Goal: Task Accomplishment & Management: Use online tool/utility

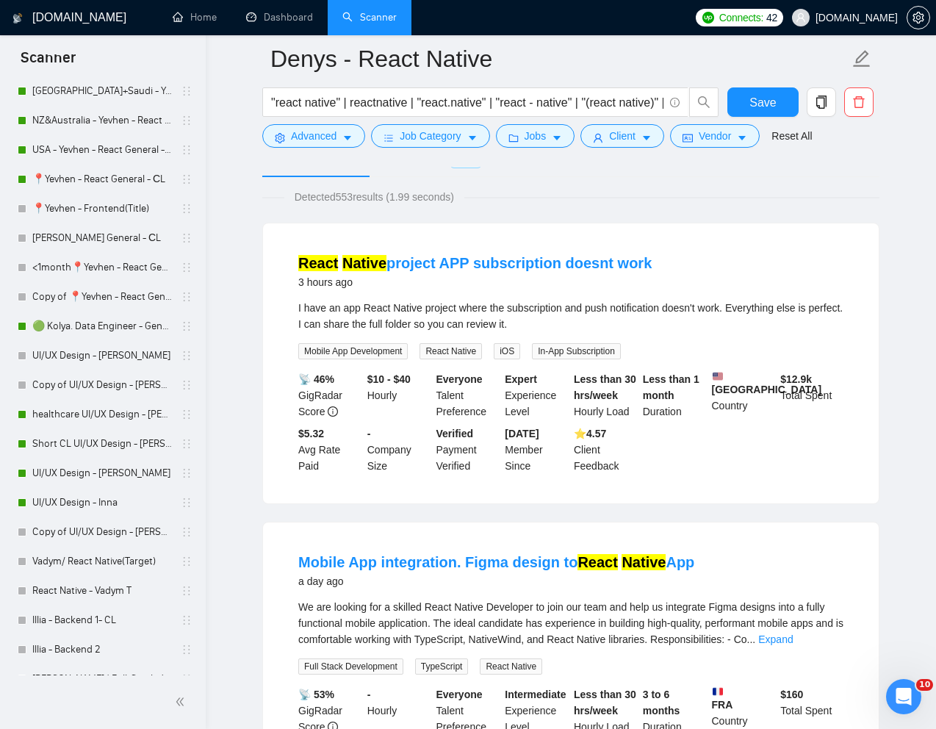
scroll to position [613, 0]
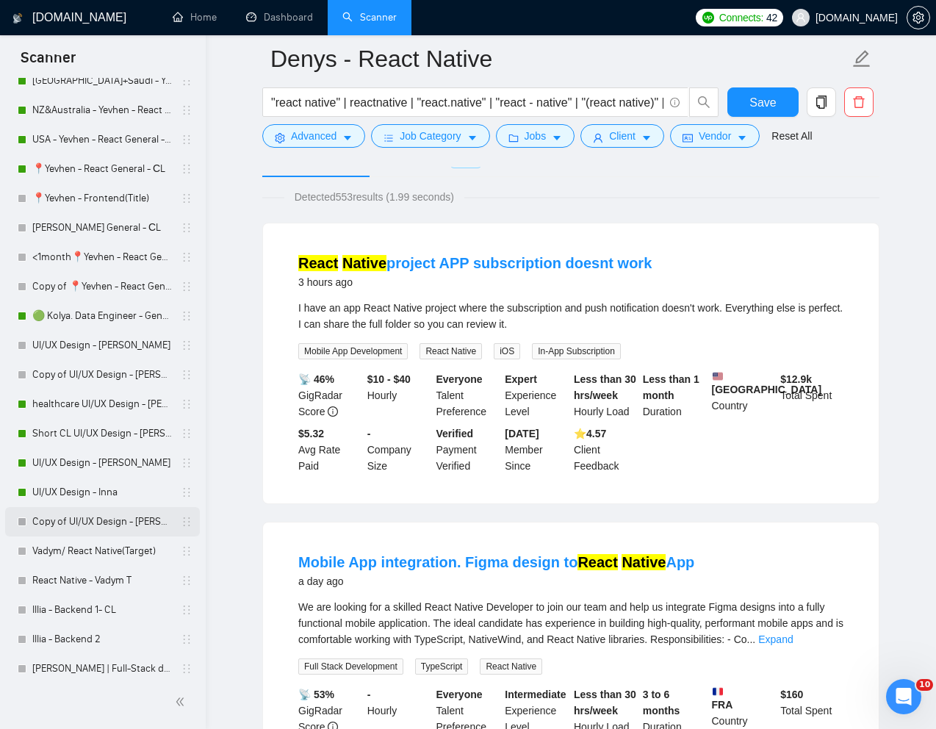
click at [88, 530] on link "Copy of UI/UX Design - [PERSON_NAME]" at bounding box center [102, 521] width 140 height 29
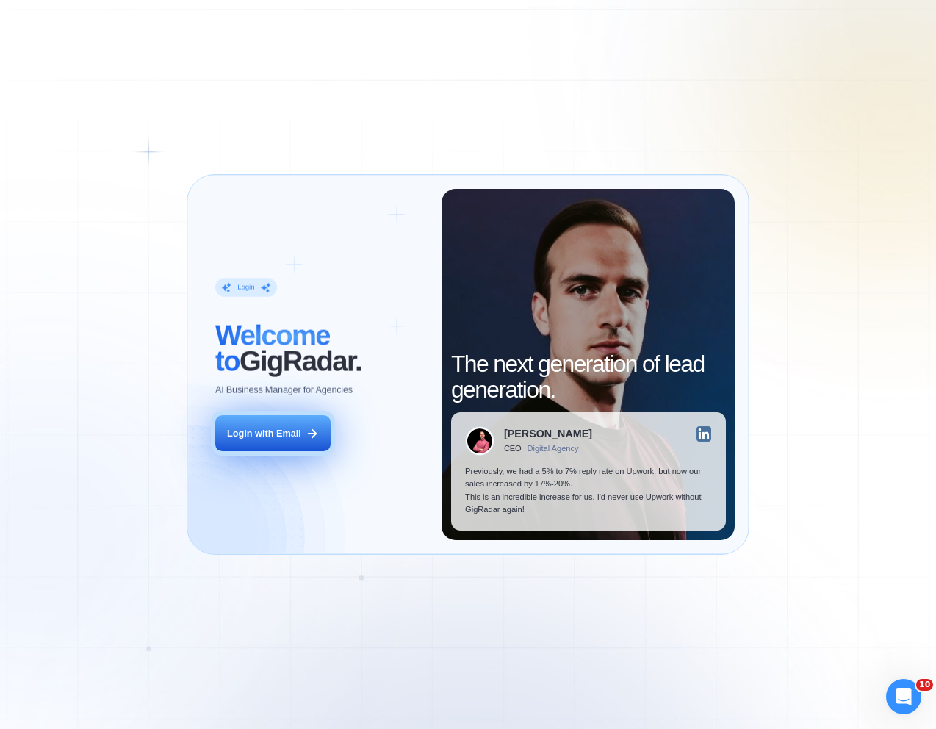
click at [256, 434] on div "Login with Email" at bounding box center [264, 433] width 74 height 13
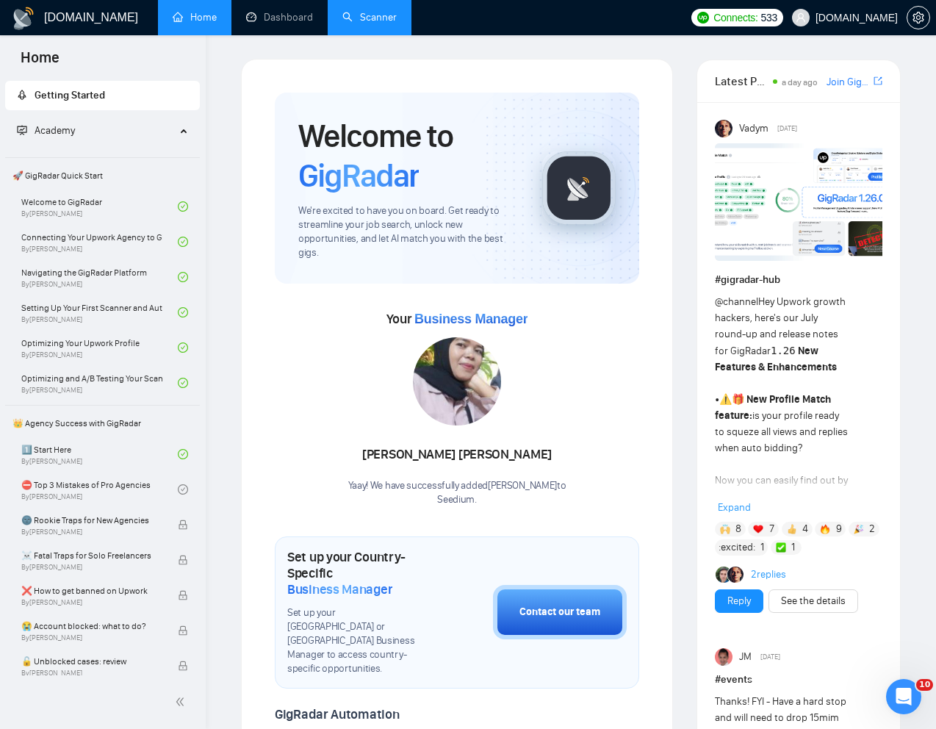
click at [364, 18] on link "Scanner" at bounding box center [369, 17] width 54 height 12
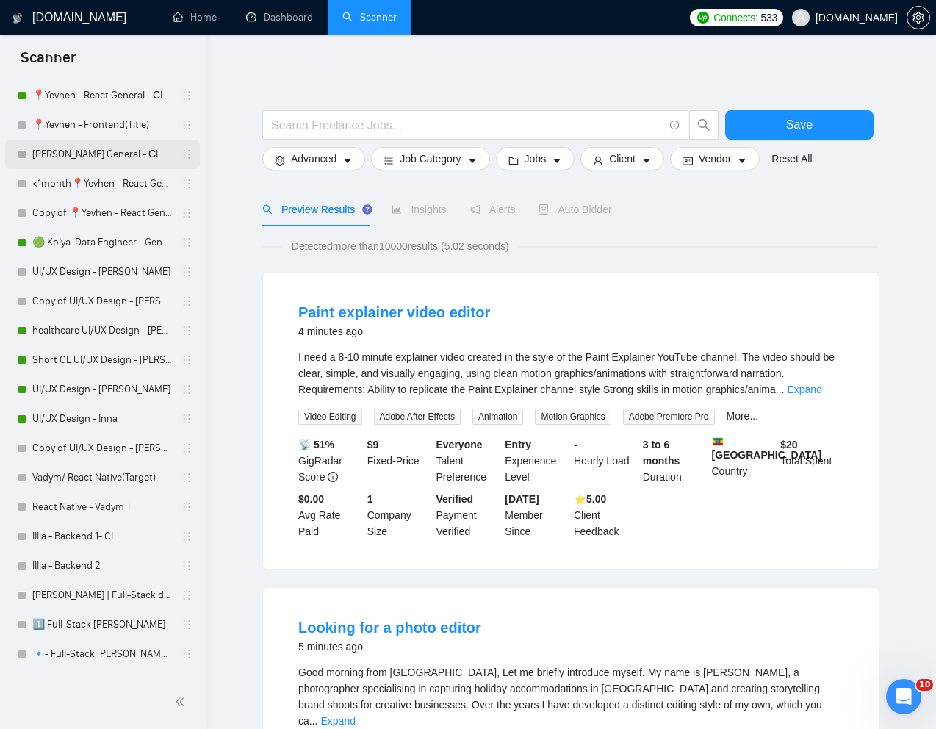
scroll to position [686, 0]
click at [88, 453] on link "Copy of UI/UX Design - [PERSON_NAME]" at bounding box center [102, 448] width 140 height 29
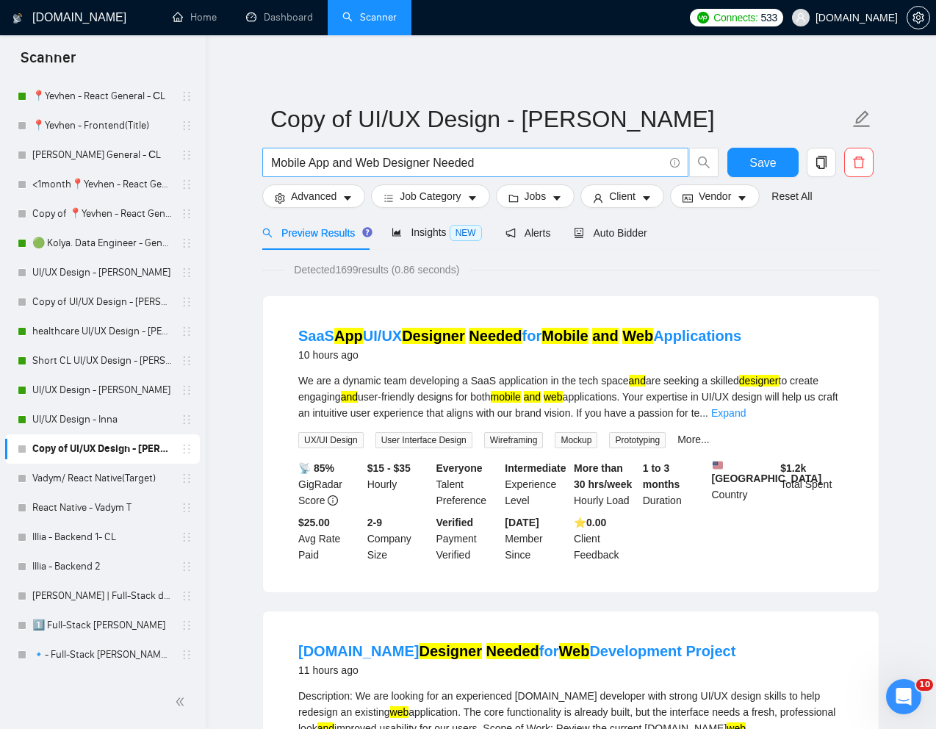
click at [594, 160] on input "Mobile App and Web Designer Needed" at bounding box center [467, 163] width 392 height 18
paste input "App UI/UX Designer for Children's Application"
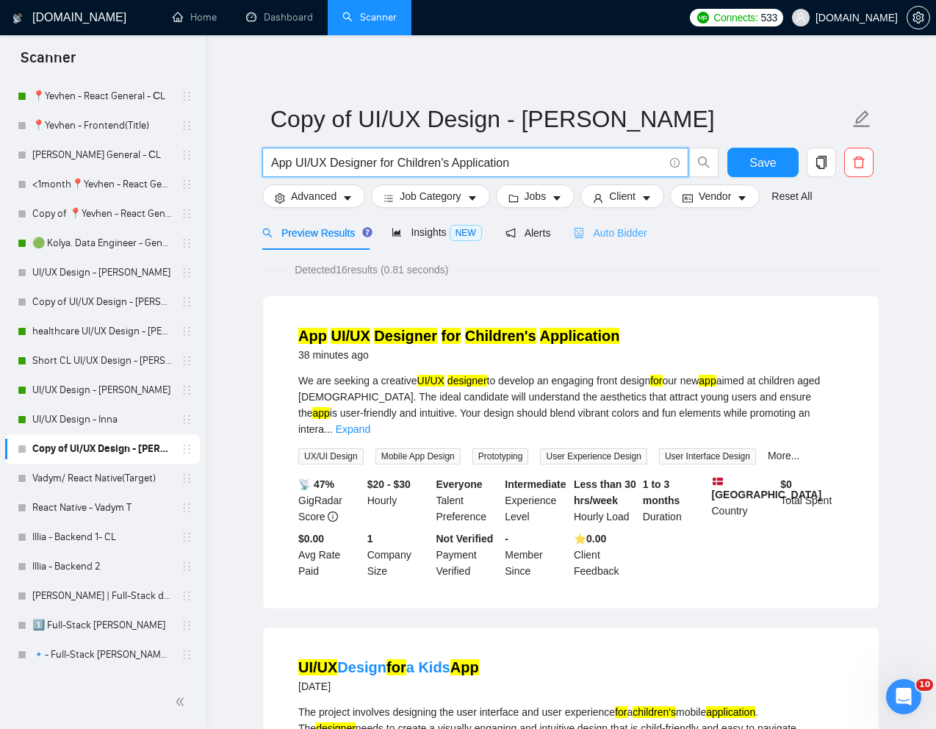
type input "App UI/UX Designer for Children's Application"
click at [625, 238] on span "Auto Bidder" at bounding box center [610, 233] width 73 height 12
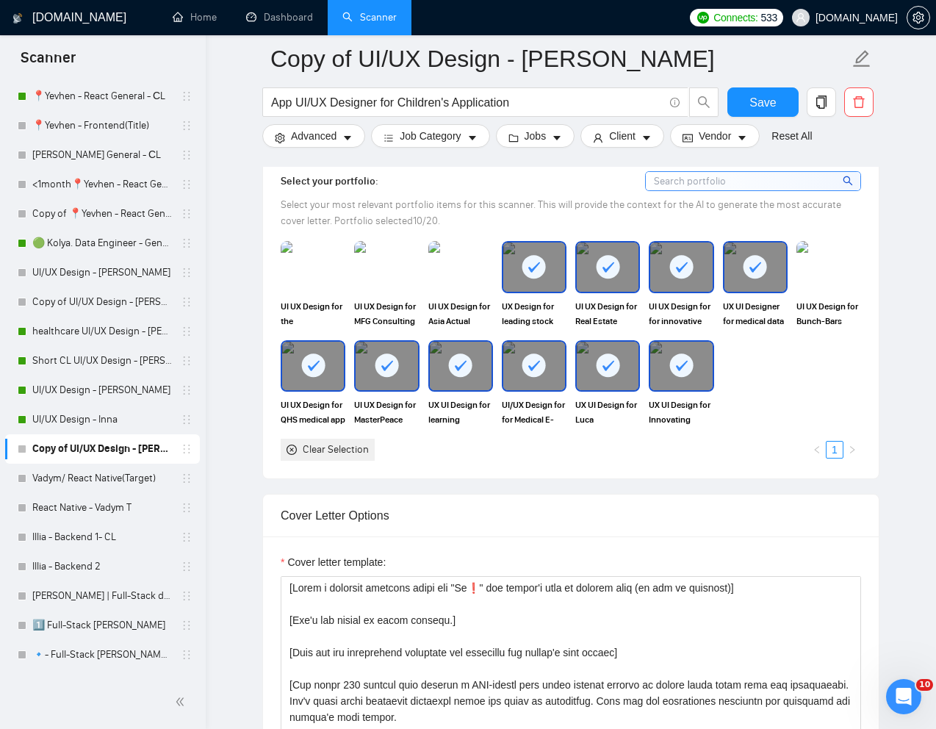
scroll to position [1374, 0]
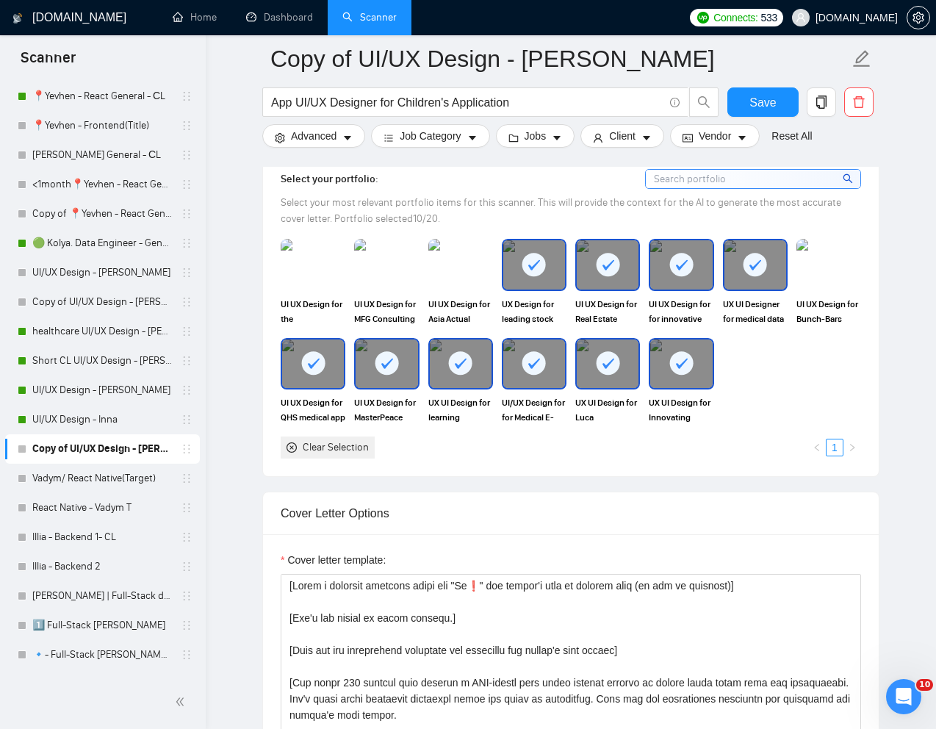
click at [539, 356] on rect at bounding box center [534, 363] width 24 height 24
click at [539, 281] on div at bounding box center [534, 264] width 62 height 48
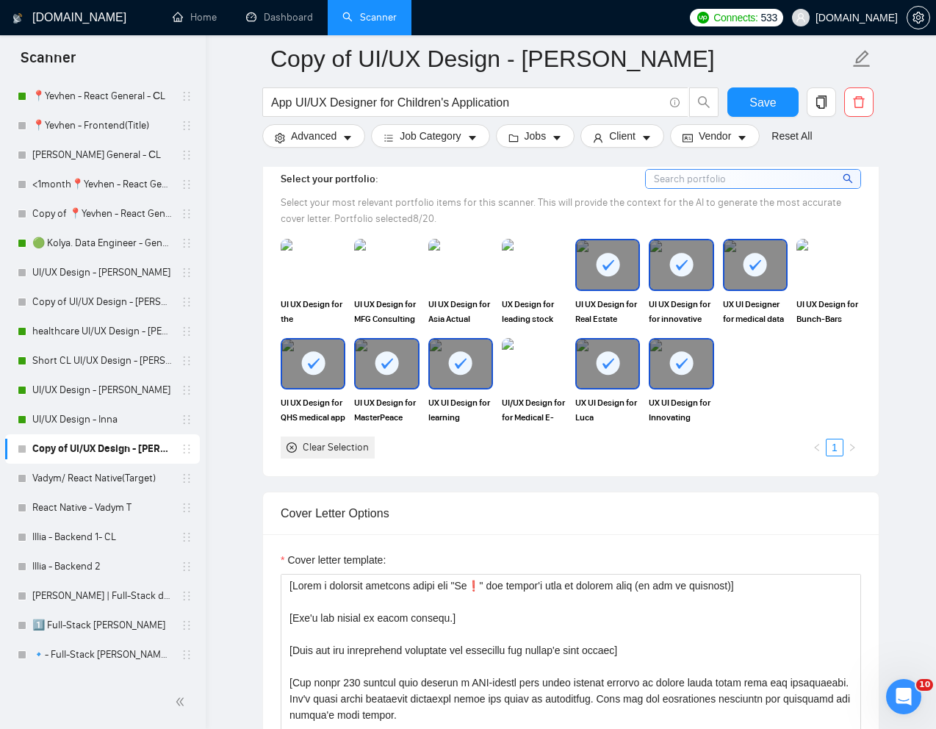
click at [618, 280] on div at bounding box center [608, 264] width 62 height 48
click at [684, 274] on rect at bounding box center [682, 265] width 24 height 24
click at [760, 274] on rect at bounding box center [755, 265] width 24 height 24
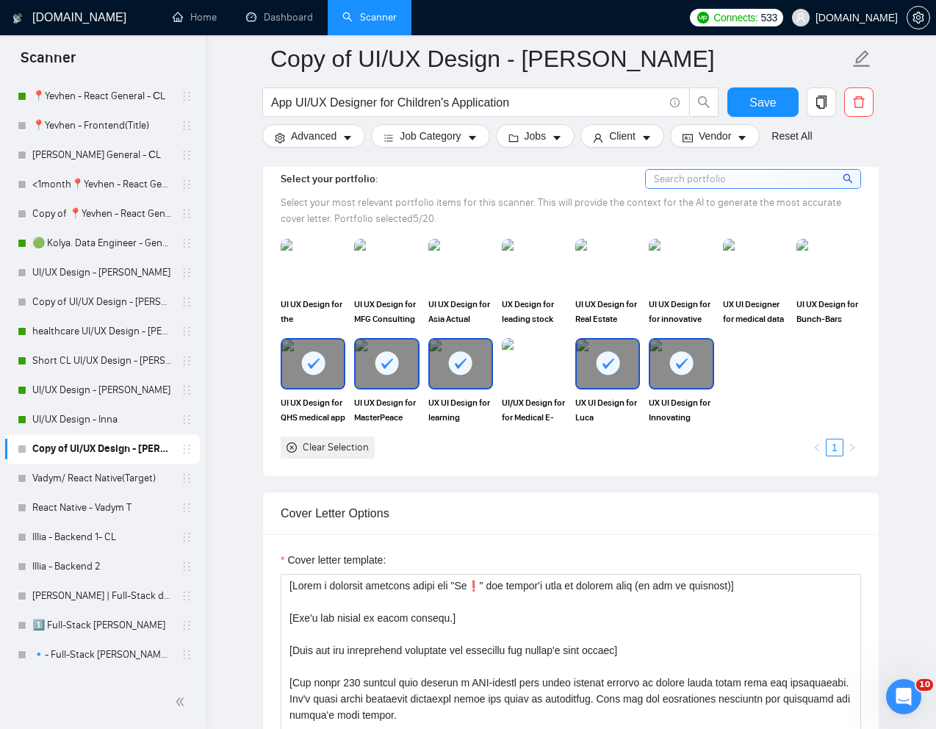
click at [704, 352] on div at bounding box center [681, 363] width 62 height 48
click at [425, 359] on div "UX UI Design for learning platform Medvis" at bounding box center [460, 381] width 73 height 87
click at [402, 359] on div at bounding box center [387, 363] width 62 height 48
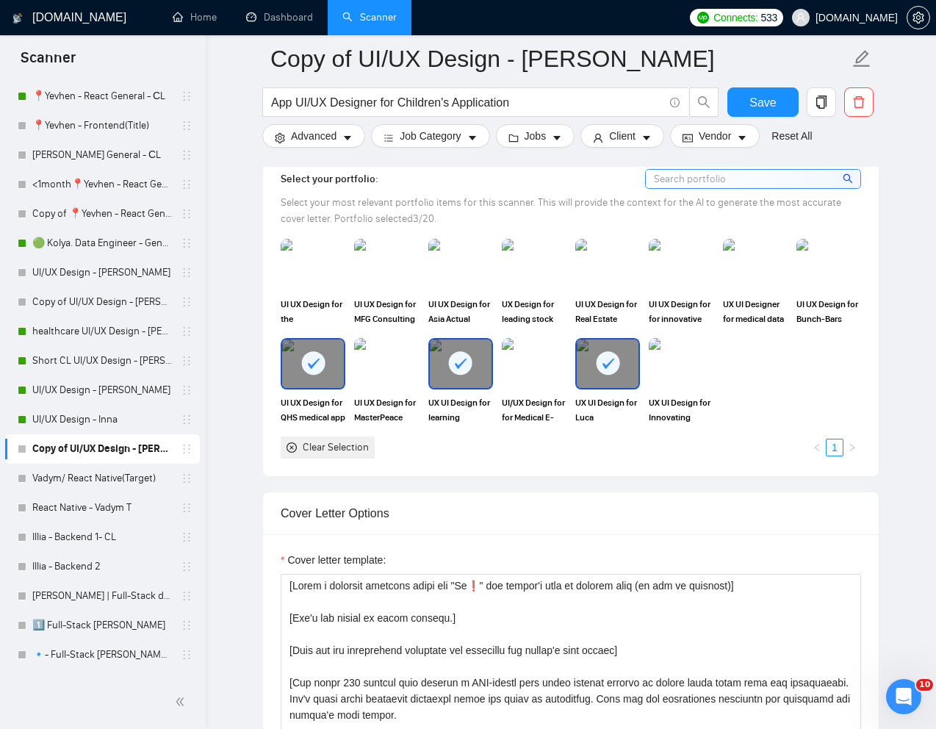
click at [340, 359] on div at bounding box center [313, 363] width 62 height 48
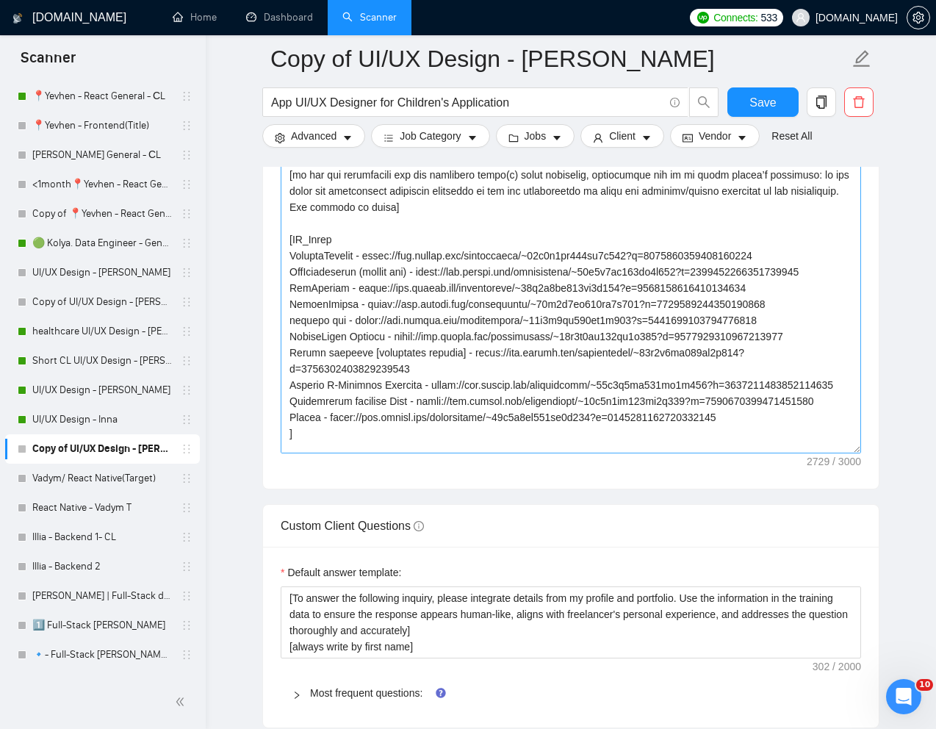
scroll to position [242, 0]
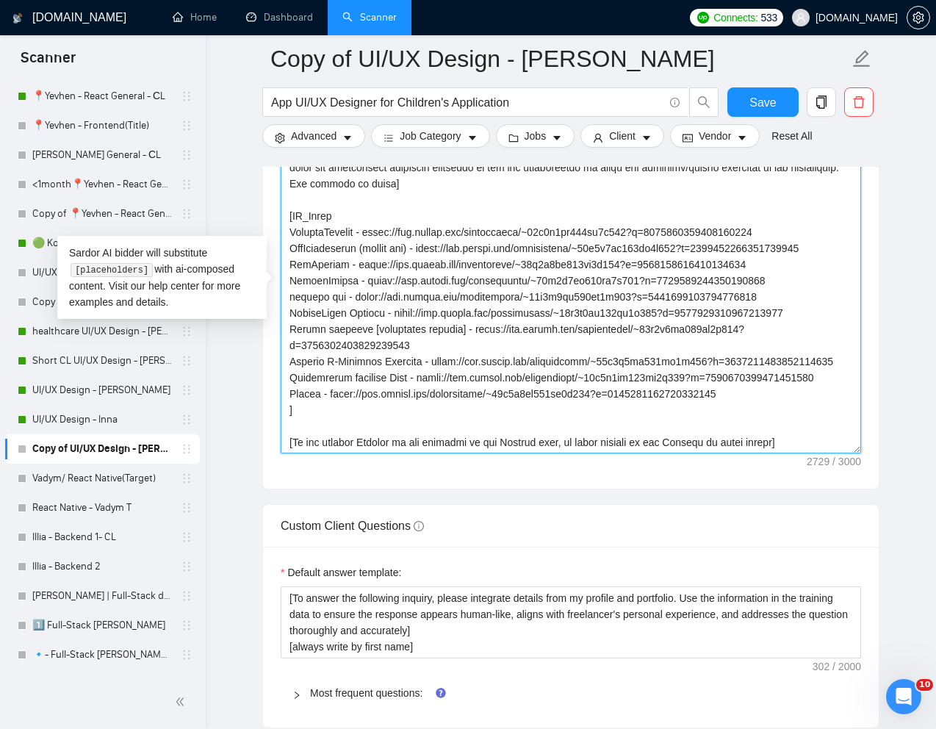
drag, startPoint x: 292, startPoint y: 237, endPoint x: 430, endPoint y: 394, distance: 209.2
click at [430, 395] on textarea "Cover letter template:" at bounding box center [571, 288] width 580 height 331
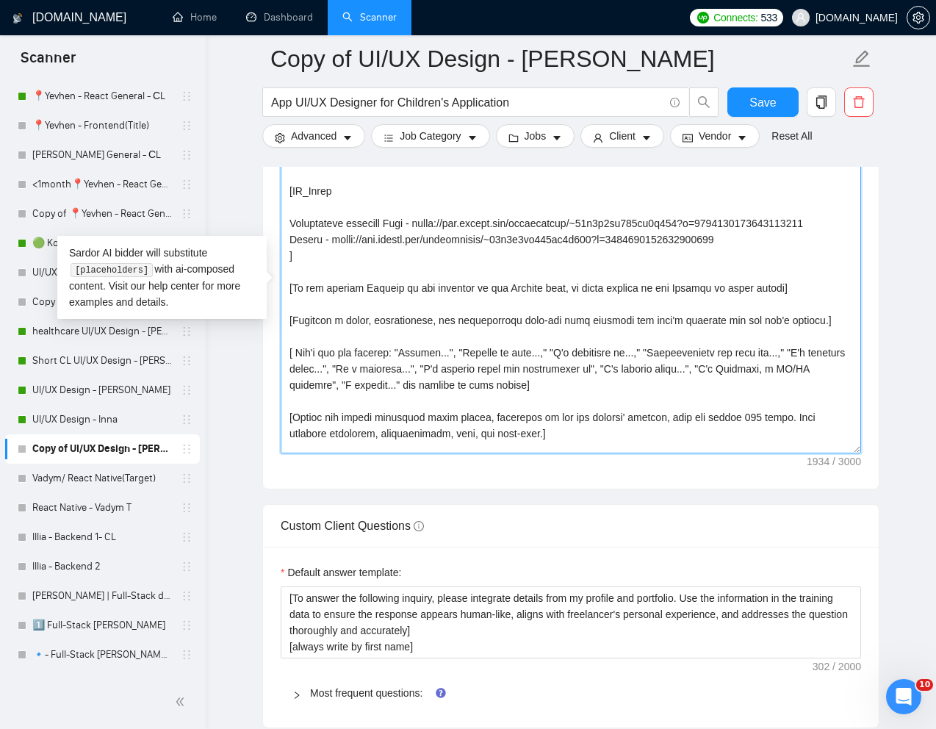
scroll to position [253, 0]
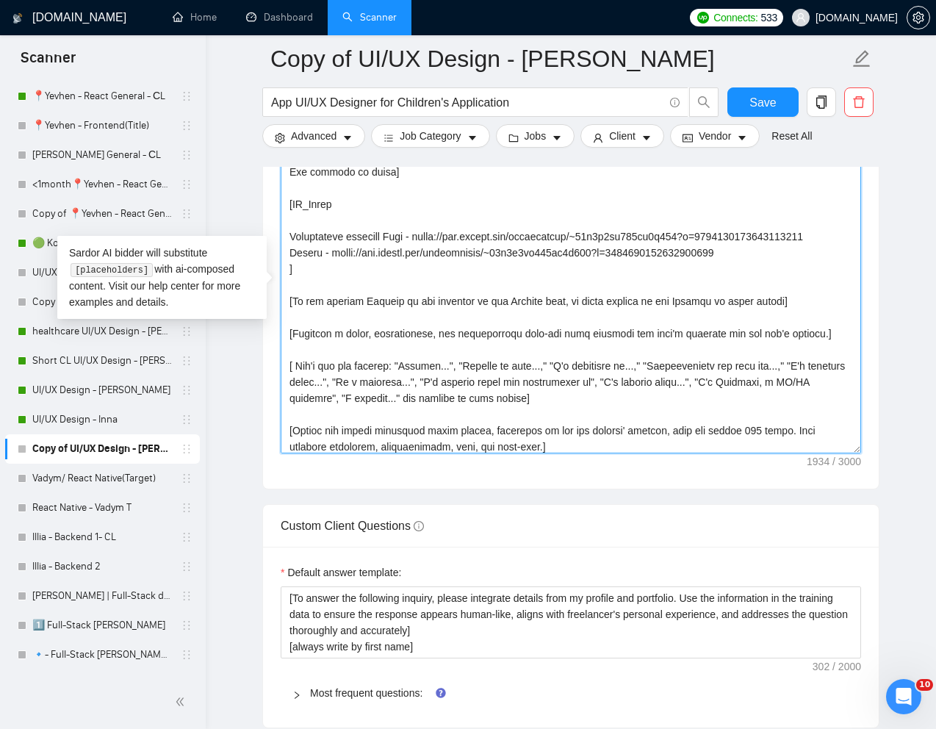
drag, startPoint x: 287, startPoint y: 253, endPoint x: 766, endPoint y: 253, distance: 479.0
click at [766, 253] on textarea "Cover letter template:" at bounding box center [571, 288] width 580 height 331
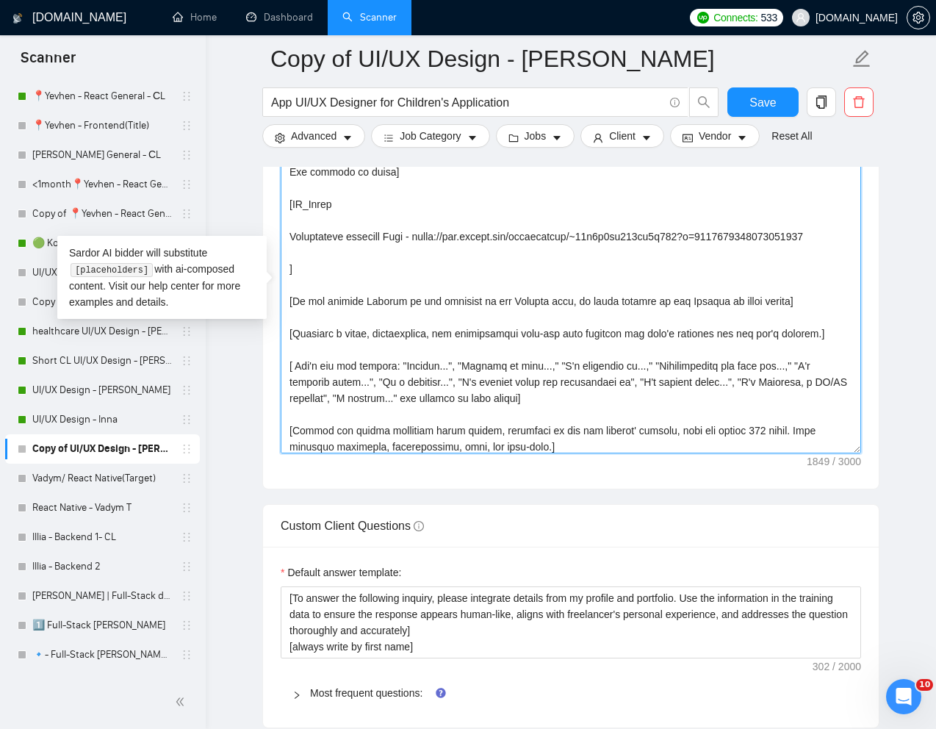
click at [544, 210] on textarea "Cover letter template:" at bounding box center [571, 288] width 580 height 331
click at [464, 228] on textarea "Cover letter template:" at bounding box center [571, 288] width 580 height 331
click at [460, 228] on textarea "Cover letter template:" at bounding box center [571, 288] width 580 height 331
click at [450, 224] on textarea "Cover letter template:" at bounding box center [571, 288] width 580 height 331
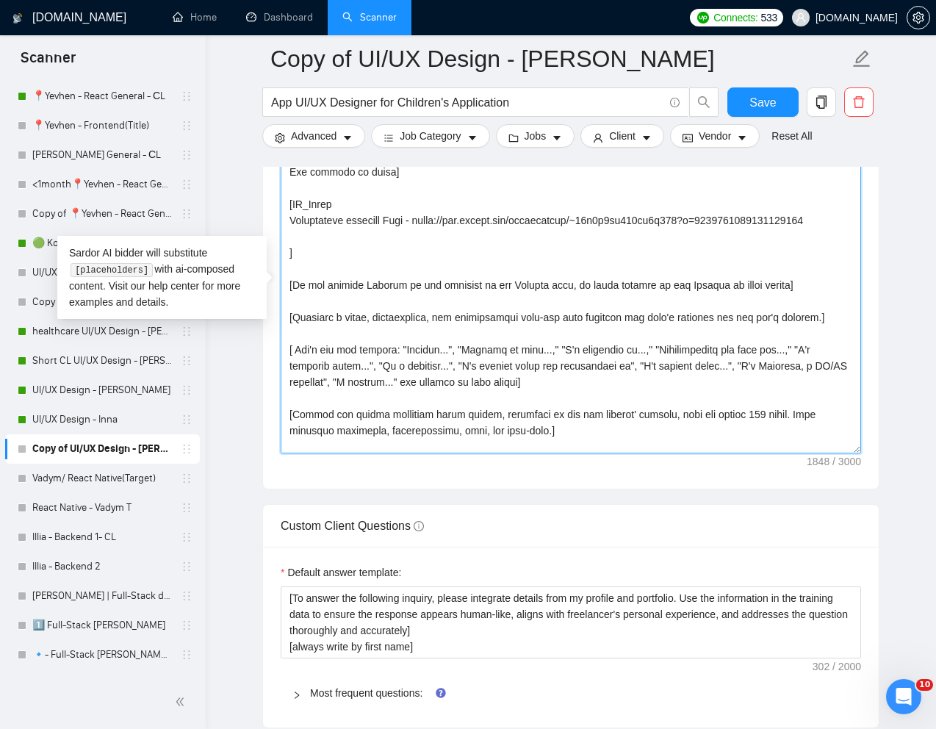
click at [406, 245] on textarea "Cover letter template:" at bounding box center [571, 288] width 580 height 331
click at [402, 238] on textarea "Cover letter template:" at bounding box center [571, 288] width 580 height 331
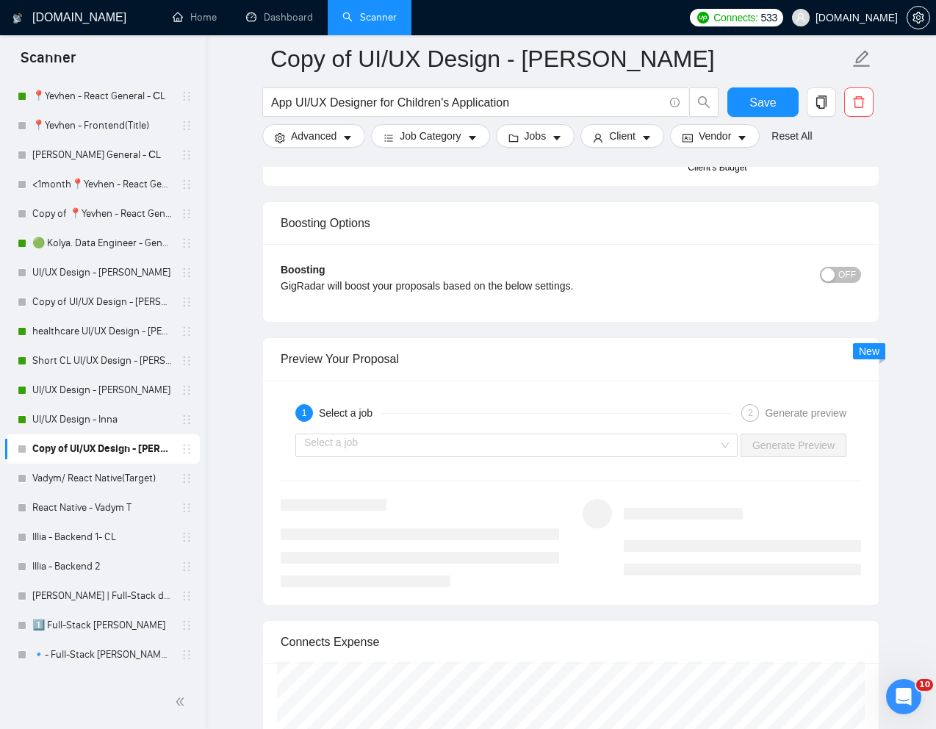
scroll to position [2712, 0]
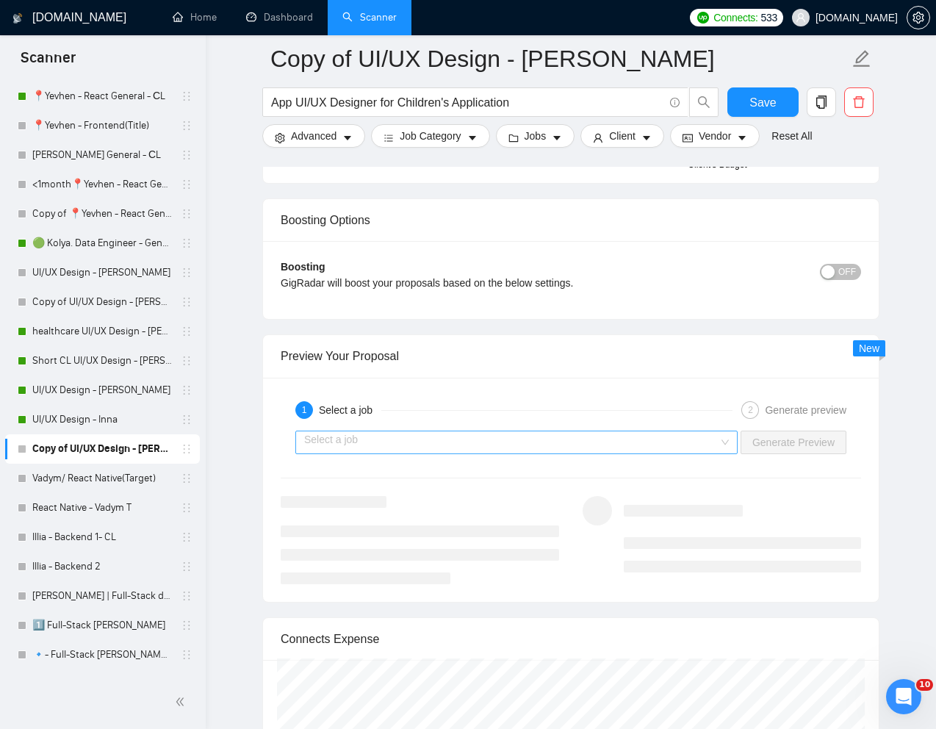
type textarea "[Lorem i dolorsit ametcons adipi eli "Se❗" doe tempor'i utla et dolorem aliq (e…"
click at [704, 443] on input "search" at bounding box center [511, 442] width 414 height 22
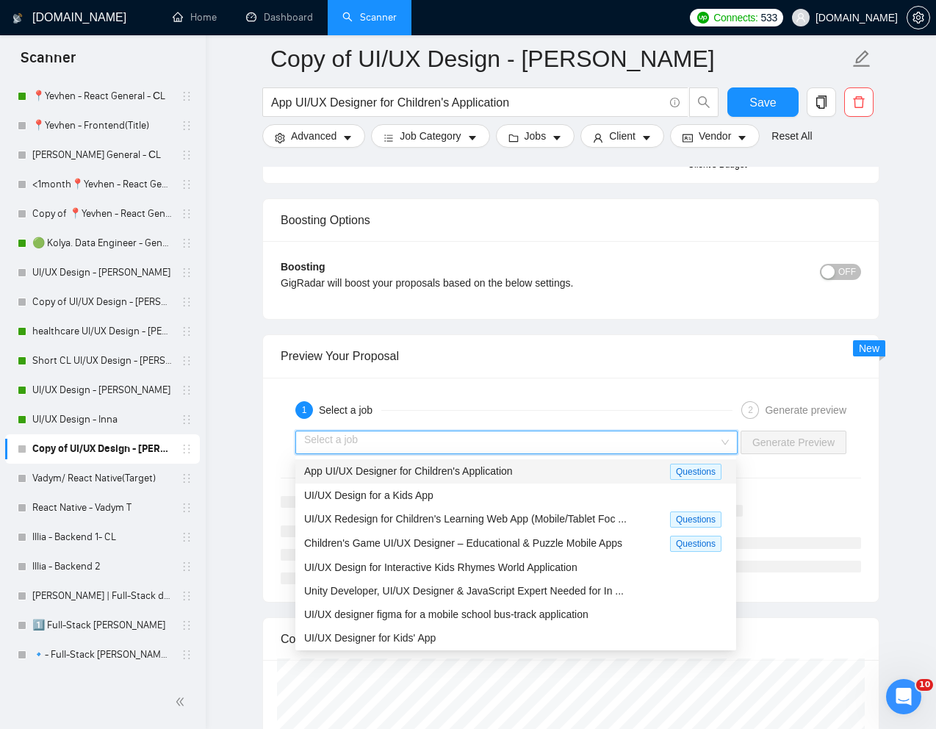
click at [572, 468] on div "App UI/UX Designer for Children's Application" at bounding box center [487, 471] width 366 height 17
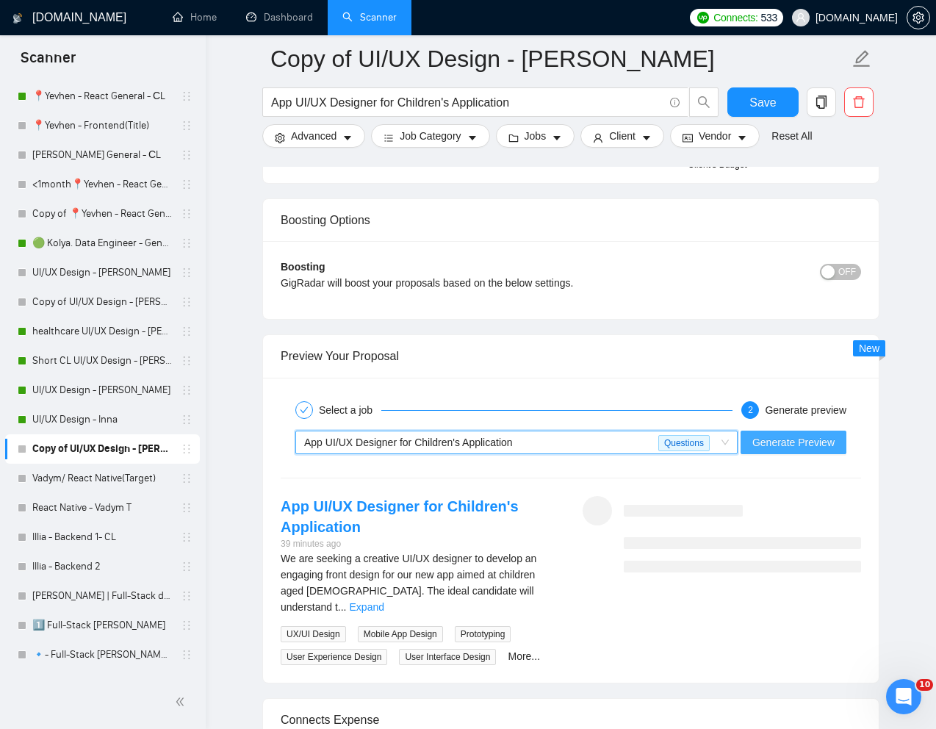
click at [788, 447] on span "Generate Preview" at bounding box center [793, 442] width 82 height 16
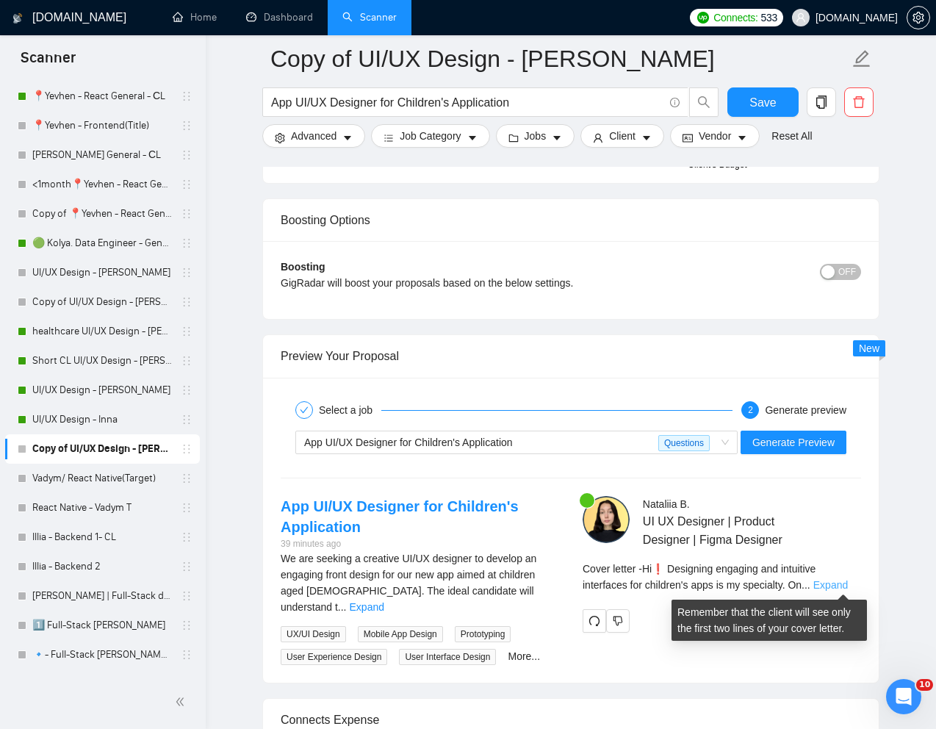
click at [846, 581] on link "Expand" at bounding box center [830, 585] width 35 height 12
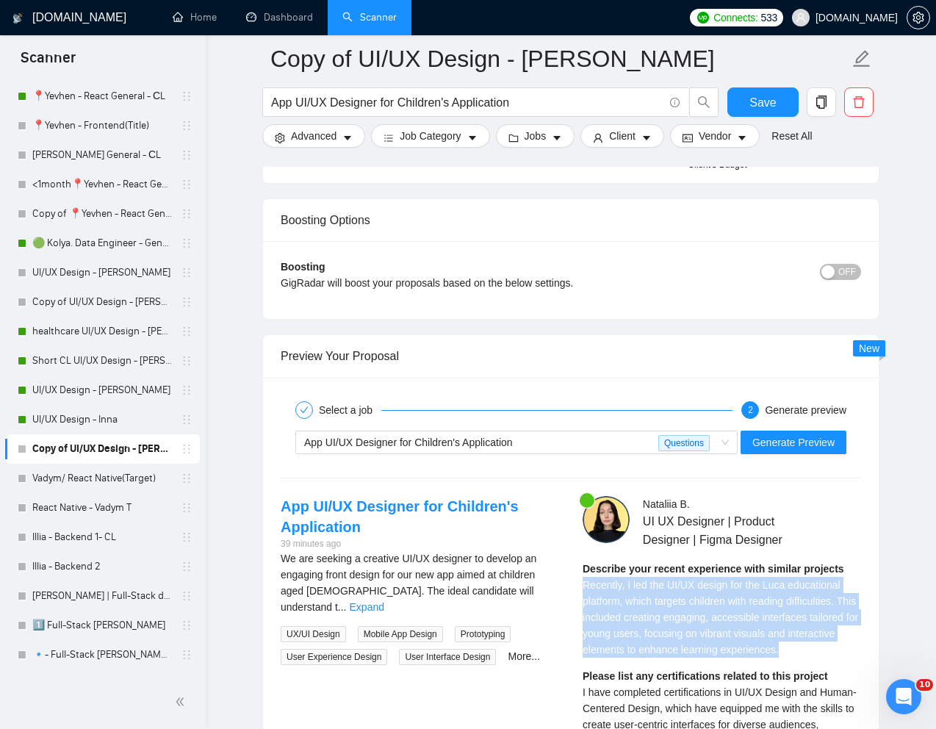
drag, startPoint x: 583, startPoint y: 584, endPoint x: 842, endPoint y: 644, distance: 266.2
click at [842, 644] on div "Describe your recent experience with similar projects Recently, I led the UI/UX…" at bounding box center [722, 608] width 278 height 97
copy span "Recently, I led the UI/UX design for the Luca educational platform, which targe…"
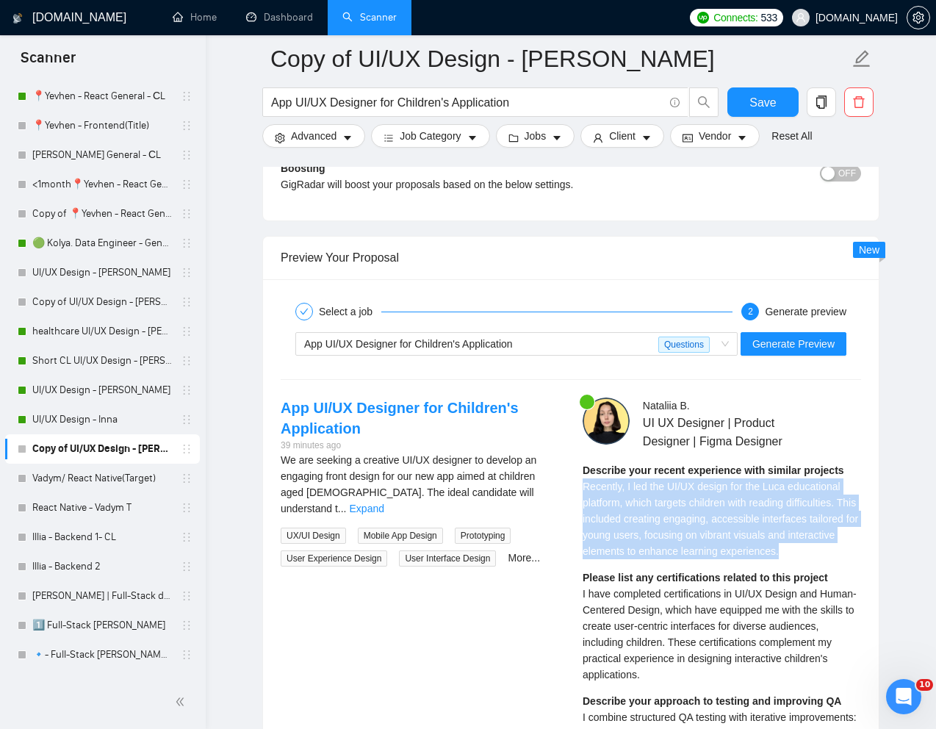
scroll to position [2820, 0]
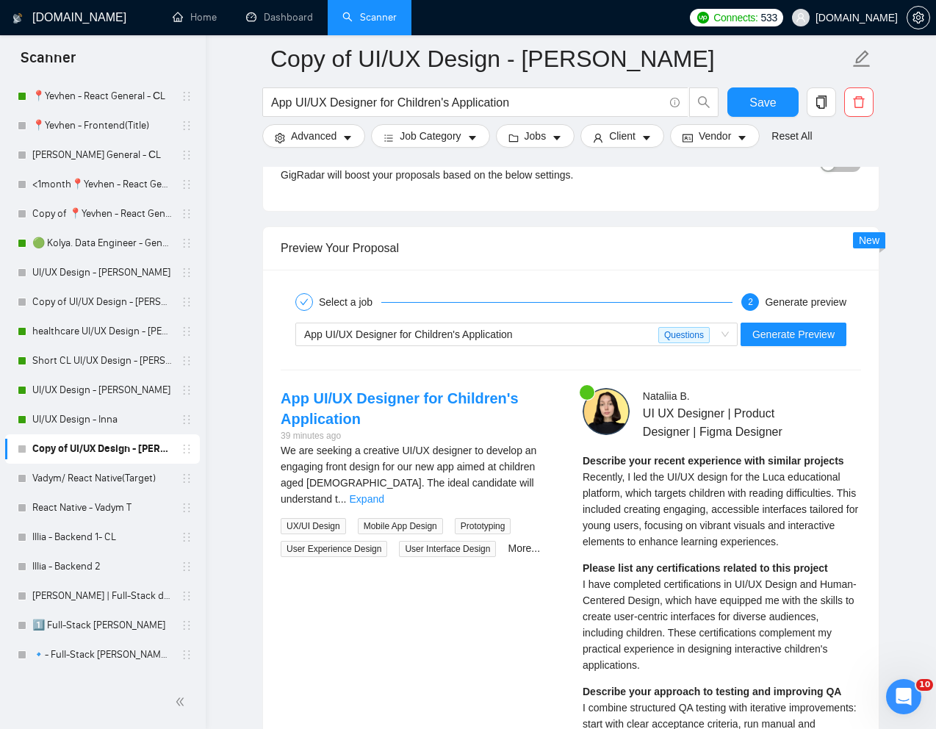
click at [694, 623] on div "Please list any certifications related to this project I have completed certifi…" at bounding box center [722, 616] width 278 height 113
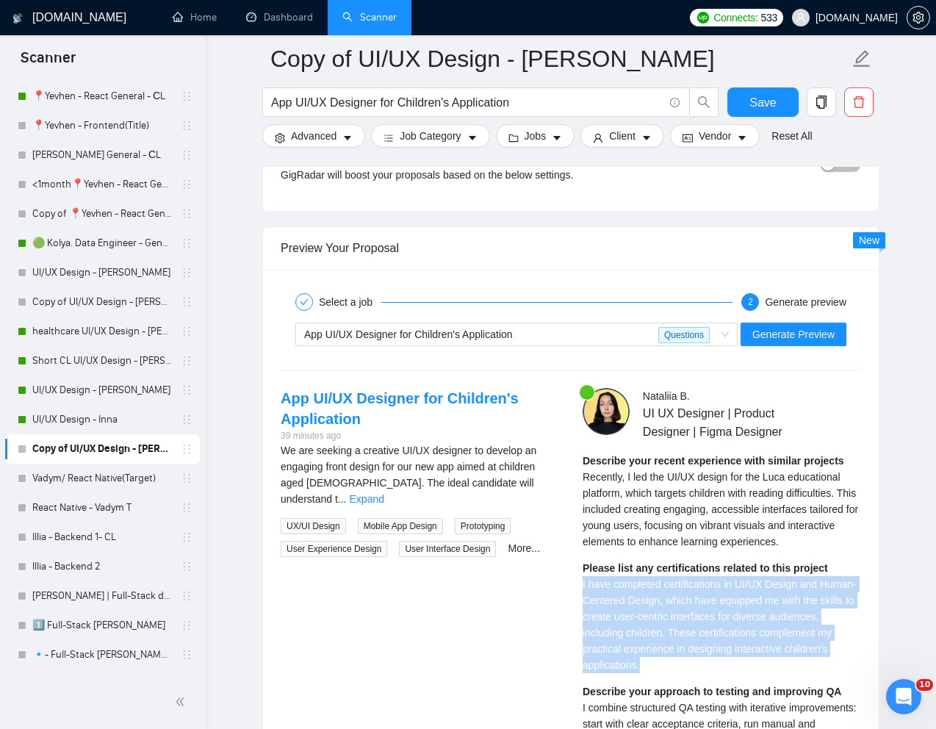
drag, startPoint x: 579, startPoint y: 585, endPoint x: 755, endPoint y: 662, distance: 192.1
copy span "I have completed certifications in UI/UX Design and Human-Centered Design, whic…"
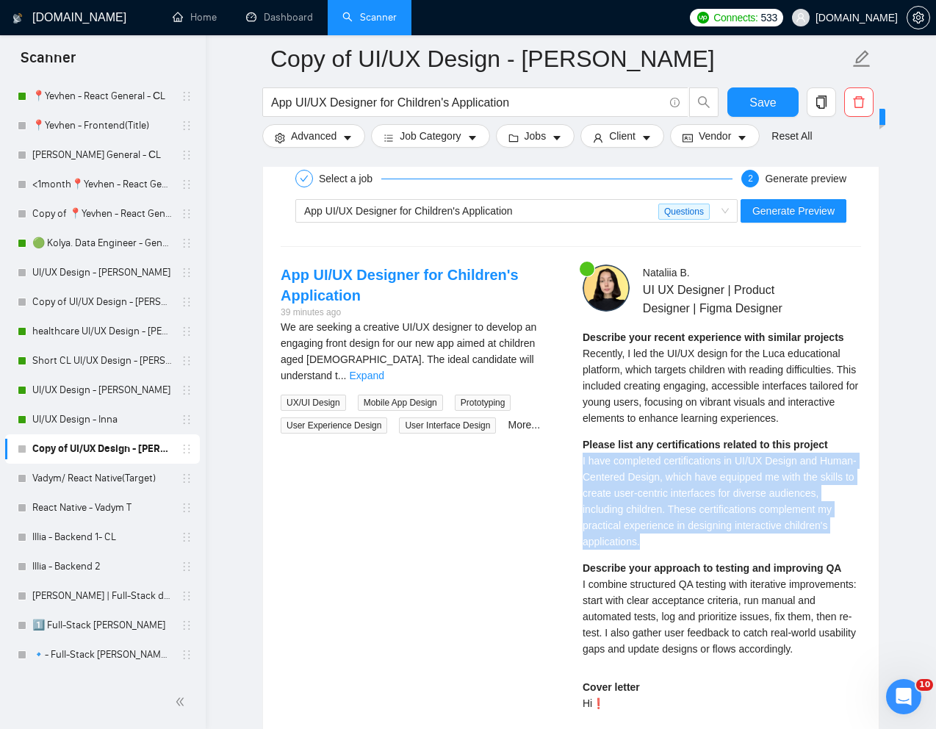
scroll to position [2969, 0]
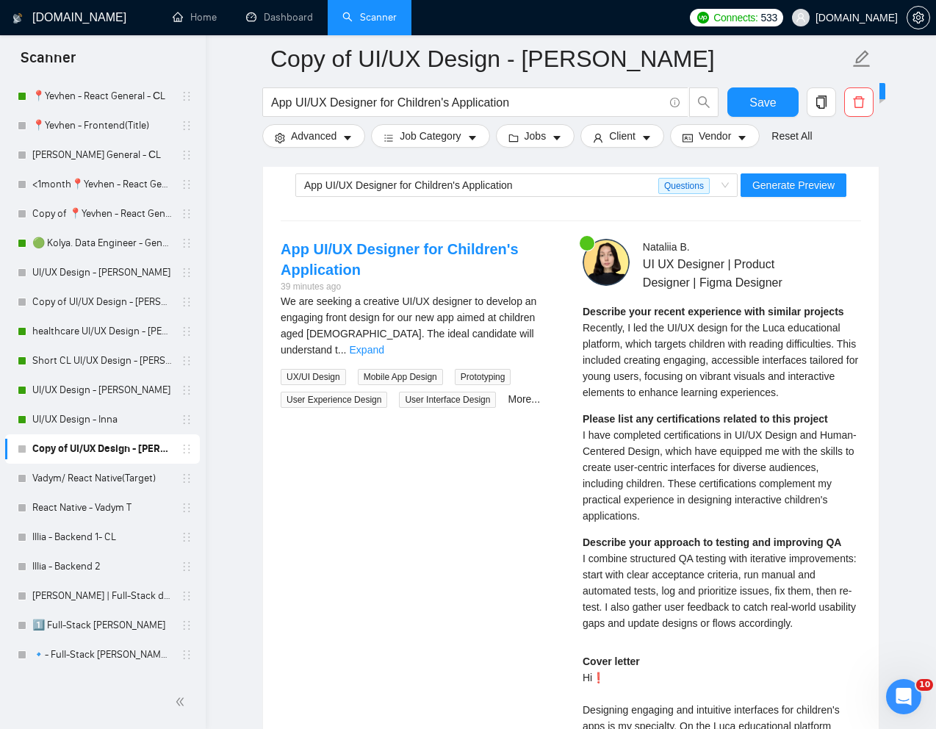
click at [709, 586] on span "I combine structured QA testing with iterative improvements: start with clear a…" at bounding box center [720, 590] width 274 height 76
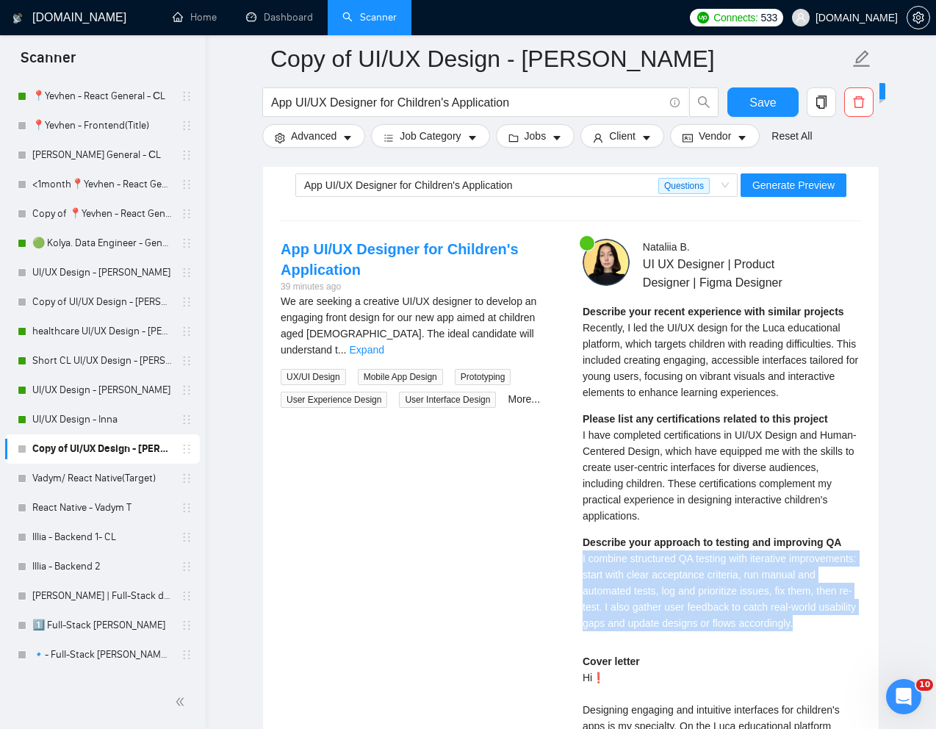
drag, startPoint x: 580, startPoint y: 561, endPoint x: 661, endPoint y: 637, distance: 111.2
click at [661, 637] on div "[PERSON_NAME] UI UX Designer | Product Designer | Figma Designer Describe your …" at bounding box center [722, 611] width 302 height 745
copy span "I combine structured QA testing with iterative improvements: start with clear a…"
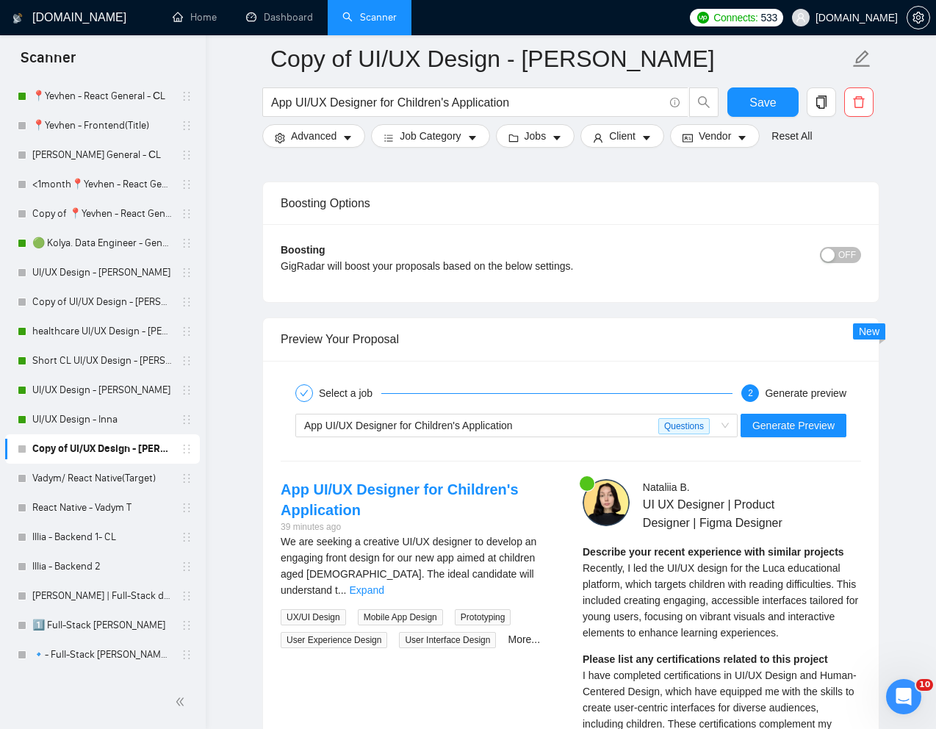
scroll to position [2725, 0]
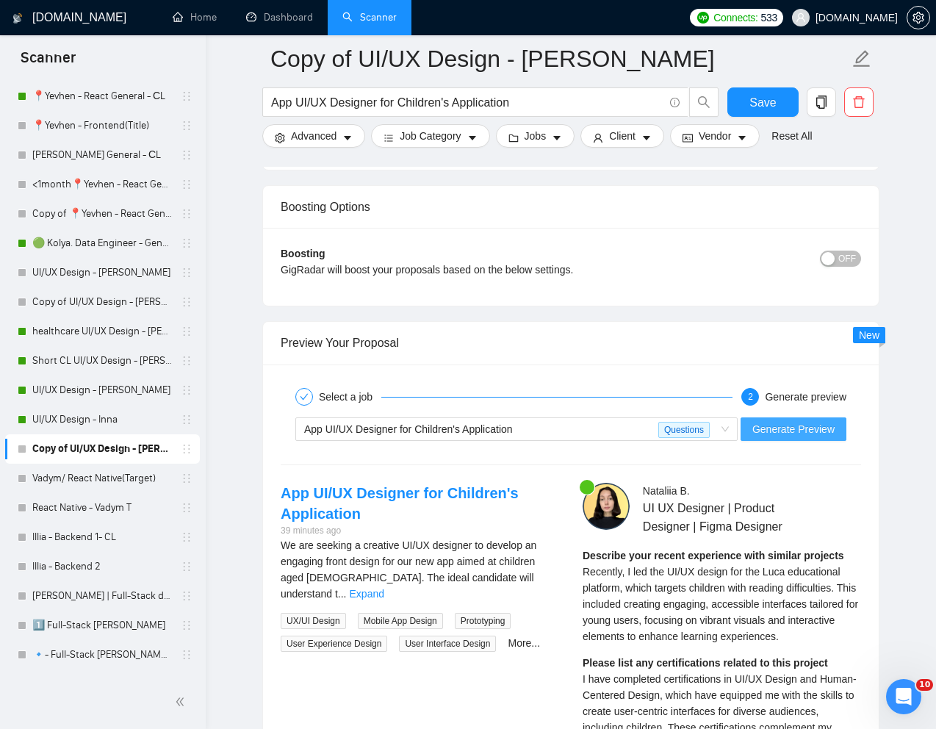
click at [800, 433] on span "Generate Preview" at bounding box center [793, 429] width 82 height 16
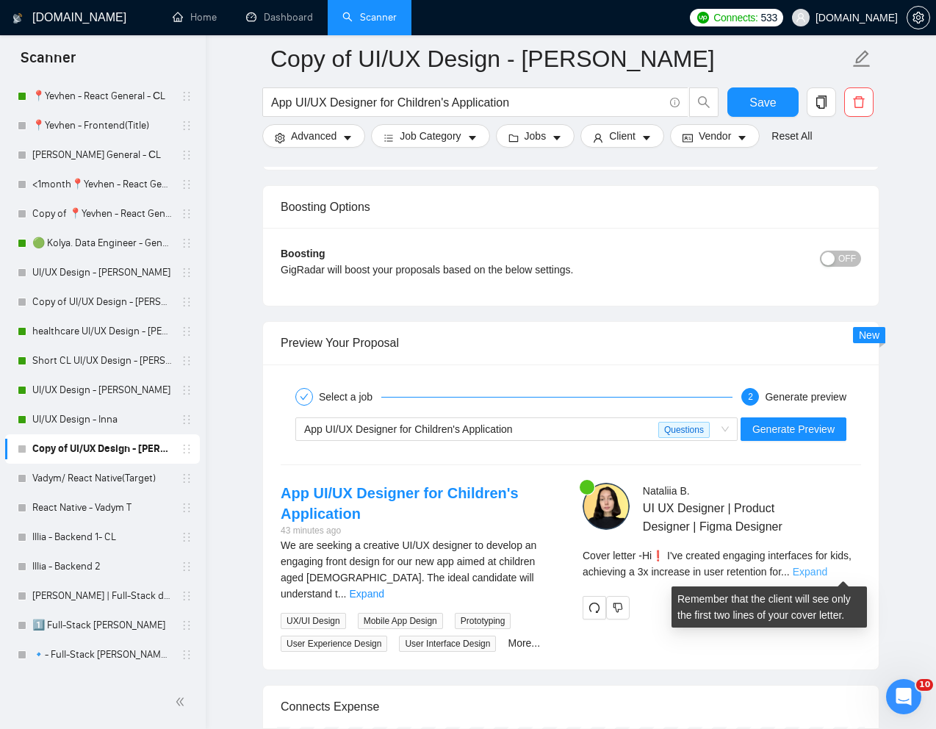
click at [827, 566] on link "Expand" at bounding box center [810, 572] width 35 height 12
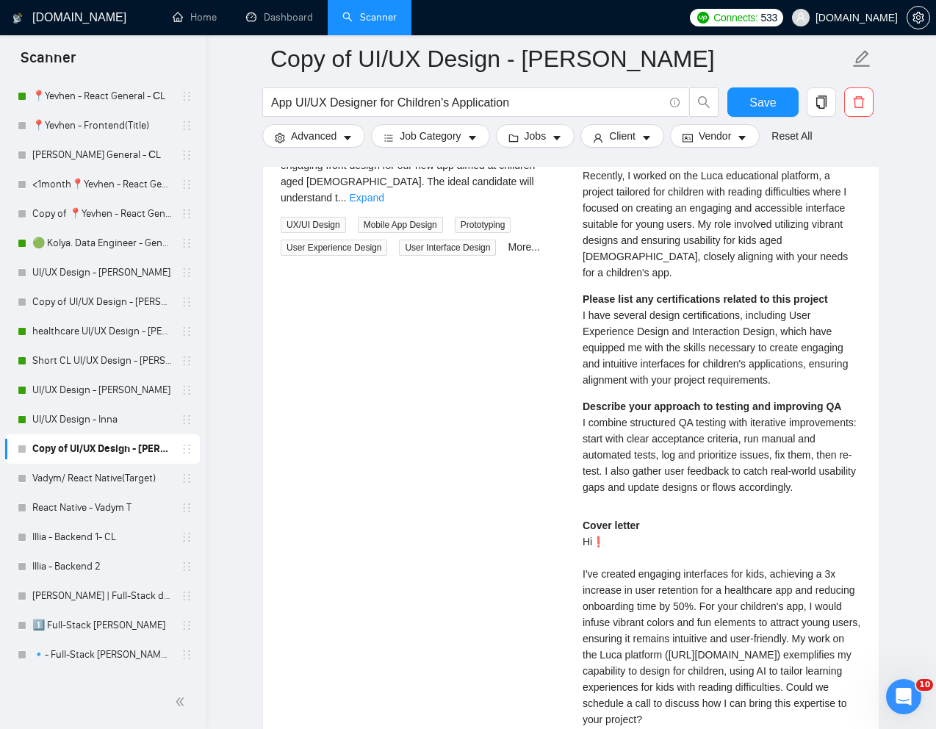
scroll to position [2952, 0]
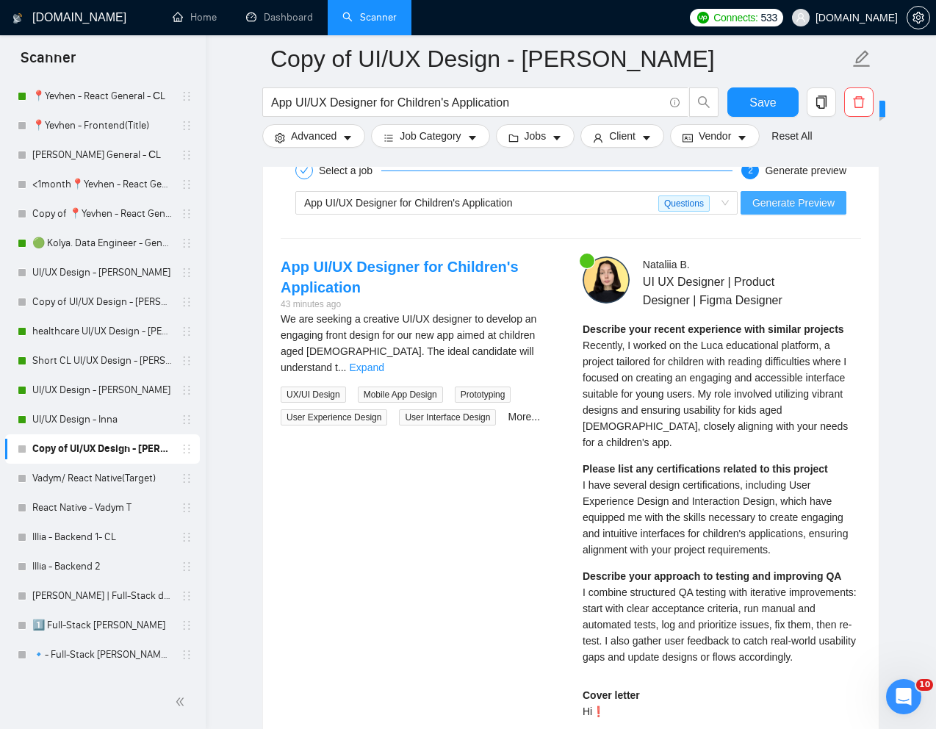
click at [801, 202] on span "Generate Preview" at bounding box center [793, 203] width 82 height 16
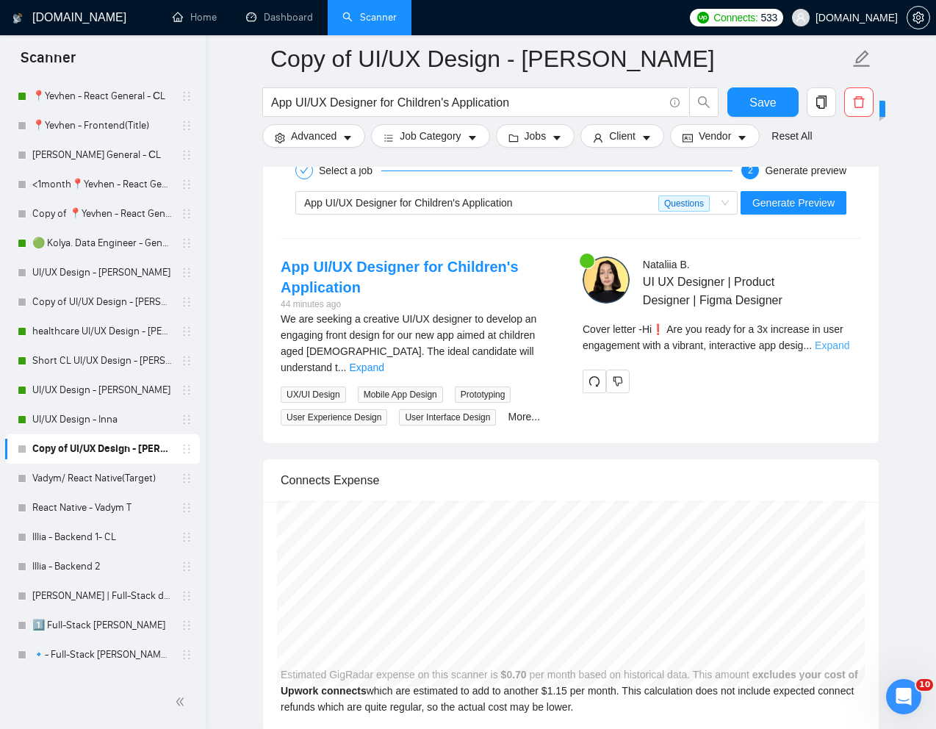
click at [840, 344] on link "Expand" at bounding box center [832, 345] width 35 height 12
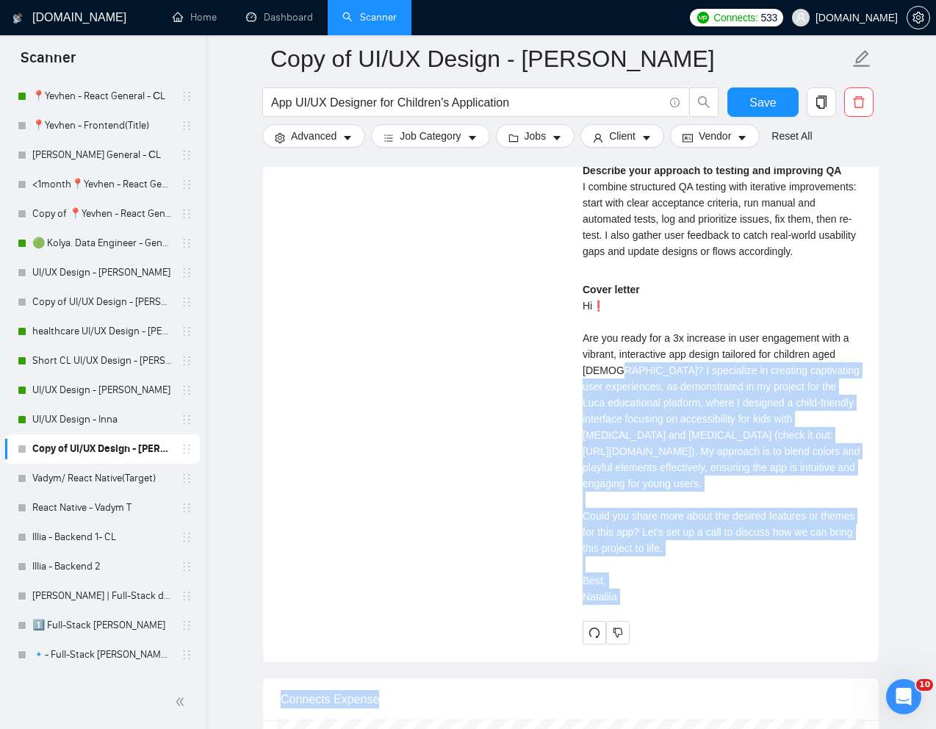
scroll to position [3380, 0]
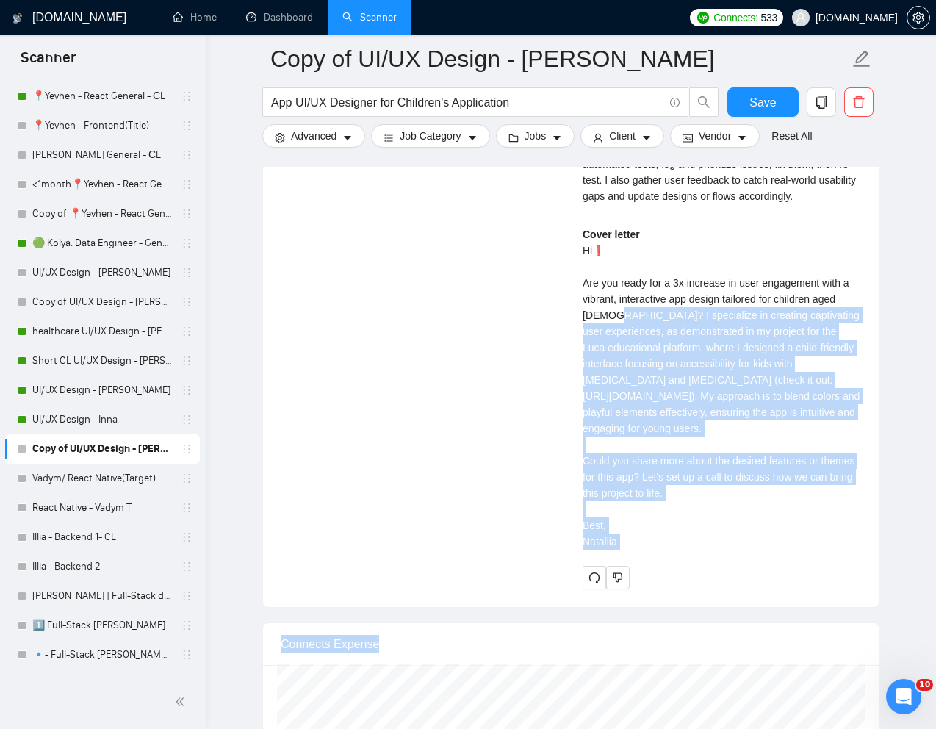
drag, startPoint x: 613, startPoint y: 605, endPoint x: 710, endPoint y: 573, distance: 101.5
click at [710, 549] on div "Cover letter Hi❗ Are you ready for a 3x increase in user engagement with a vibr…" at bounding box center [722, 387] width 278 height 323
copy div "I specialize in creating captivating user experiences, as demonstrated in my pr…"
click at [112, 417] on link "UI/UX Design - Inna" at bounding box center [102, 419] width 140 height 29
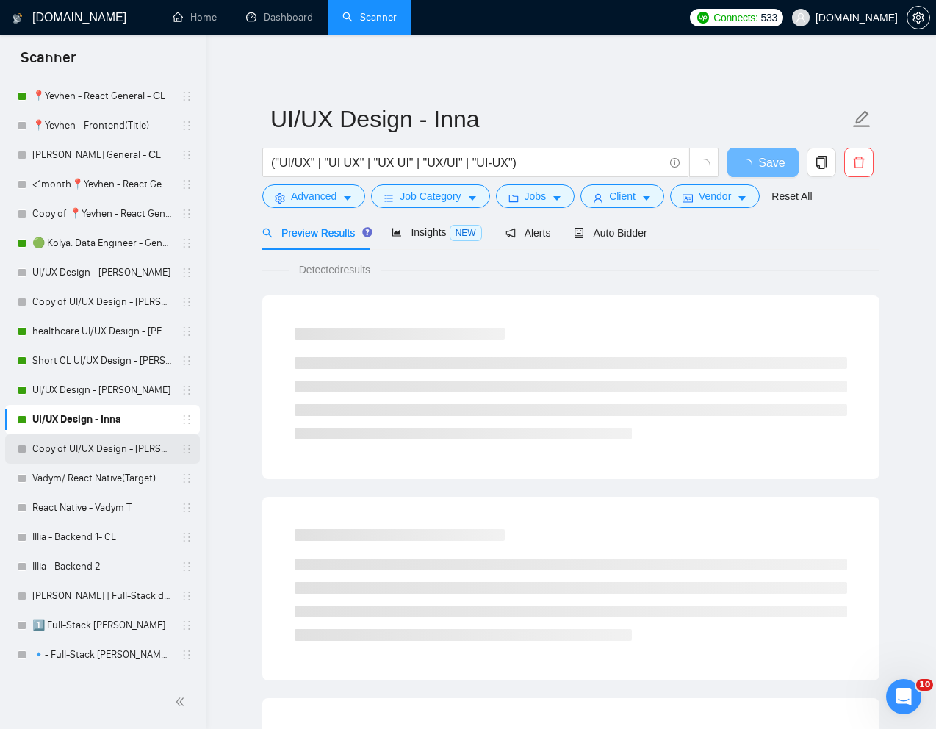
click at [98, 446] on link "Copy of UI/UX Design - [PERSON_NAME]" at bounding box center [102, 448] width 140 height 29
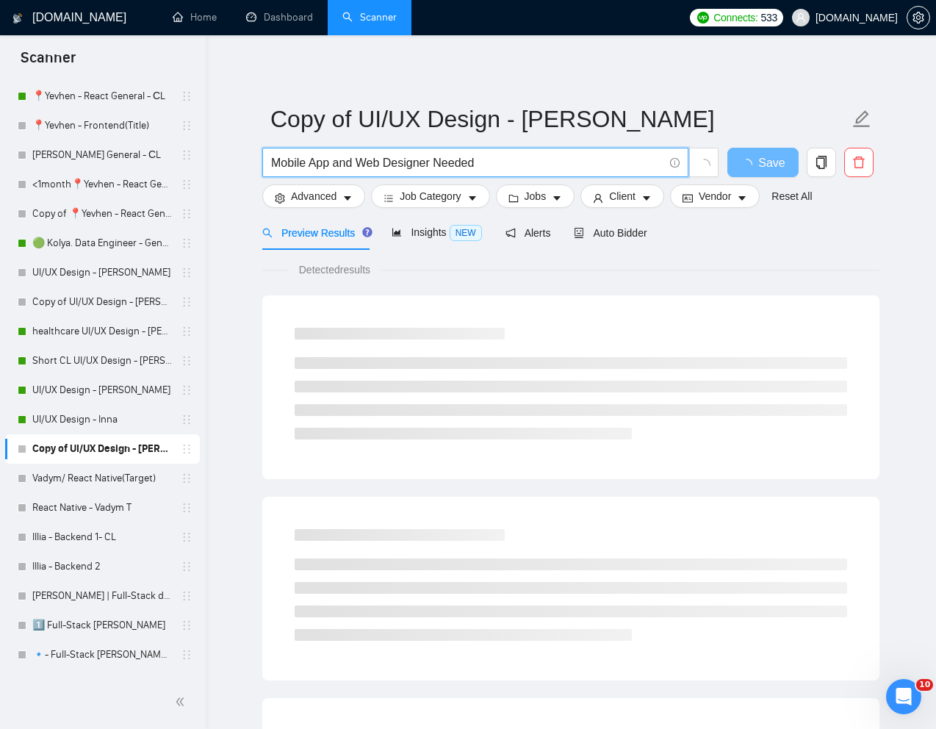
click at [439, 166] on input "Mobile App and Web Designer Needed" at bounding box center [467, 163] width 392 height 18
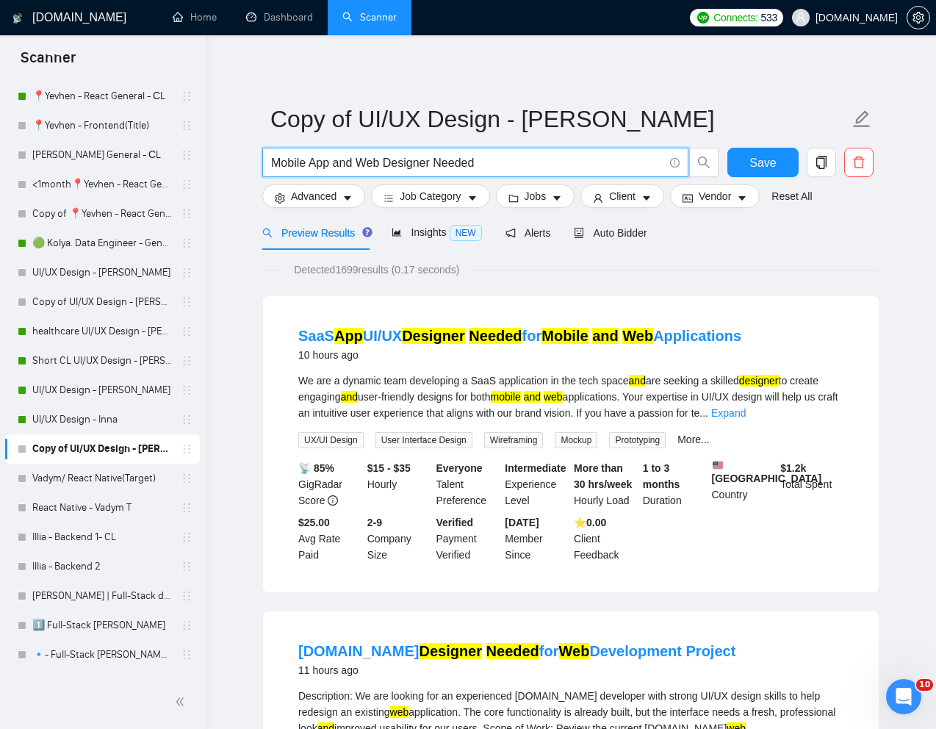
paste input "Product Designer Needed for Figma Mockups in Ambiguous Environments"
type input "Product Designer Needed for Figma Mockups in Ambiguous Environments"
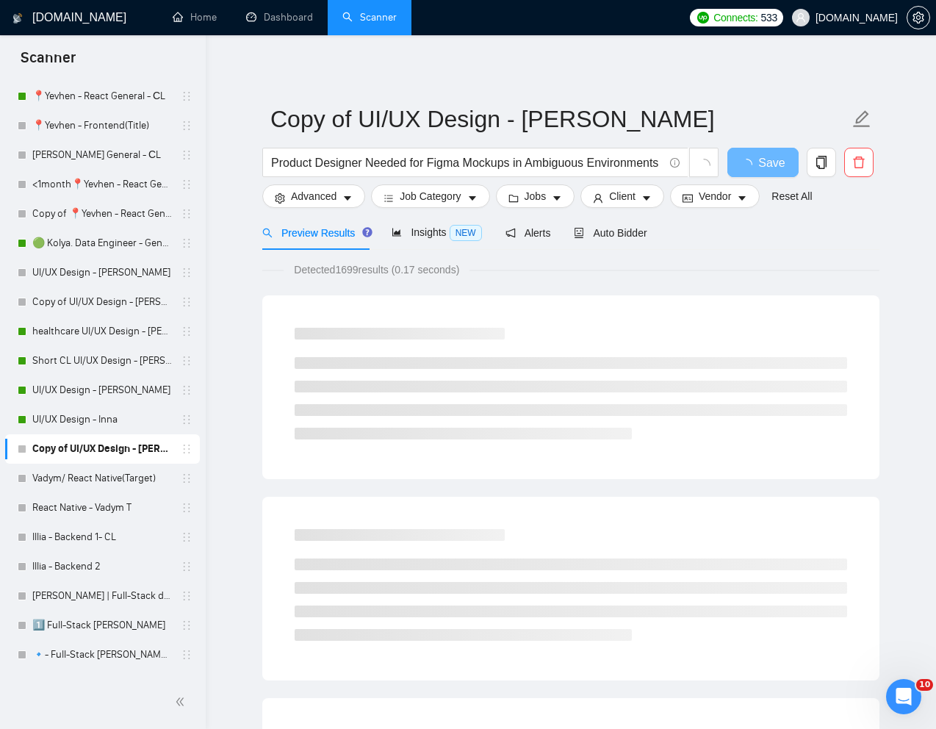
click at [680, 263] on div "Detected 1699 results (0.17 seconds)" at bounding box center [570, 270] width 617 height 16
click at [621, 235] on span "Auto Bidder" at bounding box center [610, 233] width 73 height 12
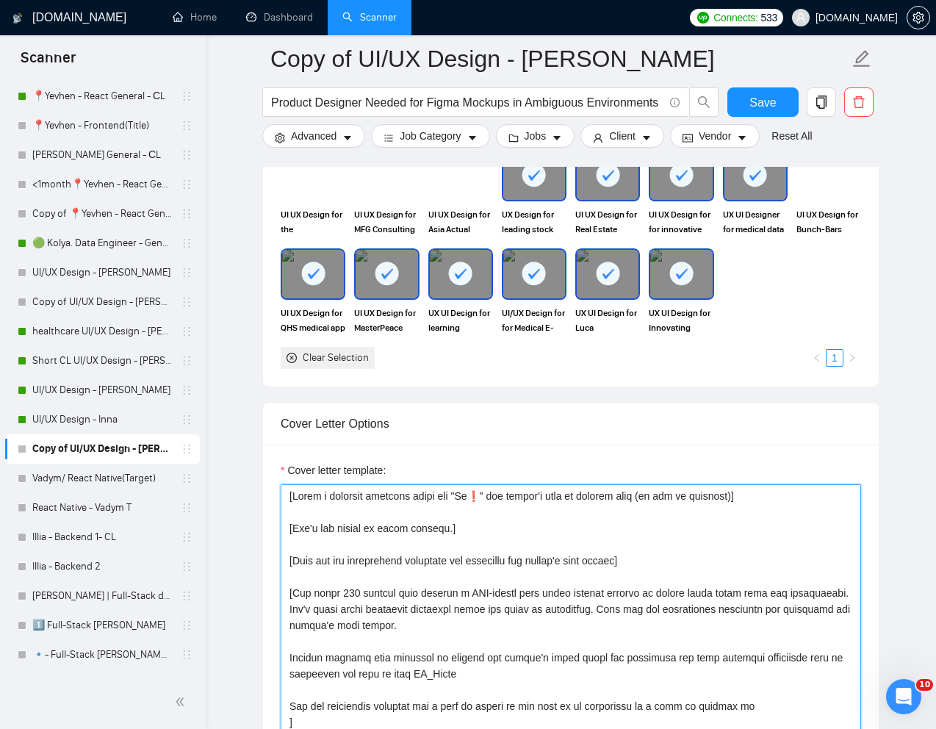
click at [506, 566] on textarea "Cover letter template:" at bounding box center [571, 649] width 580 height 331
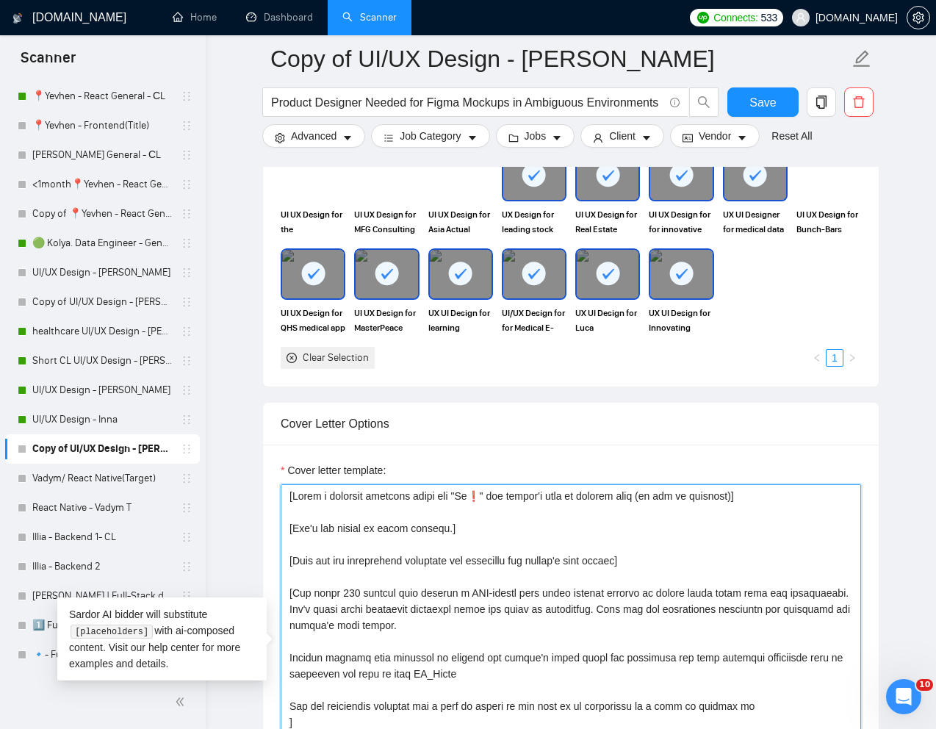
paste textarea "👋" lor ipsumd's amet co adipisc elit (se doe te incididu)!] [Utla etdolor m ali…"
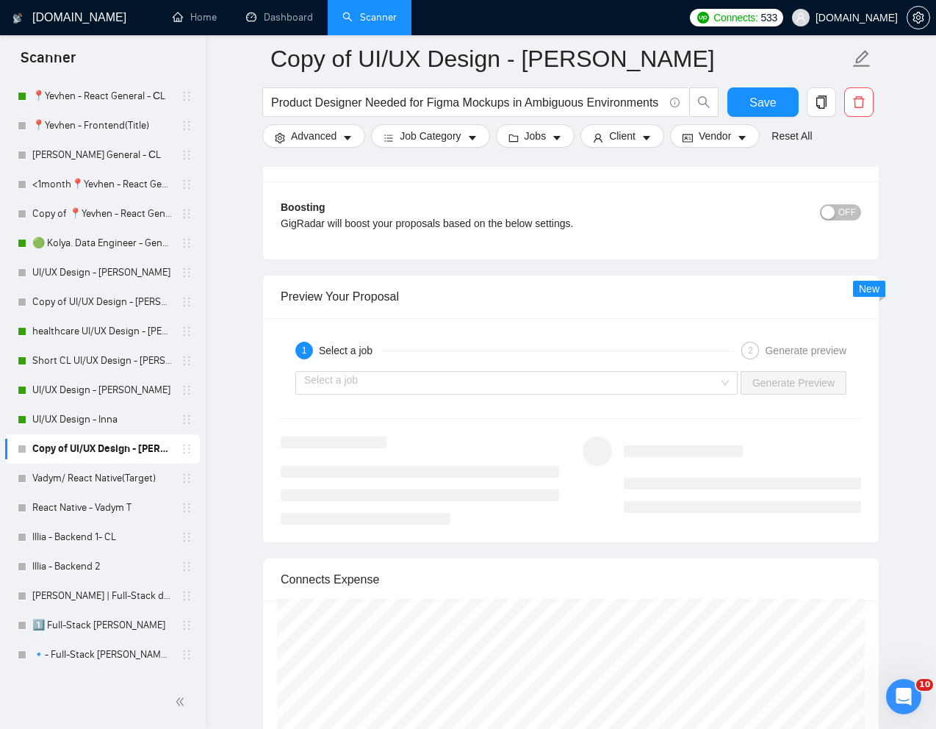
scroll to position [2777, 0]
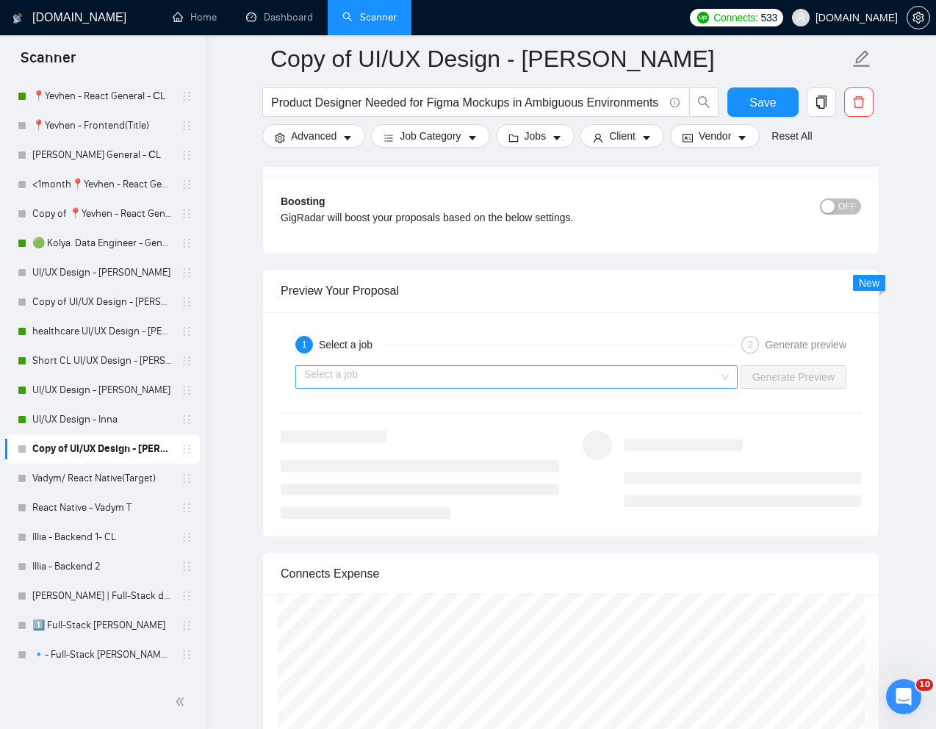
type textarea "[Lorem i dolorsit ametcons adipi eli "Se 👋" doe tempor'i utla et dolorem aliq (…"
click at [671, 381] on input "search" at bounding box center [511, 377] width 414 height 22
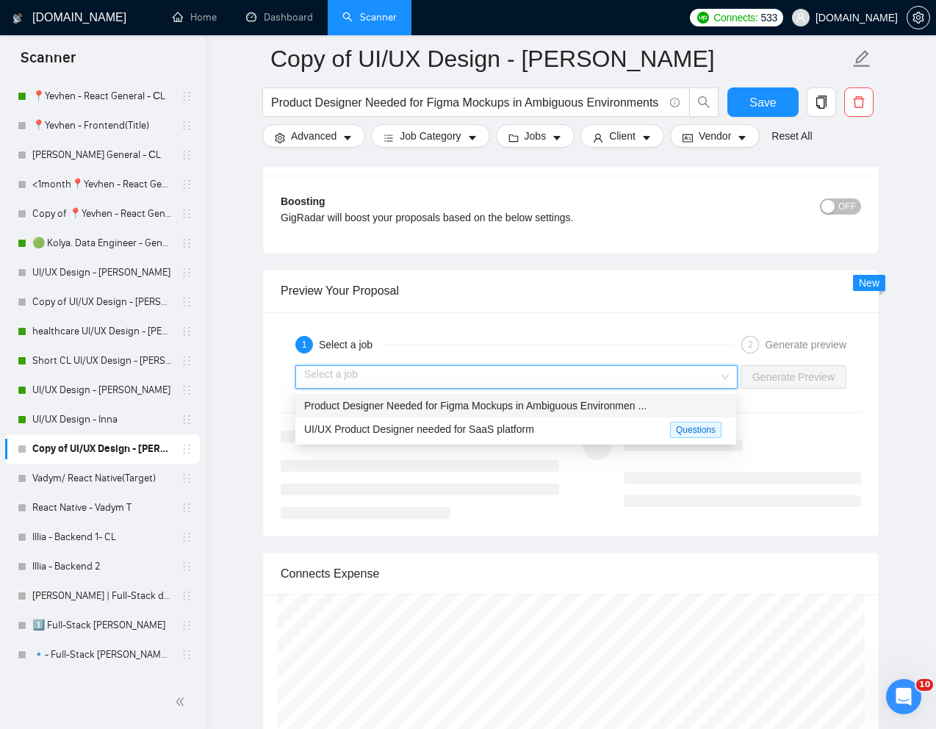
click at [575, 405] on span "Product Designer Needed for Figma Mockups in Ambiguous Environmen ..." at bounding box center [475, 406] width 342 height 12
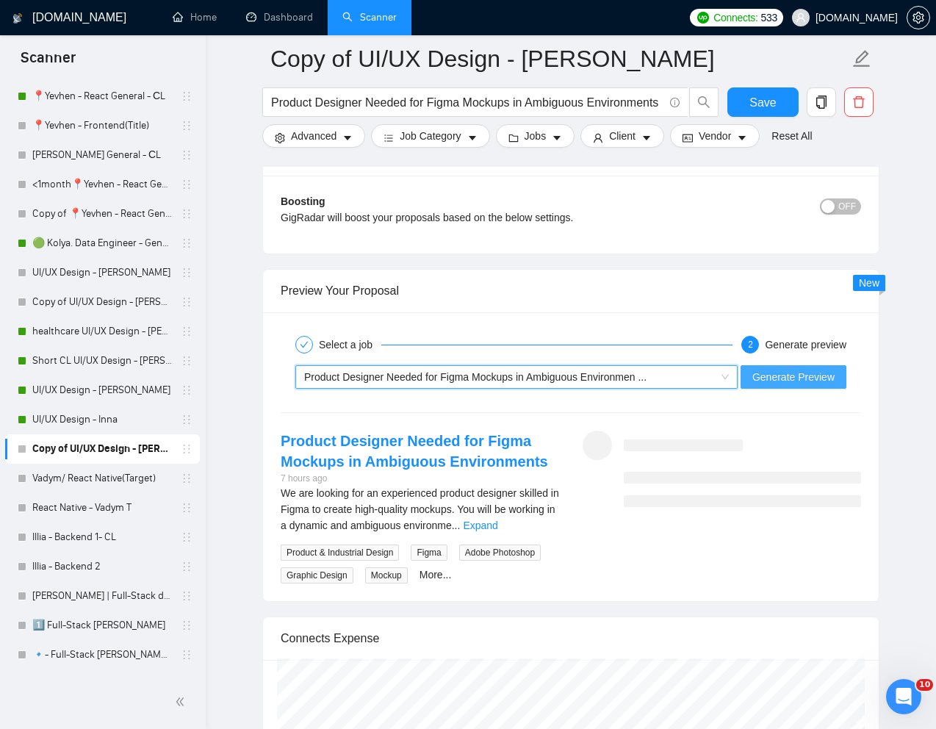
click at [777, 383] on span "Generate Preview" at bounding box center [793, 377] width 82 height 16
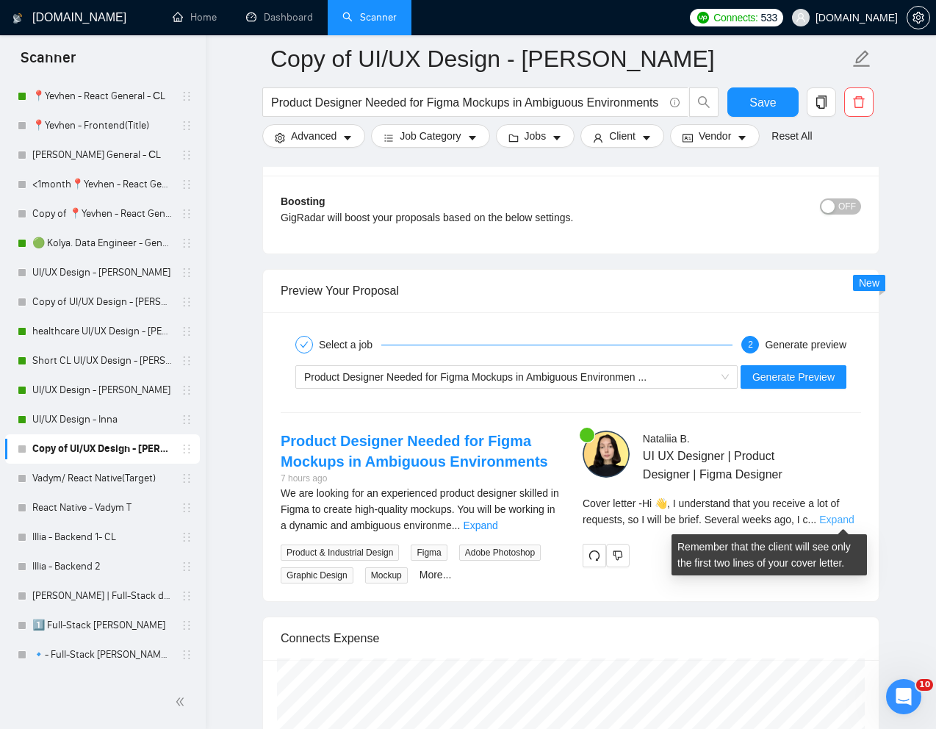
click at [836, 521] on link "Expand" at bounding box center [836, 519] width 35 height 12
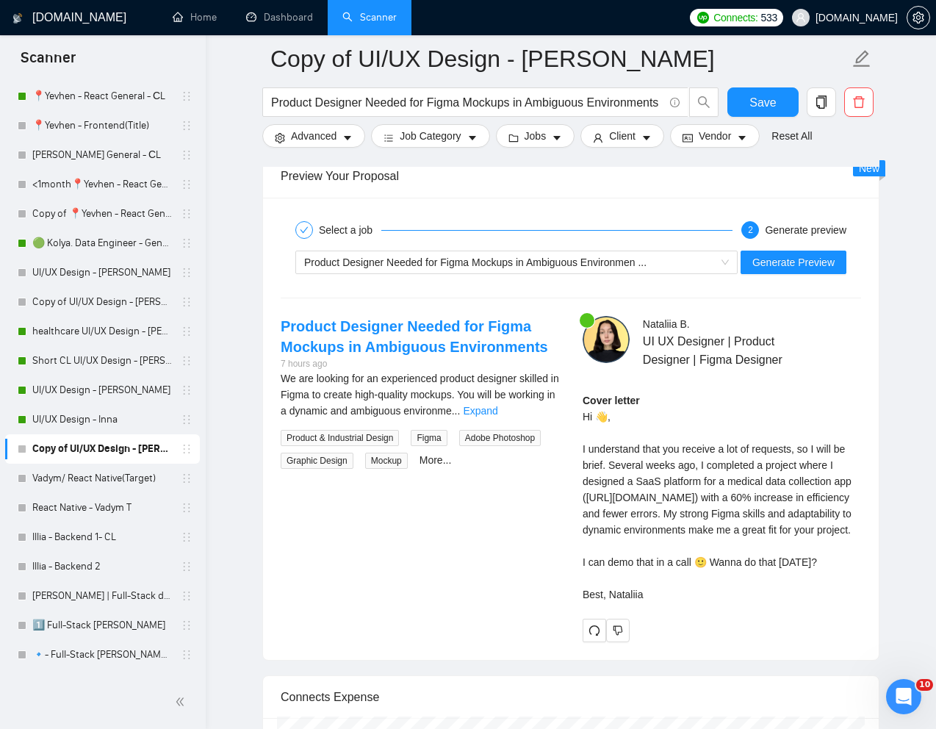
scroll to position [2893, 0]
click at [652, 557] on div "Cover letter Hi 👋, I understand that you receive a lot of requests, so I will b…" at bounding box center [722, 497] width 278 height 210
drag, startPoint x: 583, startPoint y: 413, endPoint x: 672, endPoint y: 657, distance: 260.5
click at [672, 602] on div "Cover letter Hi 👋, I understand that you receive a lot of requests, so I will b…" at bounding box center [722, 497] width 278 height 210
copy div "Hi 👋, I understand that you receive a lot of requests, so I will be brief. Seve…"
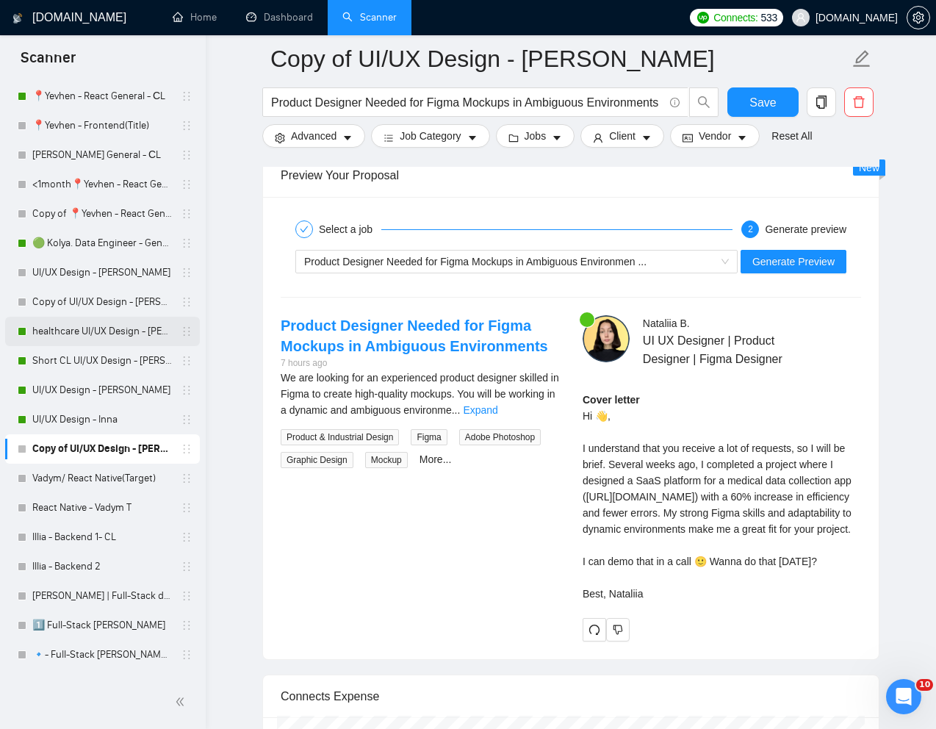
click at [97, 329] on link "healthcare UI/UX Design - [PERSON_NAME]" at bounding box center [102, 331] width 140 height 29
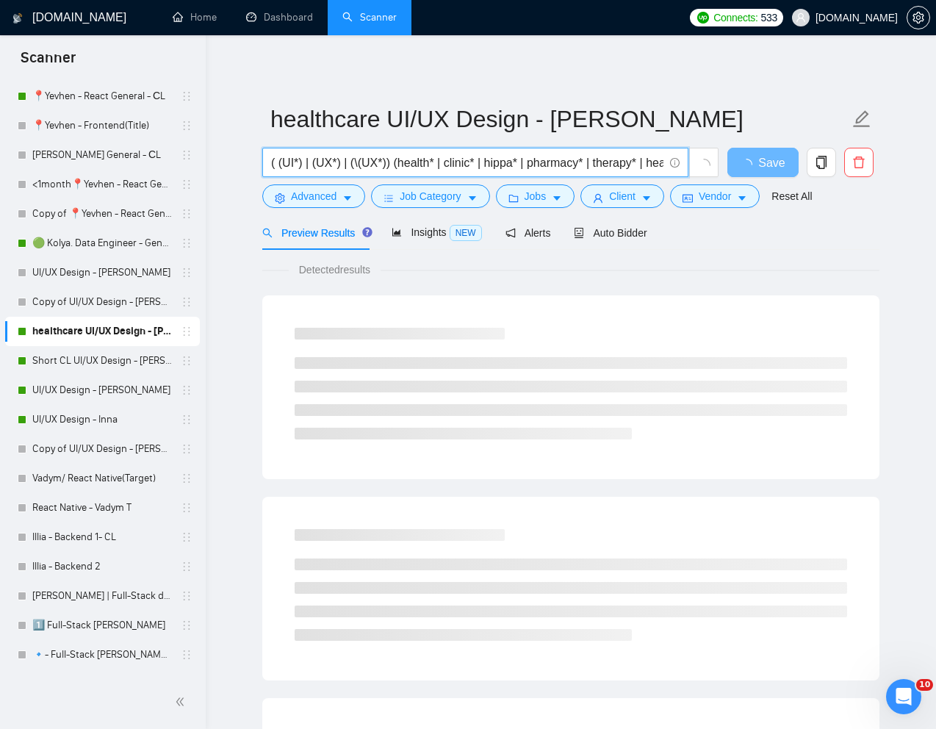
click at [482, 167] on input "( (UI*) | (UX*) | (\(UX*)) (health* | clinic* | hippa* | pharmacy* | therapy* |…" at bounding box center [467, 163] width 392 height 18
paste input "UX/UI design for established health and wellness website"
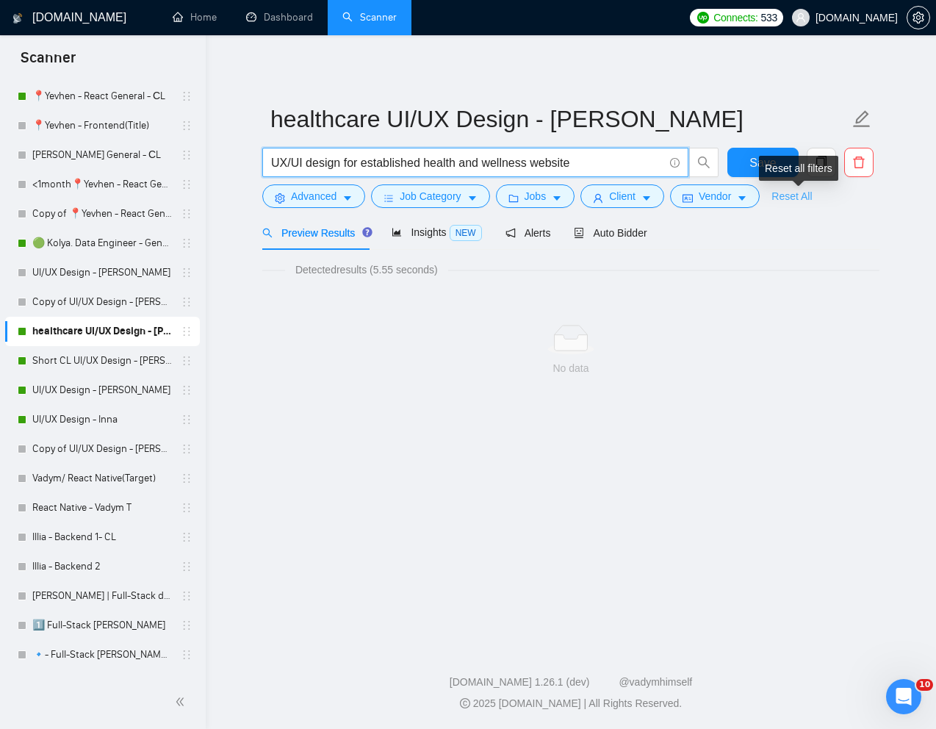
type input "UX/UI design for established health and wellness website"
click at [791, 198] on link "Reset All" at bounding box center [791, 196] width 40 height 16
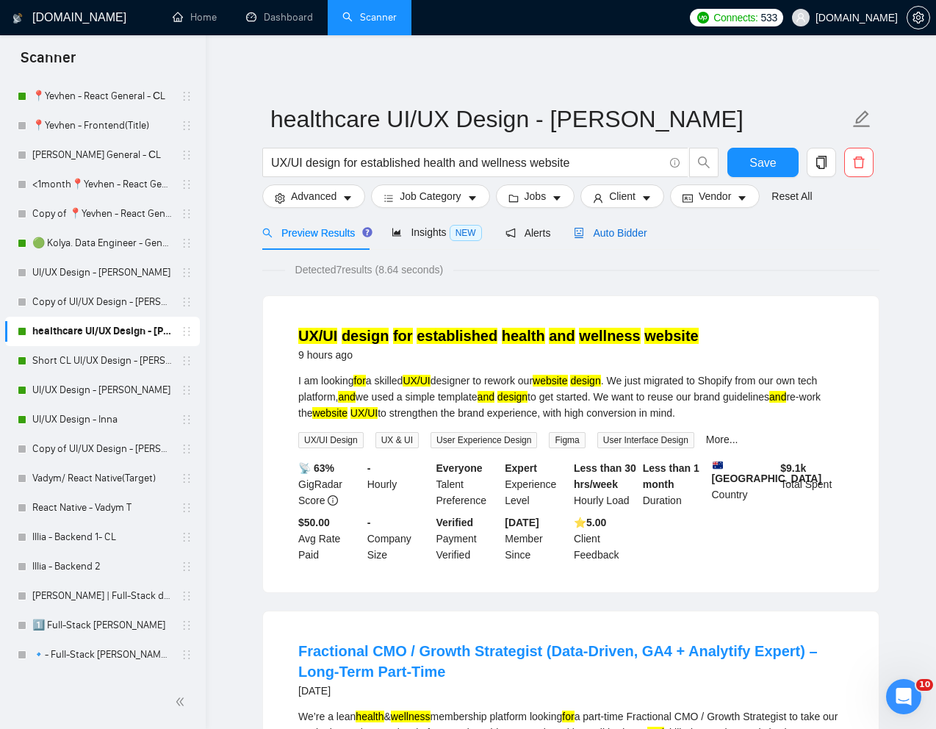
click at [629, 240] on div "Auto Bidder" at bounding box center [610, 233] width 73 height 16
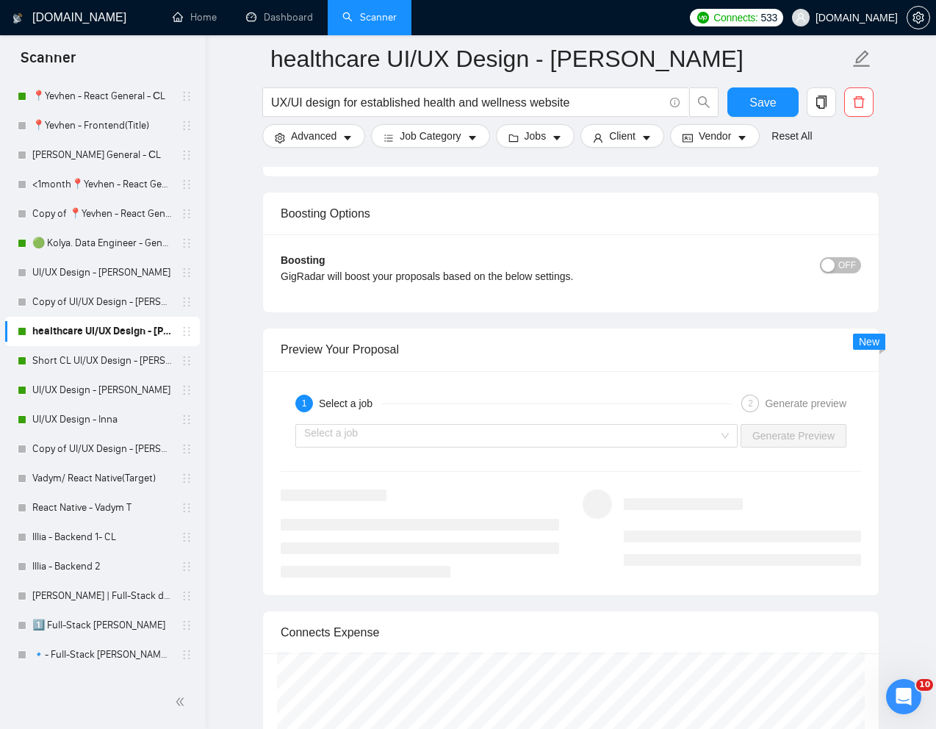
scroll to position [2755, 0]
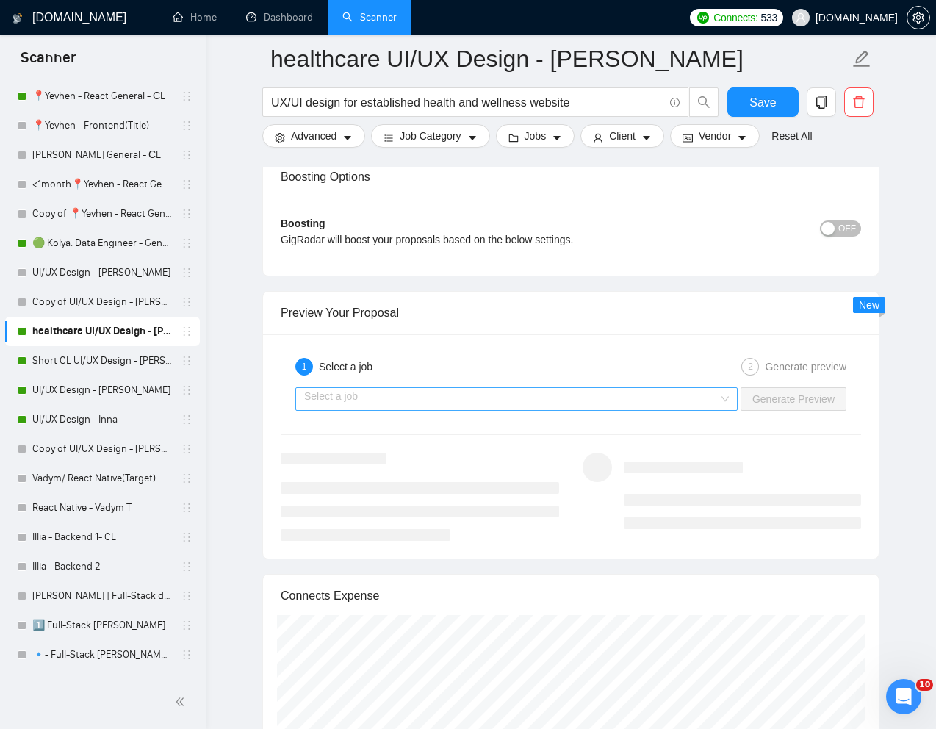
click at [659, 407] on input "search" at bounding box center [511, 399] width 414 height 22
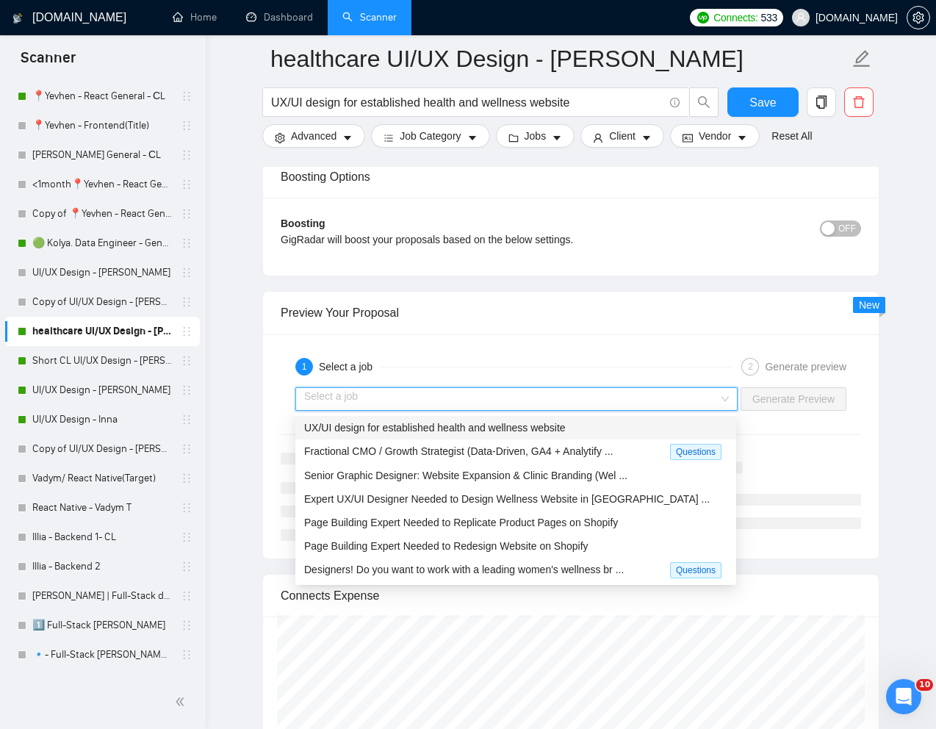
click at [594, 427] on div "UX/UI design for established health and wellness website" at bounding box center [515, 427] width 423 height 16
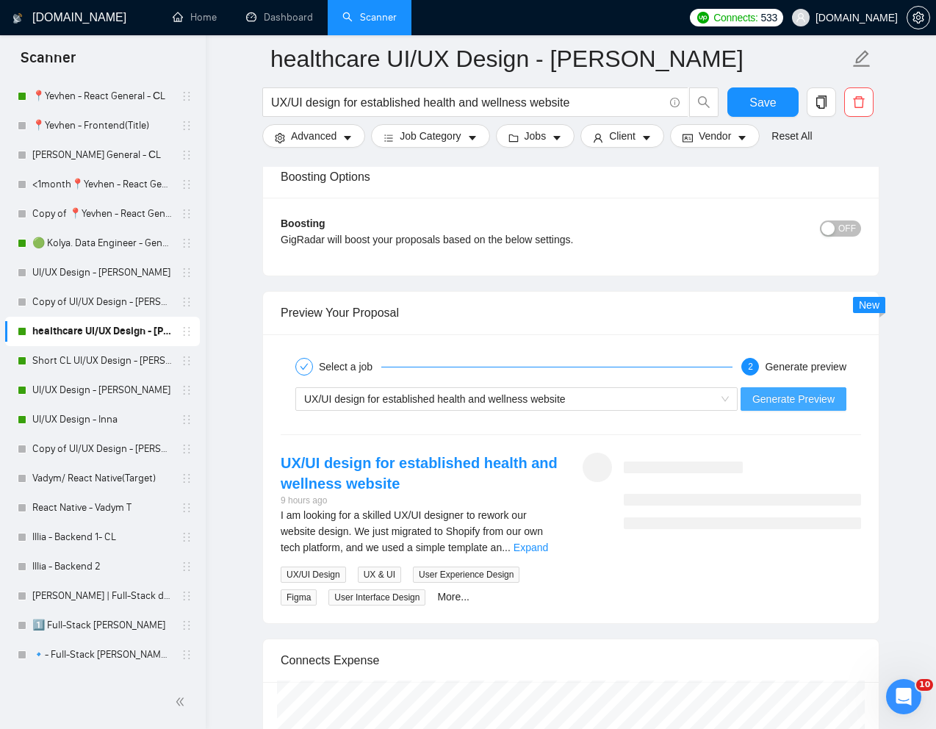
click at [773, 402] on span "Generate Preview" at bounding box center [793, 399] width 82 height 16
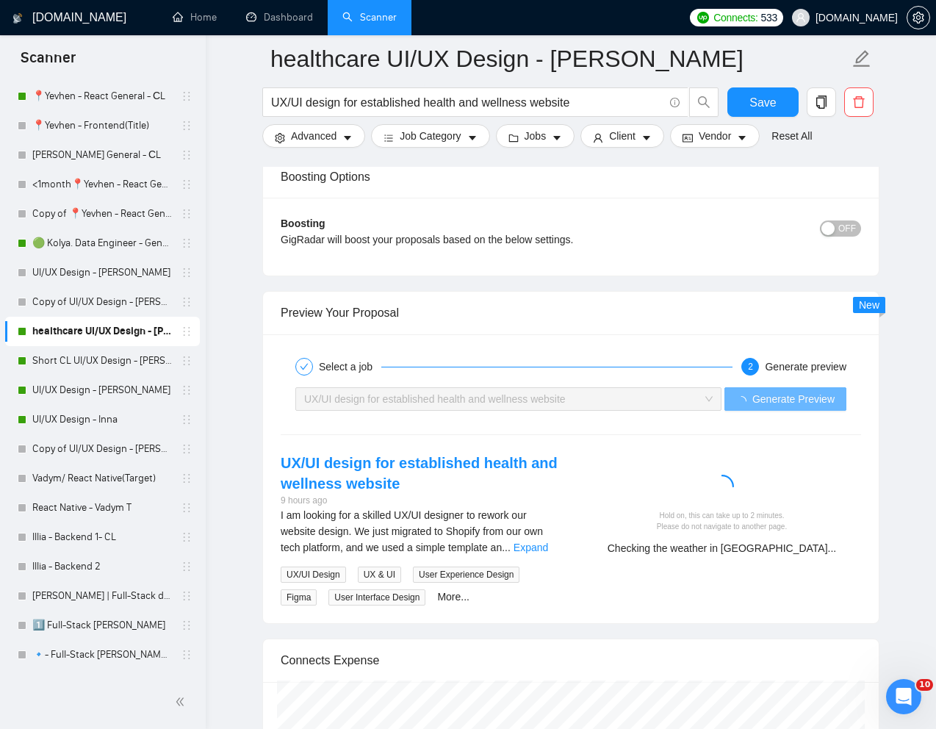
click at [833, 455] on div "Hold on, this can take up to 2 minutes. Please do not navigate to another page.…" at bounding box center [722, 510] width 302 height 114
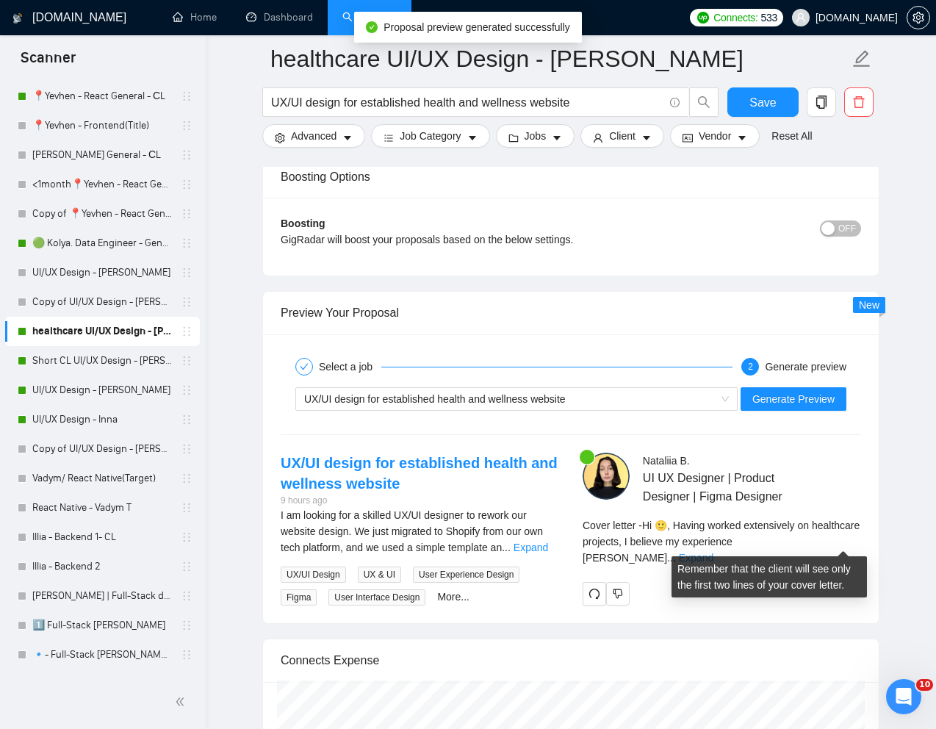
click at [713, 552] on link "Expand" at bounding box center [696, 558] width 35 height 12
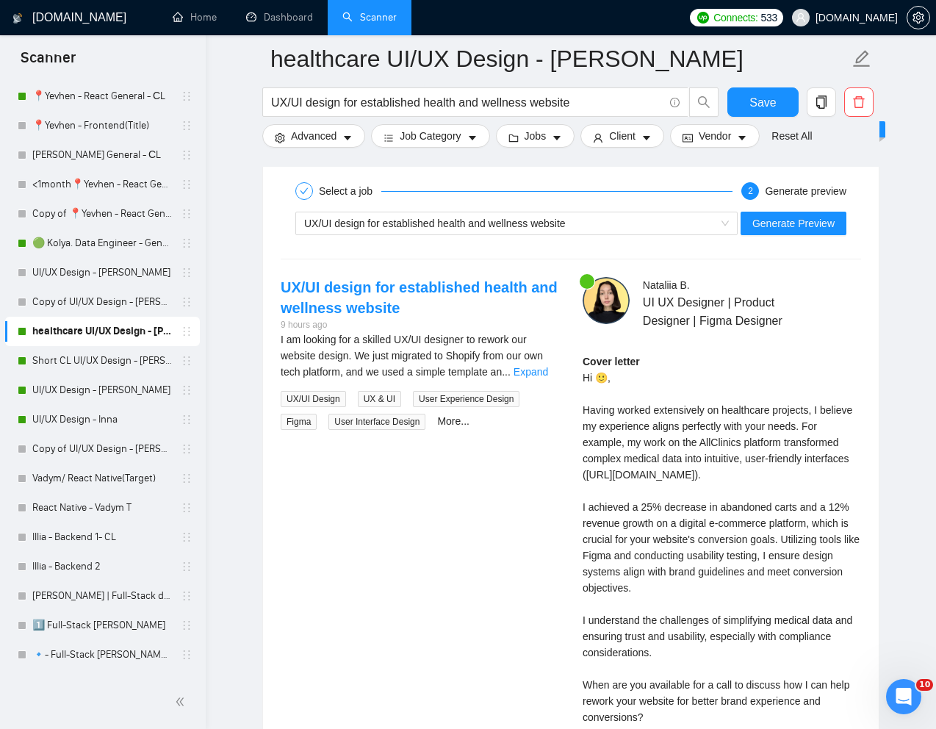
scroll to position [2935, 0]
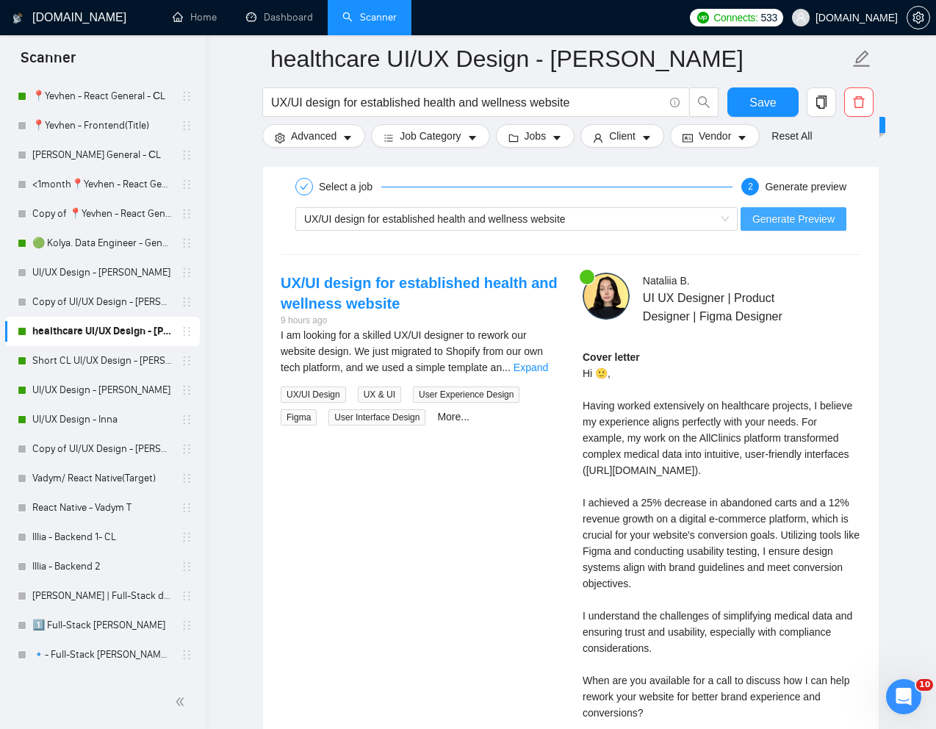
click at [793, 220] on span "Generate Preview" at bounding box center [793, 219] width 82 height 16
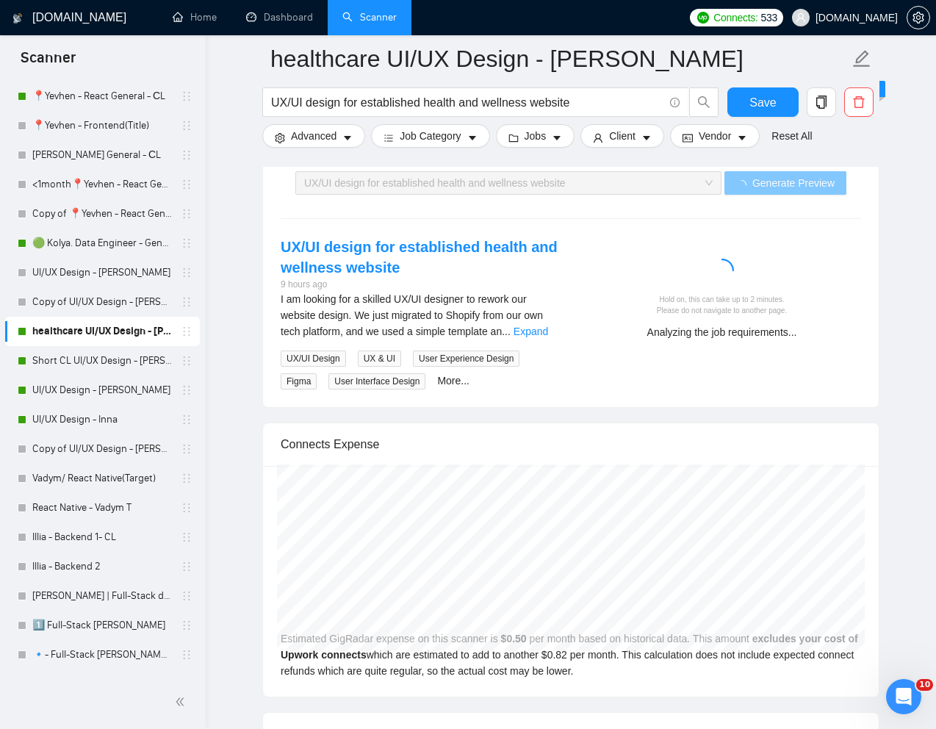
scroll to position [2999, 0]
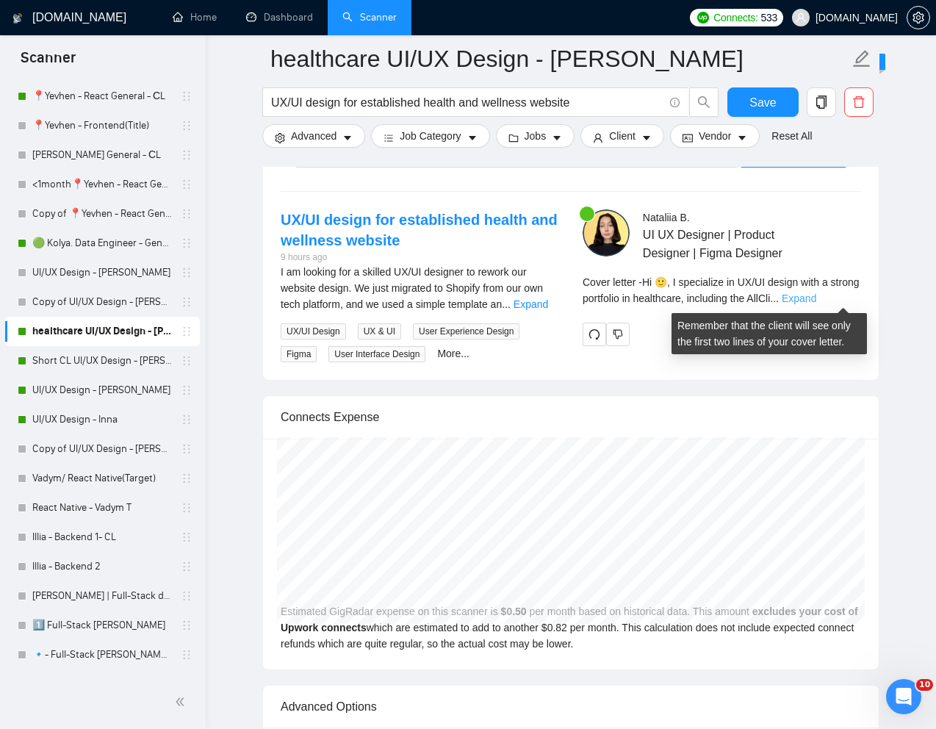
click at [816, 297] on link "Expand" at bounding box center [799, 298] width 35 height 12
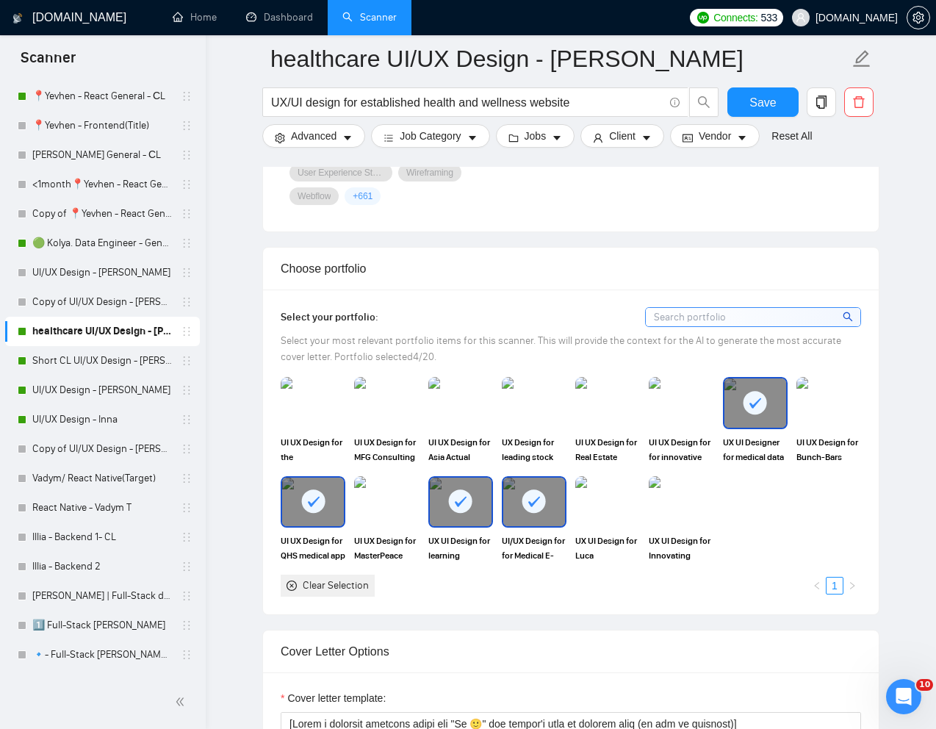
scroll to position [1192, 0]
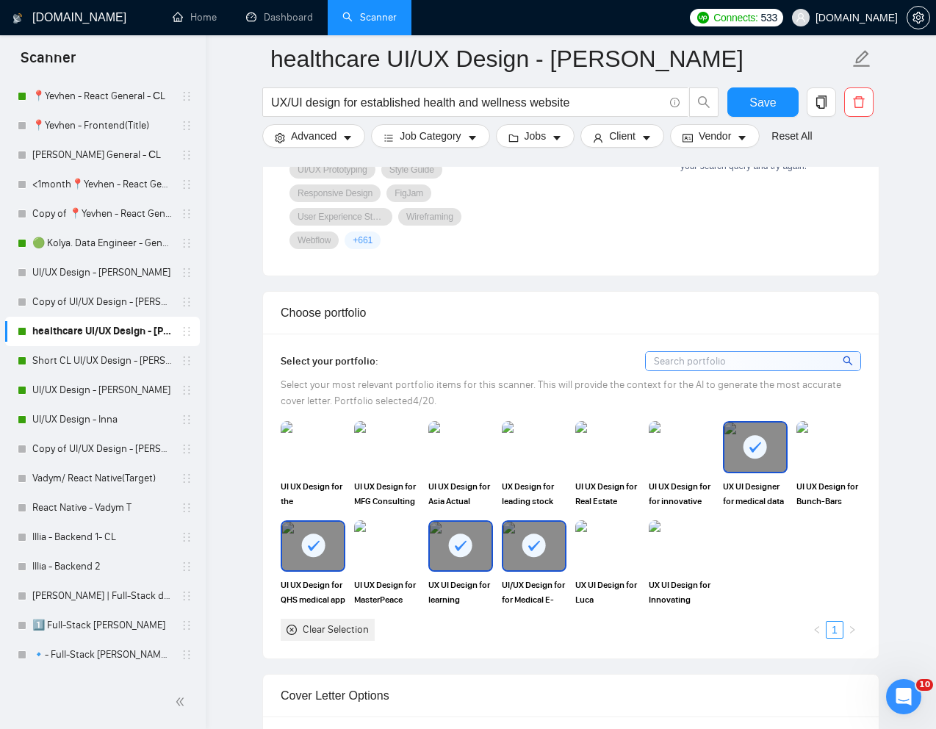
click at [768, 462] on div at bounding box center [755, 446] width 62 height 48
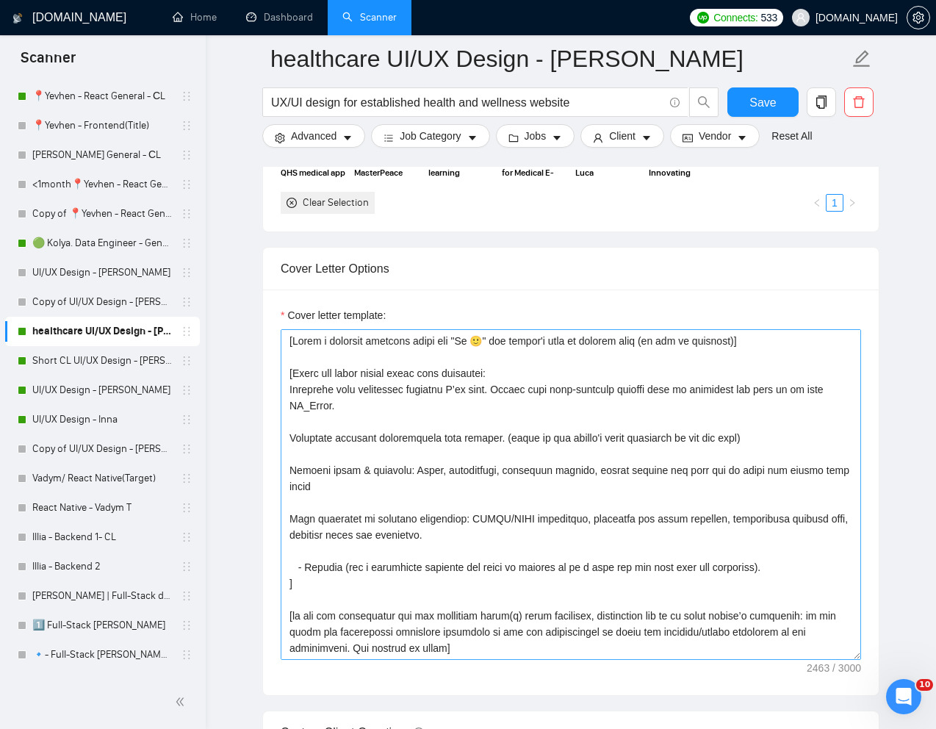
scroll to position [1613, 0]
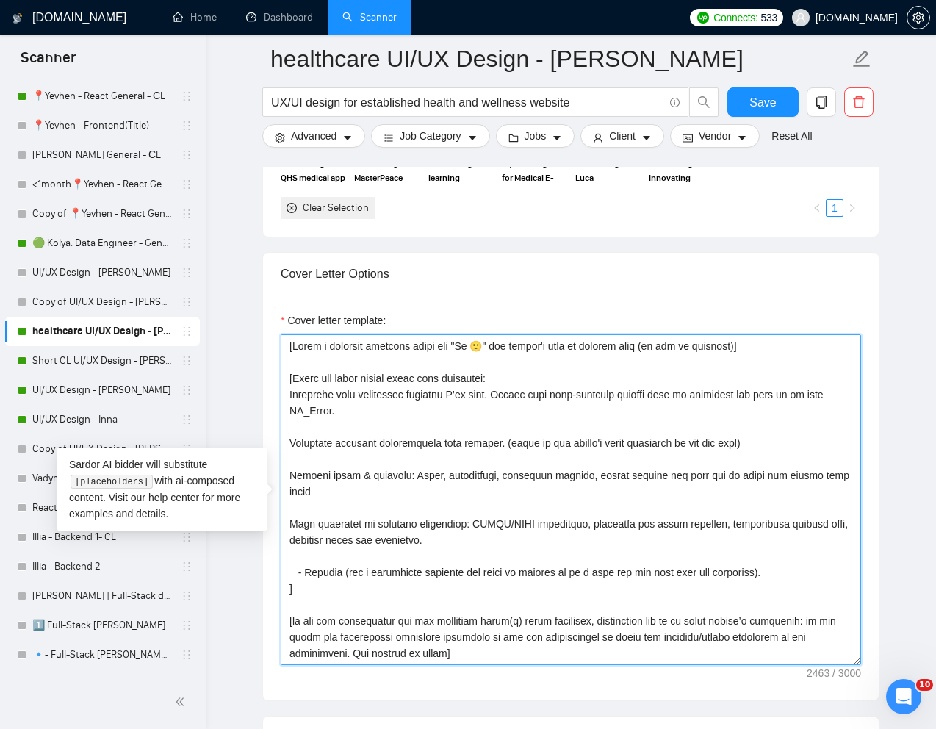
drag, startPoint x: 706, startPoint y: 394, endPoint x: 775, endPoint y: 398, distance: 69.2
click at [775, 398] on textarea "Cover letter template:" at bounding box center [571, 499] width 580 height 331
drag, startPoint x: 704, startPoint y: 395, endPoint x: 819, endPoint y: 391, distance: 115.4
click at [819, 391] on textarea "Cover letter template:" at bounding box center [571, 499] width 580 height 331
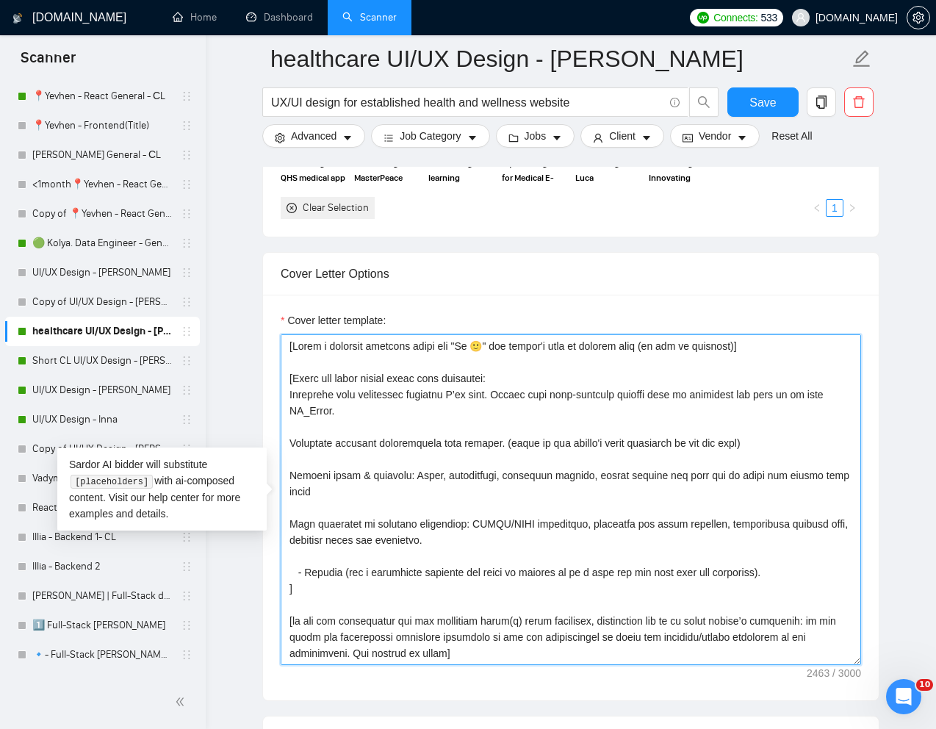
click at [815, 411] on textarea "Cover letter template:" at bounding box center [571, 499] width 580 height 331
drag, startPoint x: 763, startPoint y: 394, endPoint x: 820, endPoint y: 392, distance: 56.6
click at [820, 392] on textarea "Cover letter template:" at bounding box center [571, 499] width 580 height 331
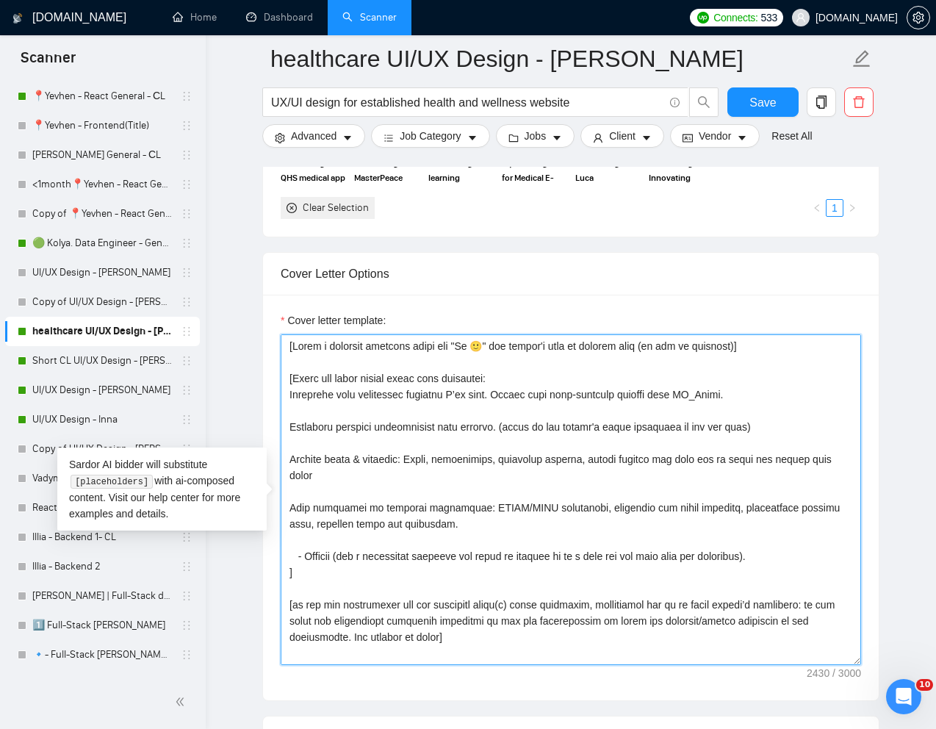
click at [748, 397] on textarea "Cover letter template:" at bounding box center [571, 499] width 580 height 331
paste textarea "and link to it"
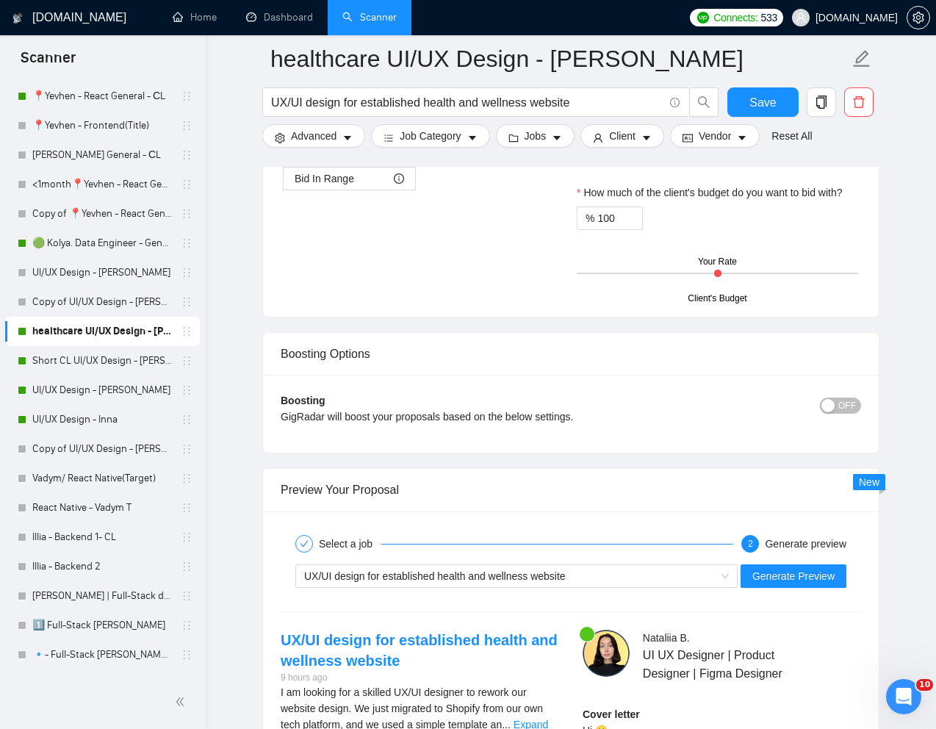
scroll to position [2589, 0]
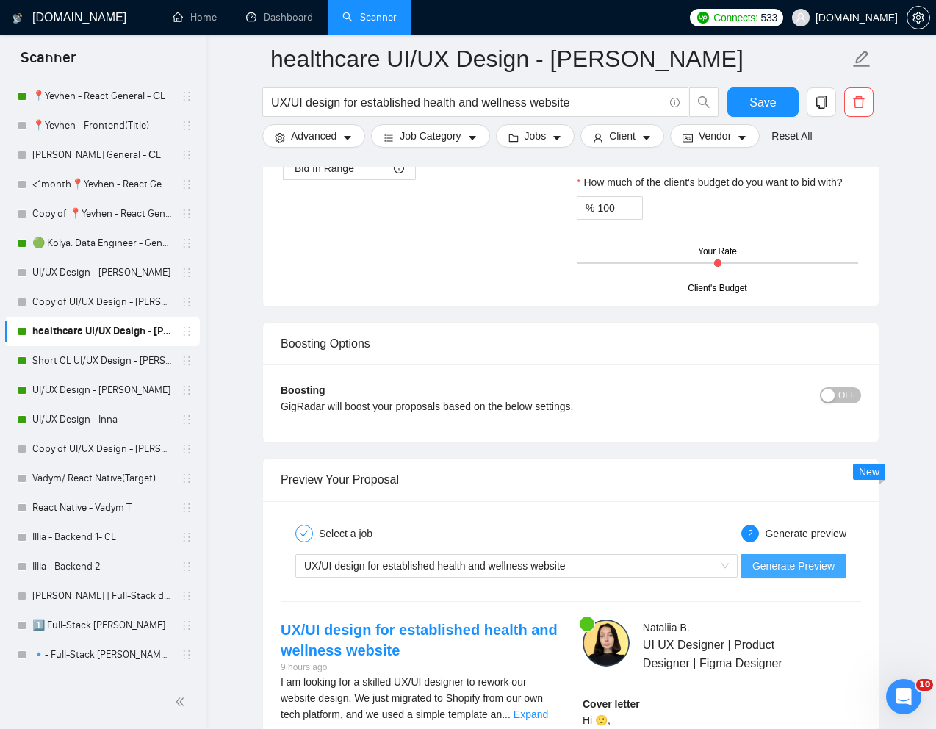
type textarea "[Lorem i dolorsit ametcons adipi eli "Se 🙂" doe tempor'i utla et dolorem aliq (…"
click at [772, 568] on span "Generate Preview" at bounding box center [793, 566] width 82 height 16
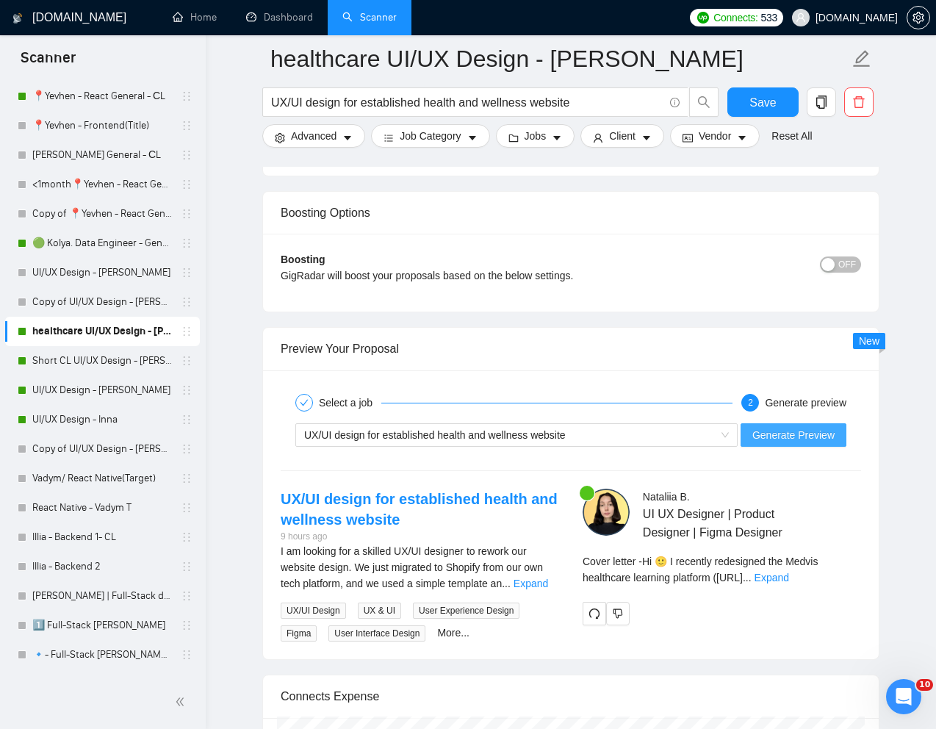
scroll to position [2724, 0]
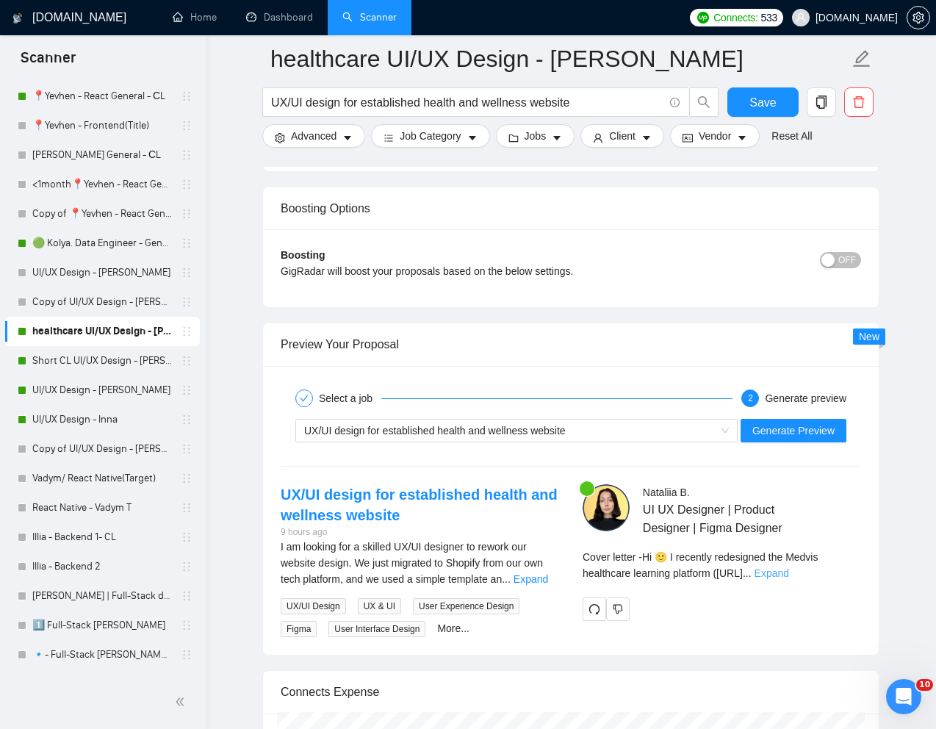
click at [789, 573] on link "Expand" at bounding box center [771, 573] width 35 height 12
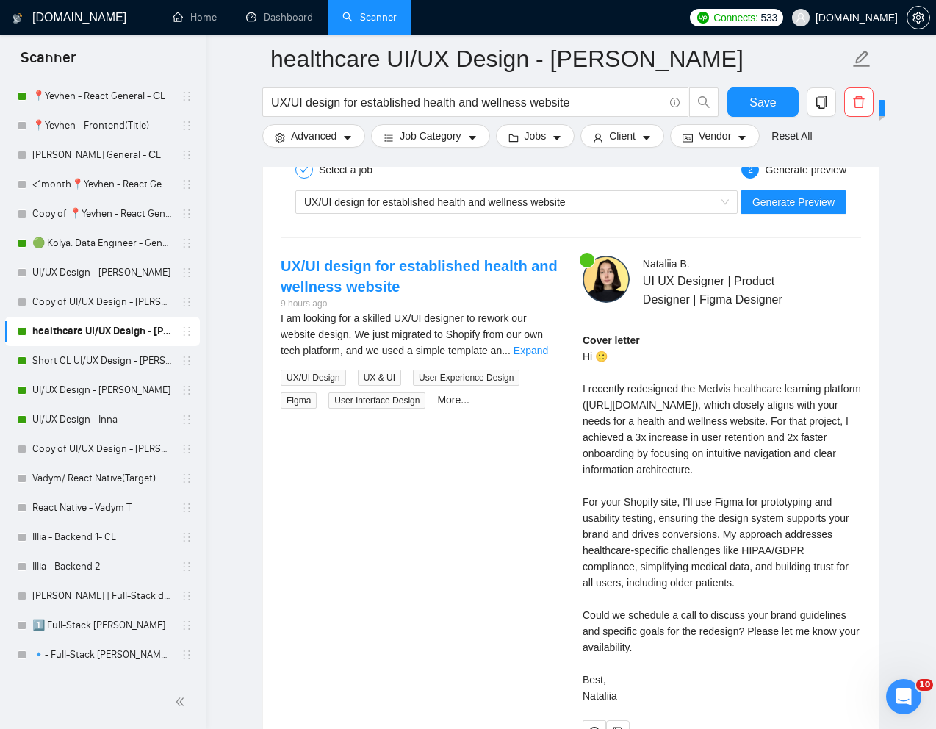
scroll to position [2964, 0]
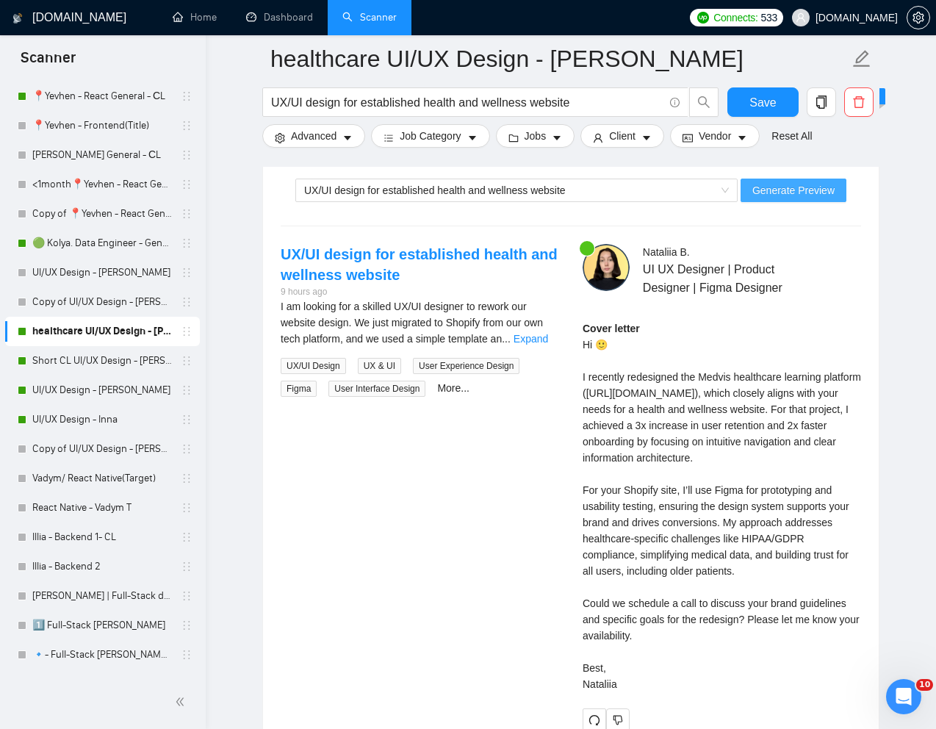
click at [801, 200] on button "Generate Preview" at bounding box center [793, 191] width 106 height 24
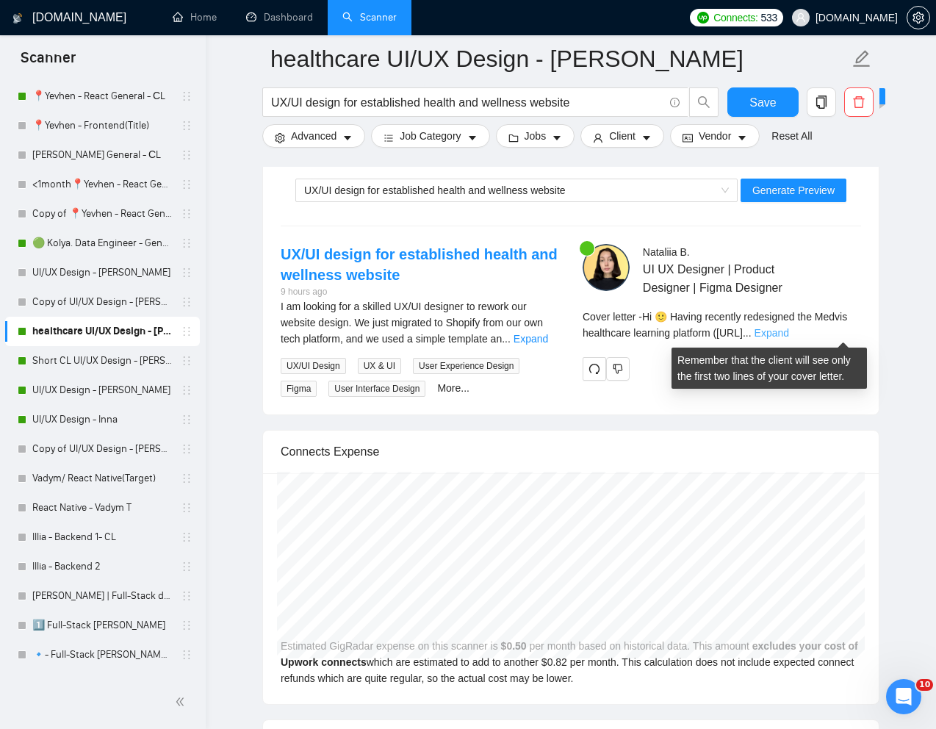
click at [789, 334] on link "Expand" at bounding box center [771, 333] width 35 height 12
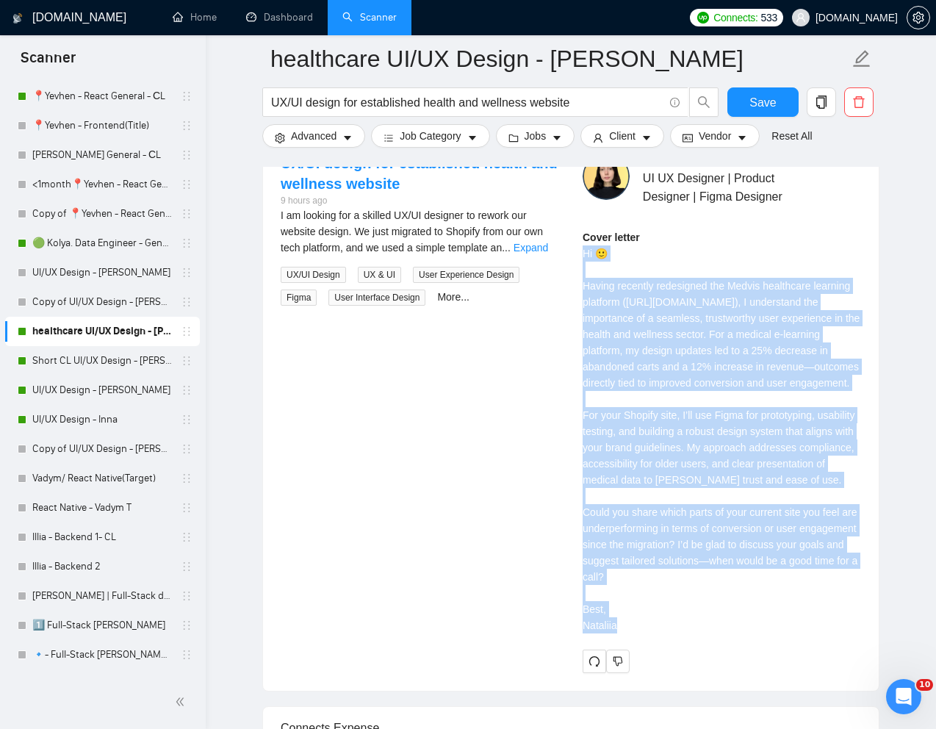
scroll to position [3065, 0]
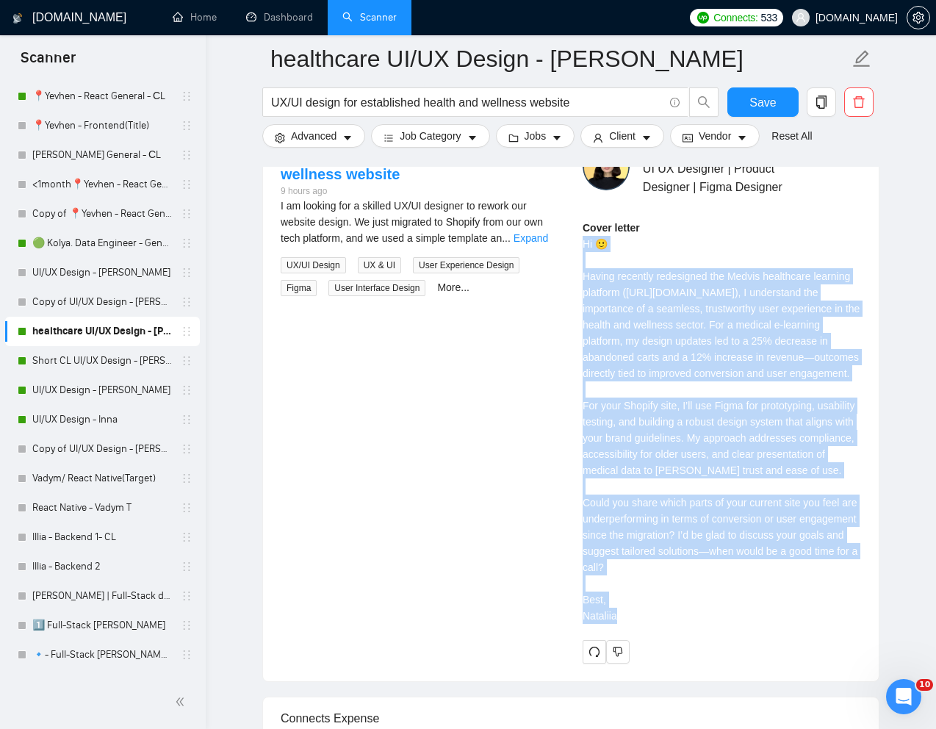
drag, startPoint x: 581, startPoint y: 287, endPoint x: 670, endPoint y: 696, distance: 418.7
click at [670, 663] on div "[PERSON_NAME] UI UX Designer | Product Designer | Figma Designer Cover letter" at bounding box center [722, 403] width 302 height 520
copy div "Hi 🙂 Having recently redesigned the Medvis healthcare learning platform ([URL][…"
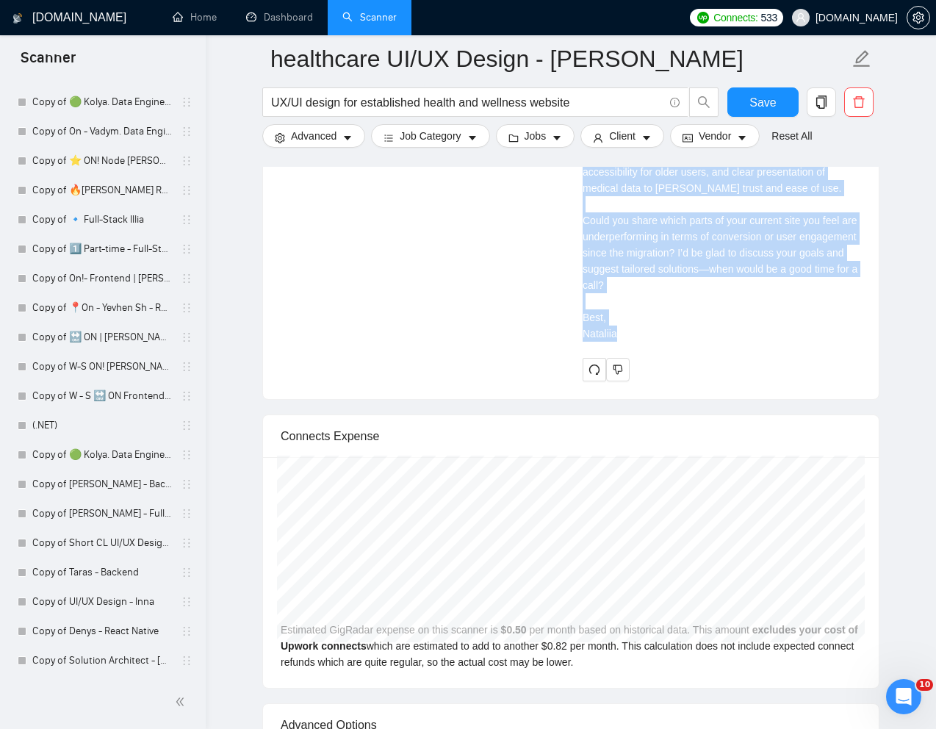
scroll to position [3716, 0]
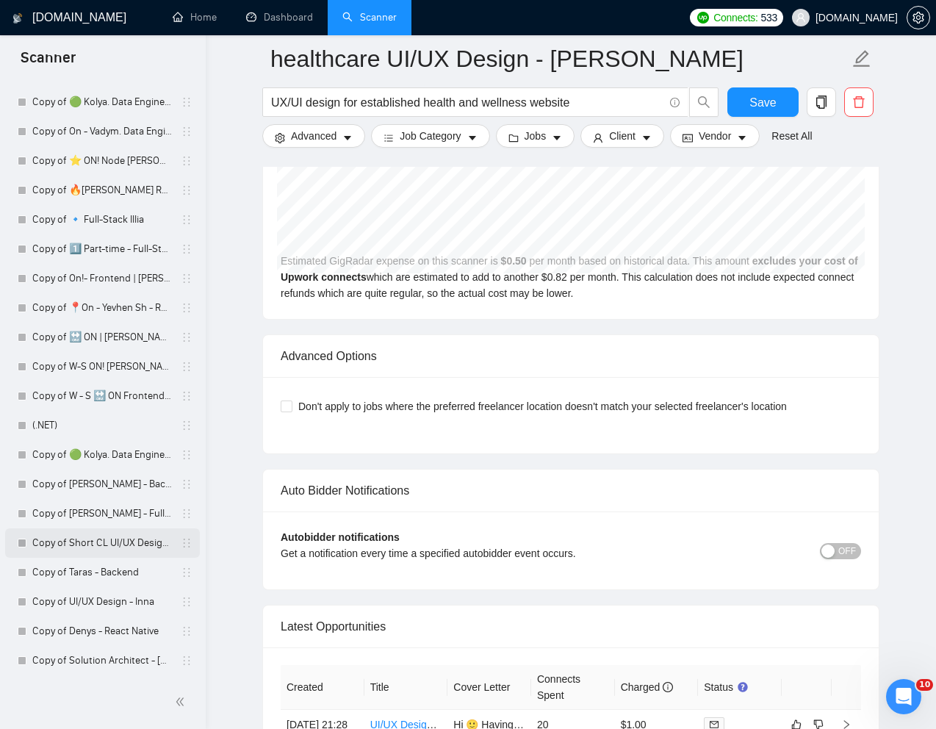
click at [98, 546] on link "Copy of Short CL UI/UX Design - [PERSON_NAME]" at bounding box center [102, 542] width 140 height 29
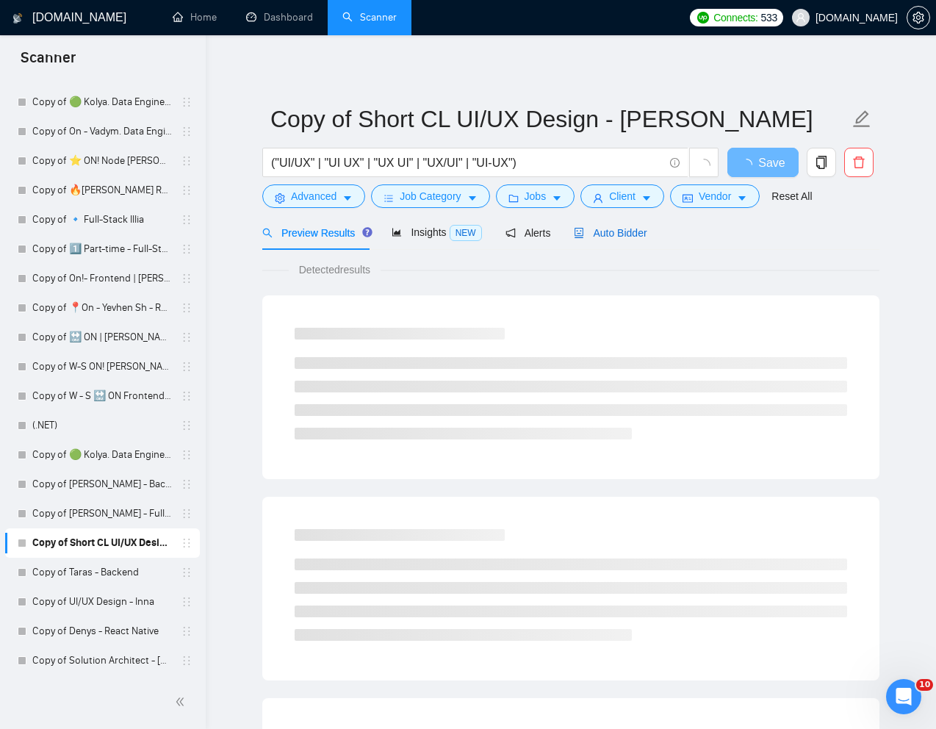
click at [616, 237] on span "Auto Bidder" at bounding box center [610, 233] width 73 height 12
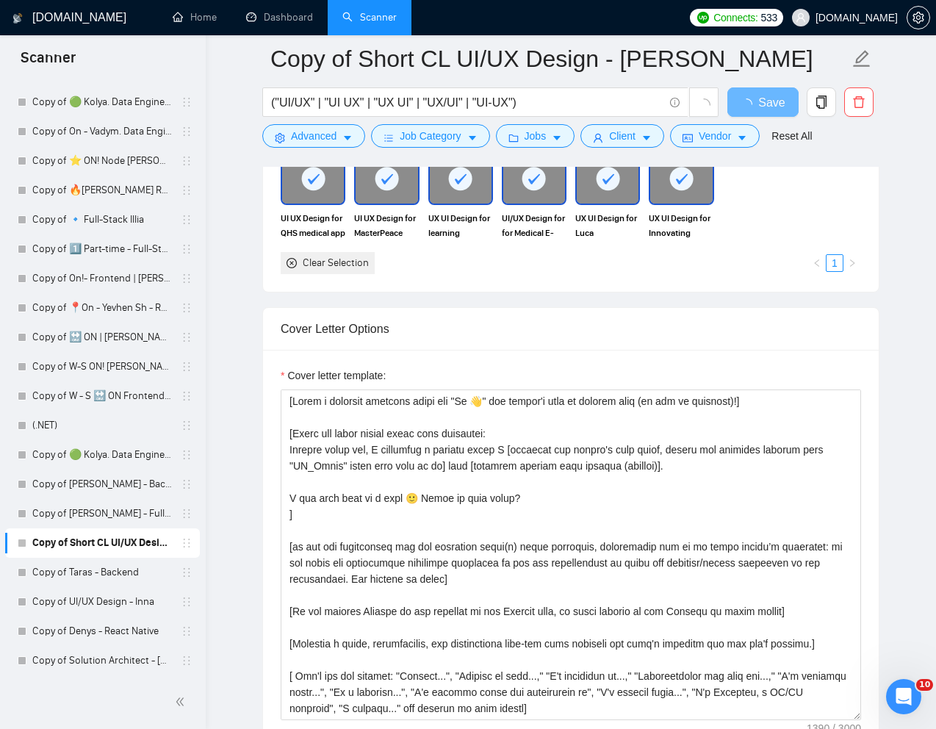
scroll to position [1515, 0]
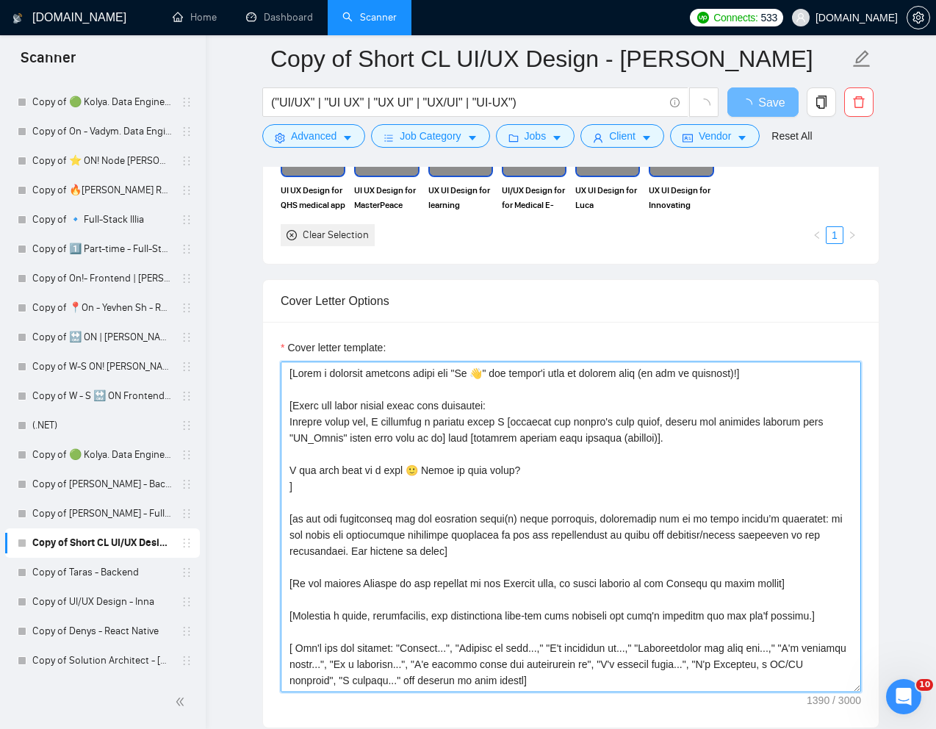
click at [566, 554] on textarea "Cover letter template:" at bounding box center [571, 526] width 580 height 331
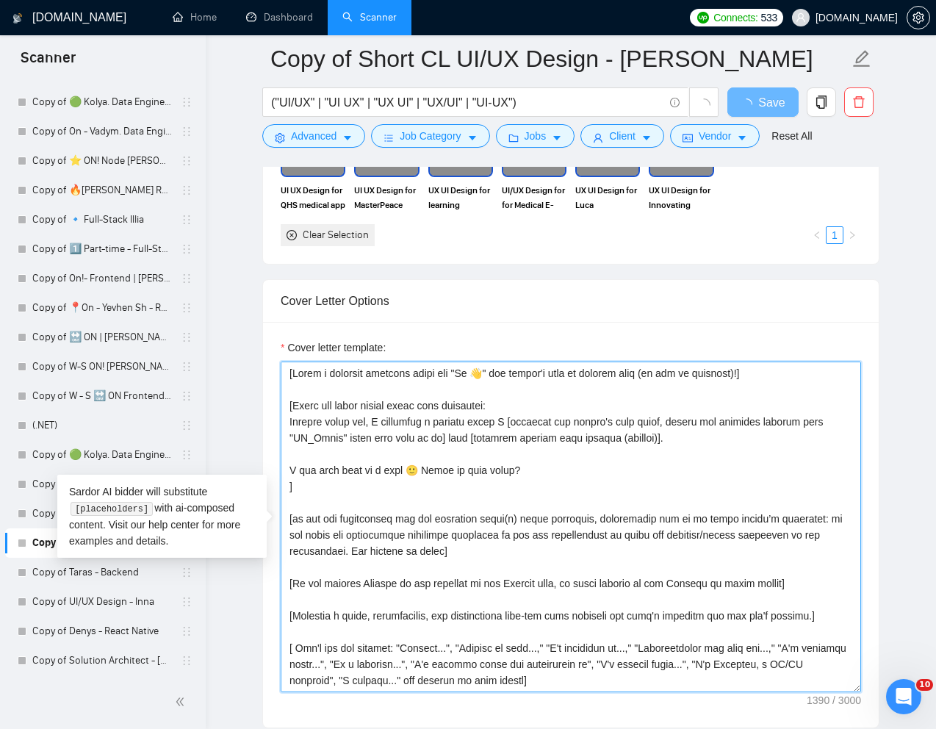
paste textarea "lor ipsumdo s ametc, adi elits doei tem inc utlaboreetd.] [Magna ali enima mini…"
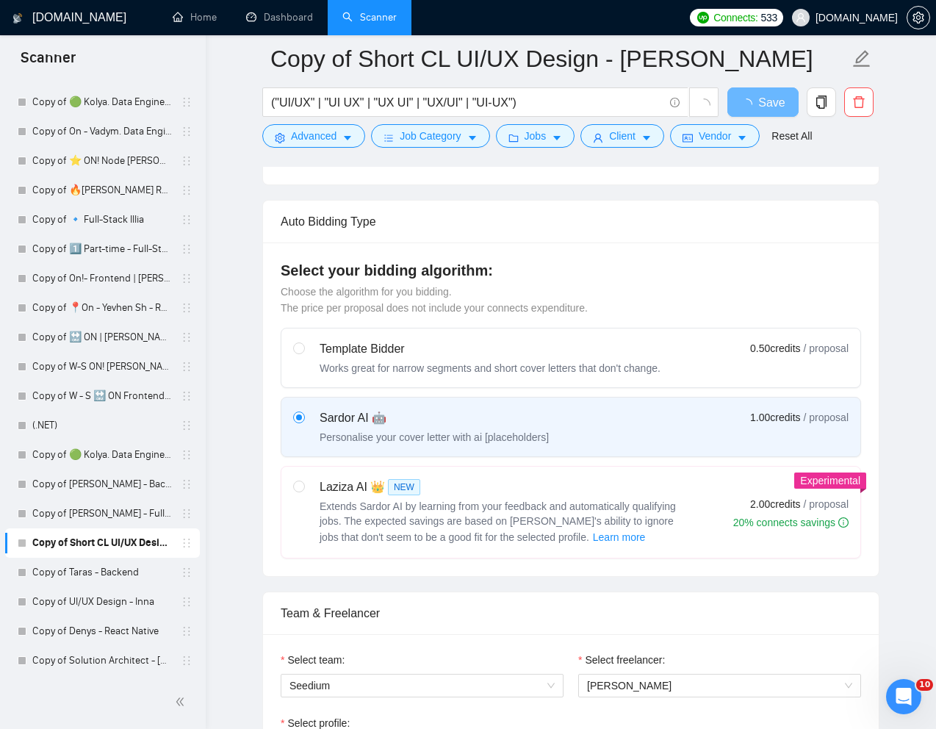
scroll to position [300, 0]
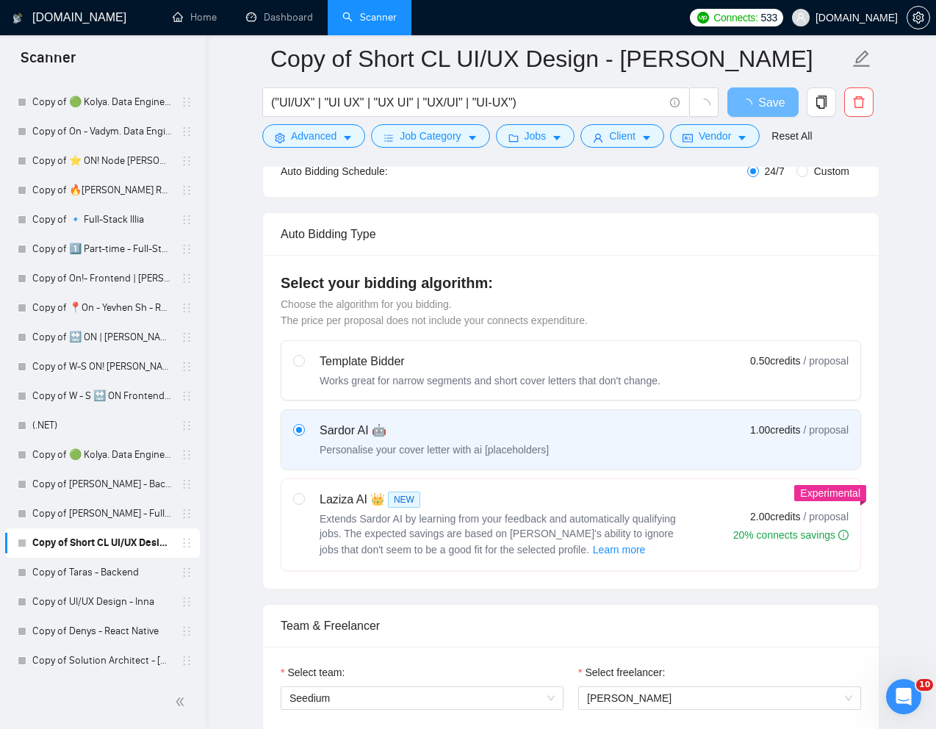
type textarea "[Lorem i dolorsit ametcons adipi eli "Se 👋" doe tempor'i utla et dolorem aliq (…"
click at [565, 100] on input "("UI/UX" | "UI UX" | "UX UI" | "UX/UI" | "UI-UX")" at bounding box center [467, 102] width 392 height 18
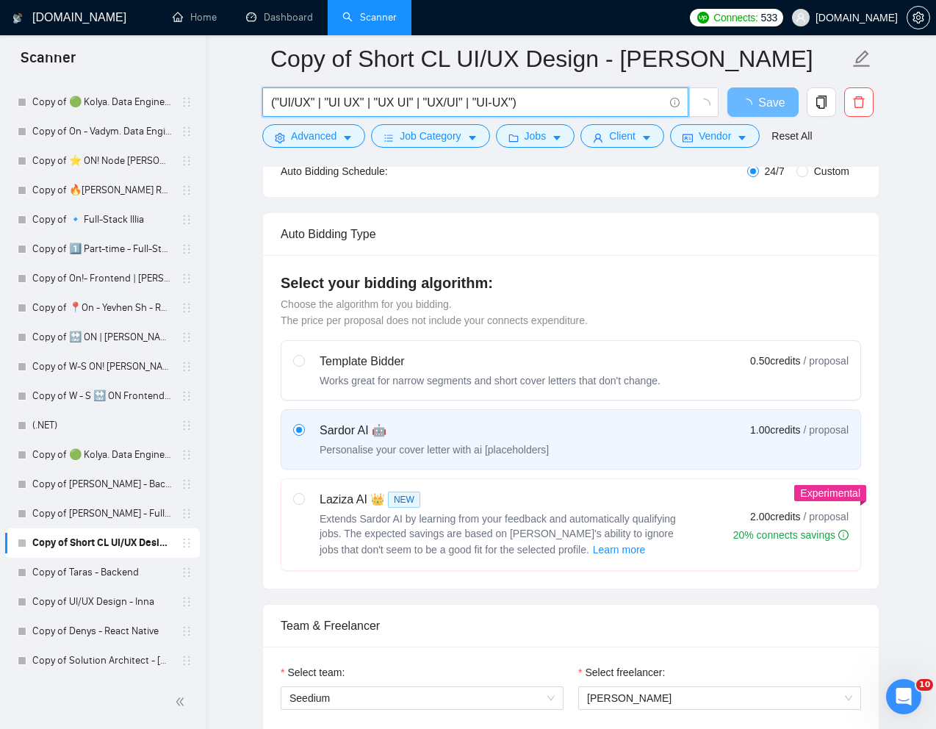
click at [565, 100] on input "("UI/UX" | "UI UX" | "UX UI" | "UX/UI" | "UI-UX")" at bounding box center [467, 102] width 392 height 18
paste input "UX Designer Needed for AI Project"
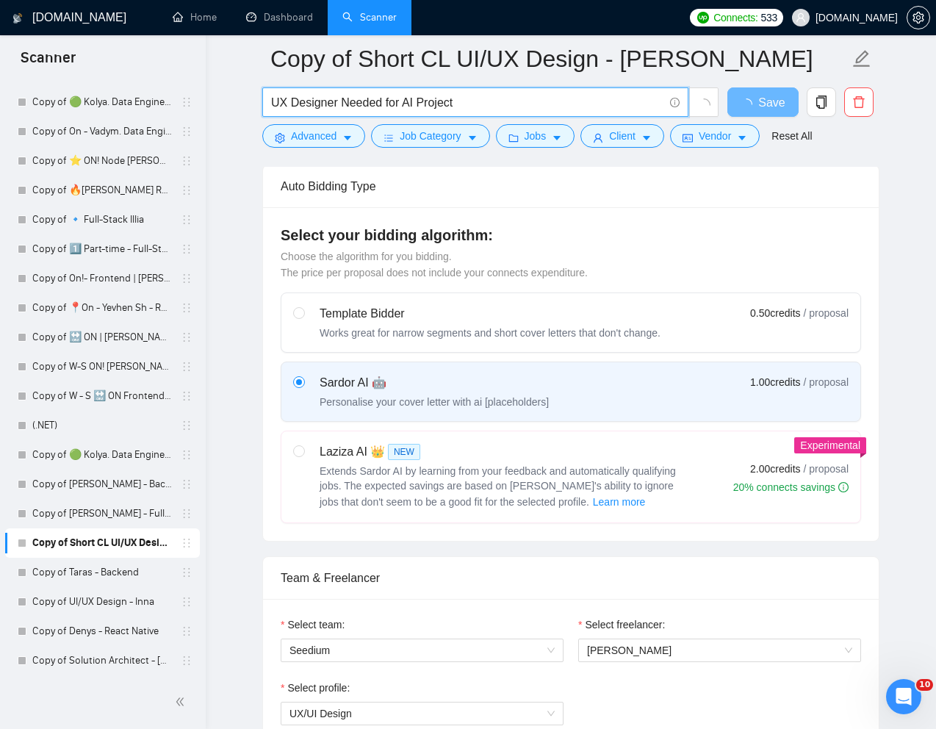
scroll to position [348, 0]
type input "UX Designer Needed for AI Project"
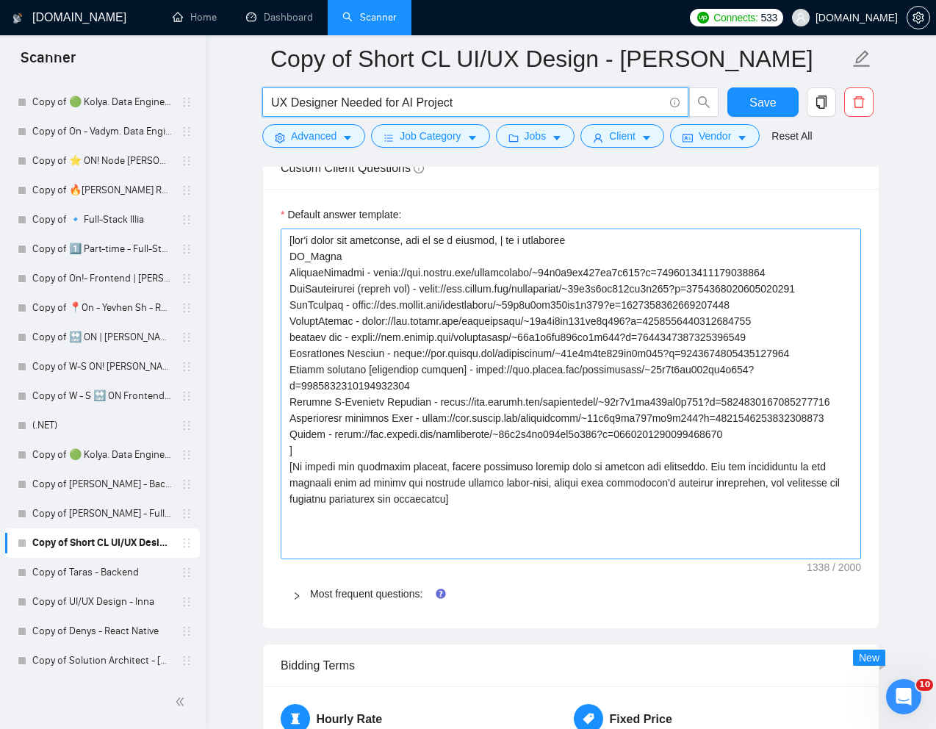
scroll to position [2165, 0]
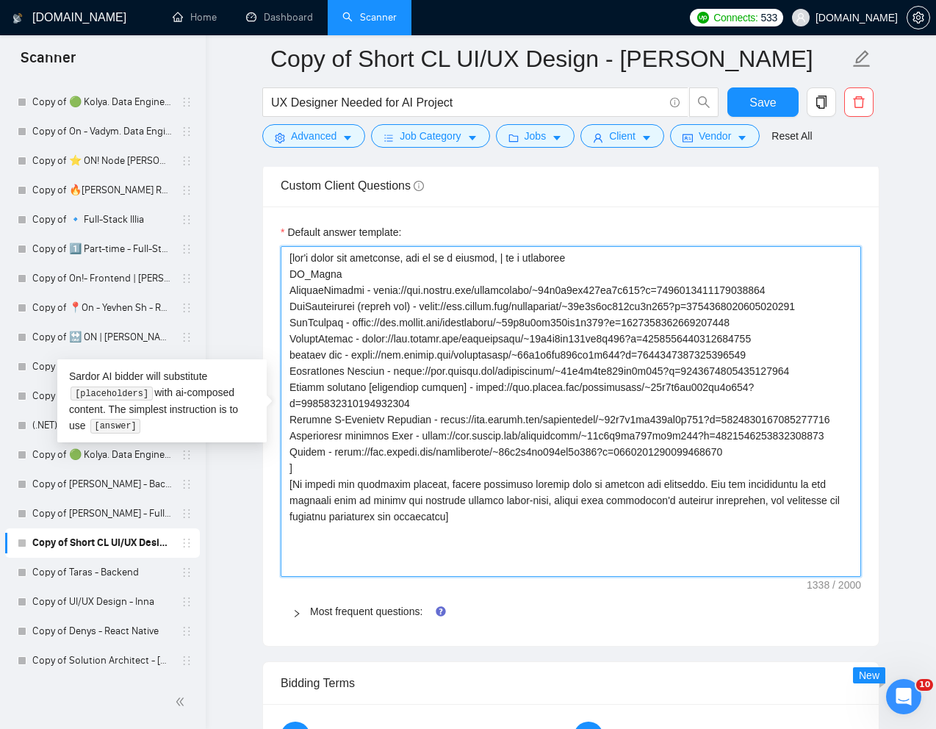
drag, startPoint x: 289, startPoint y: 274, endPoint x: 339, endPoint y: 494, distance: 226.1
click at [339, 494] on textarea "Default answer template:" at bounding box center [571, 411] width 580 height 331
type textarea "[don't write the following, use it as a context, | is a separator [To answer th…"
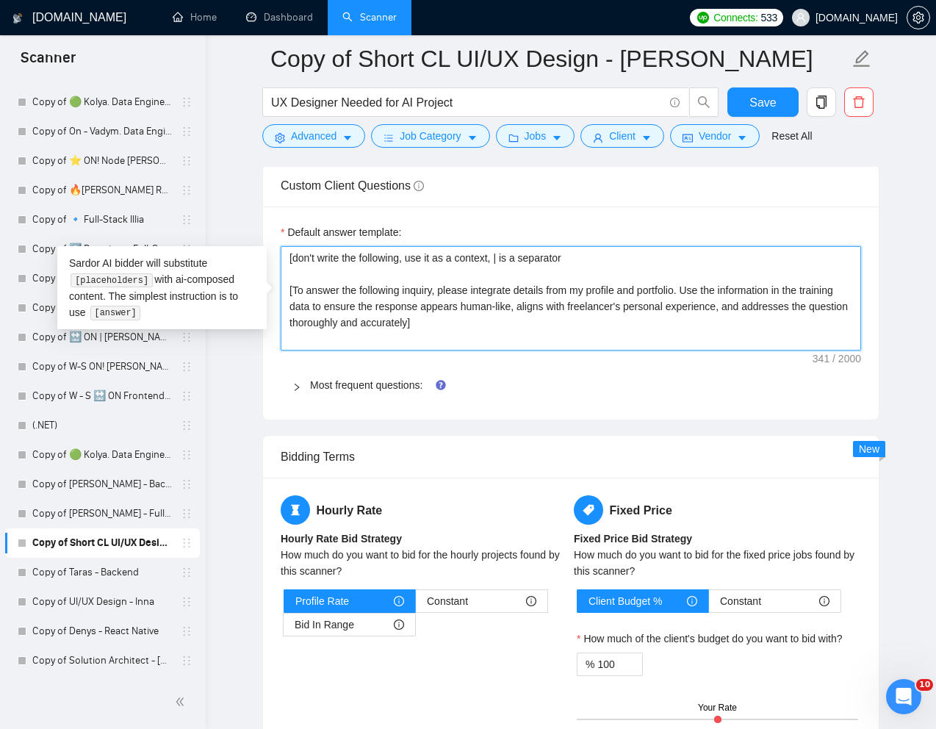
drag, startPoint x: 610, startPoint y: 262, endPoint x: 231, endPoint y: 257, distance: 379.1
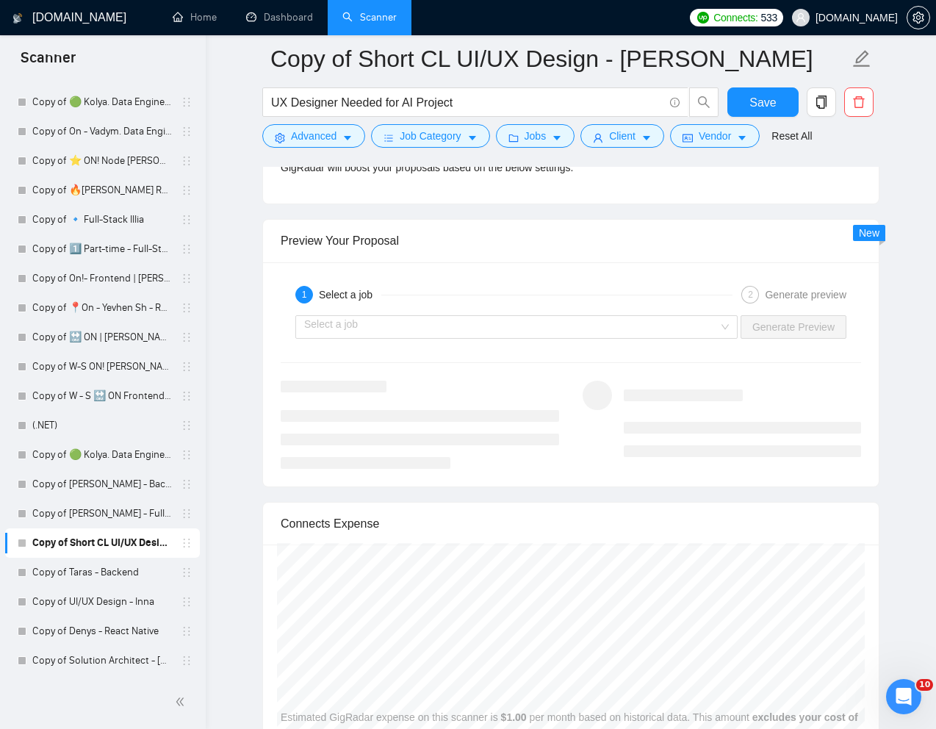
scroll to position [2881, 0]
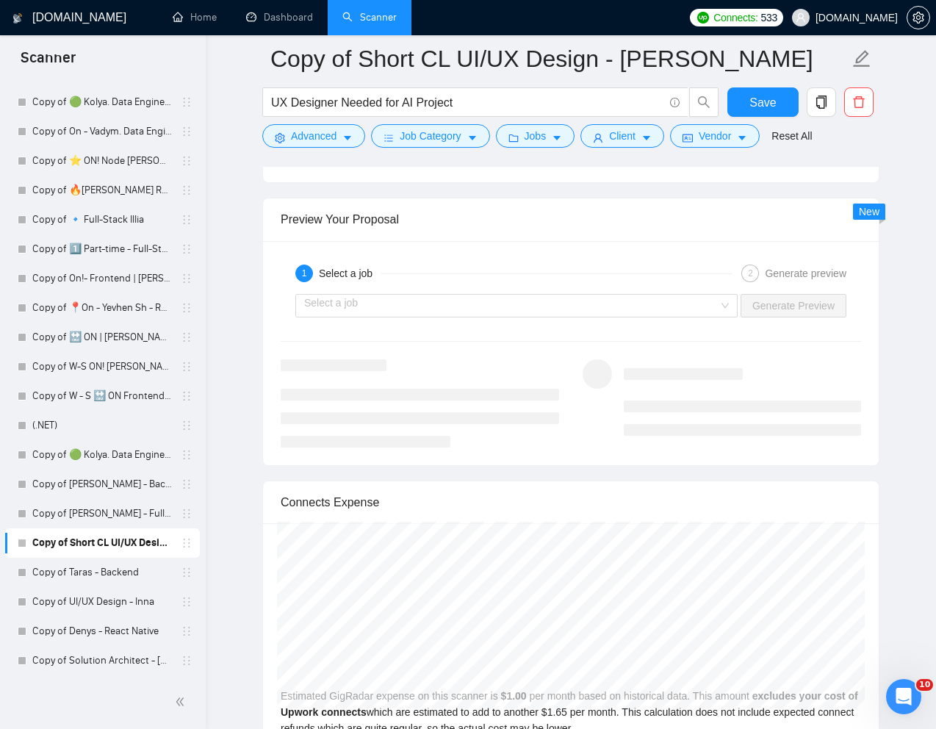
type textarea "[To answer the following inquiry, please integrate details from my profile and …"
click at [416, 290] on div "Select a job Generate Preview" at bounding box center [570, 305] width 583 height 35
click at [412, 297] on input "search" at bounding box center [511, 306] width 414 height 22
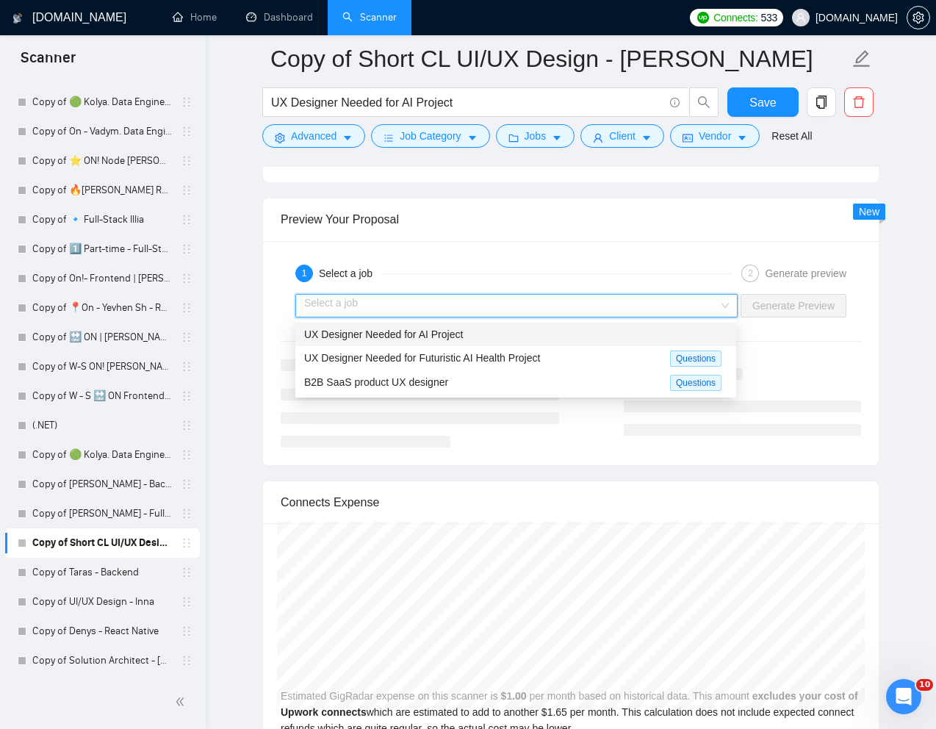
click at [375, 335] on span "UX Designer Needed for AI Project" at bounding box center [383, 334] width 159 height 12
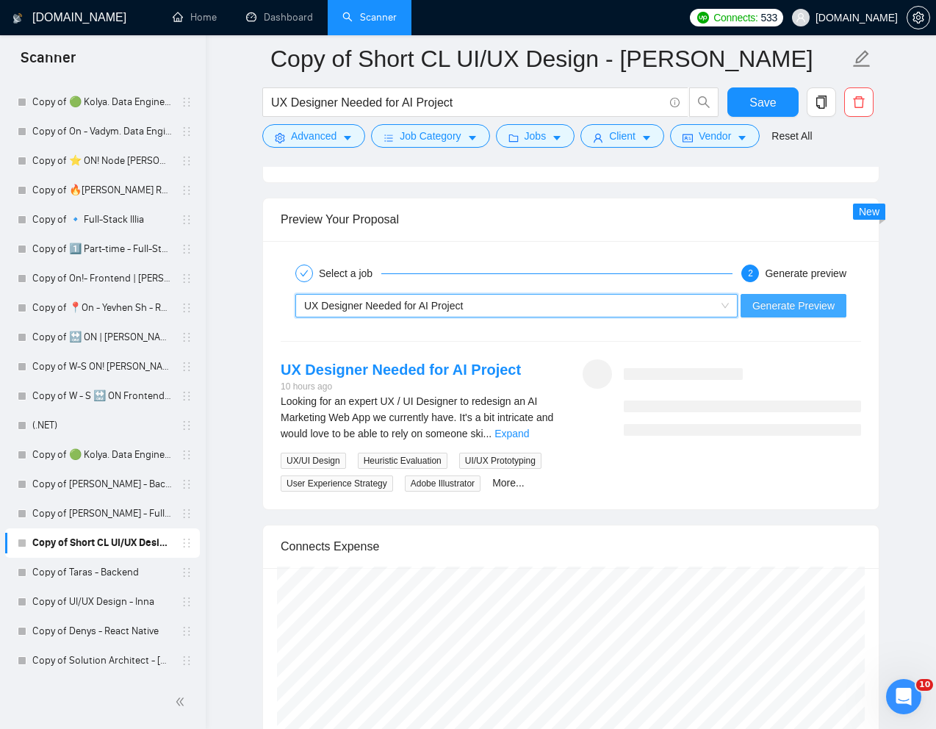
click at [798, 312] on span "Generate Preview" at bounding box center [793, 306] width 82 height 16
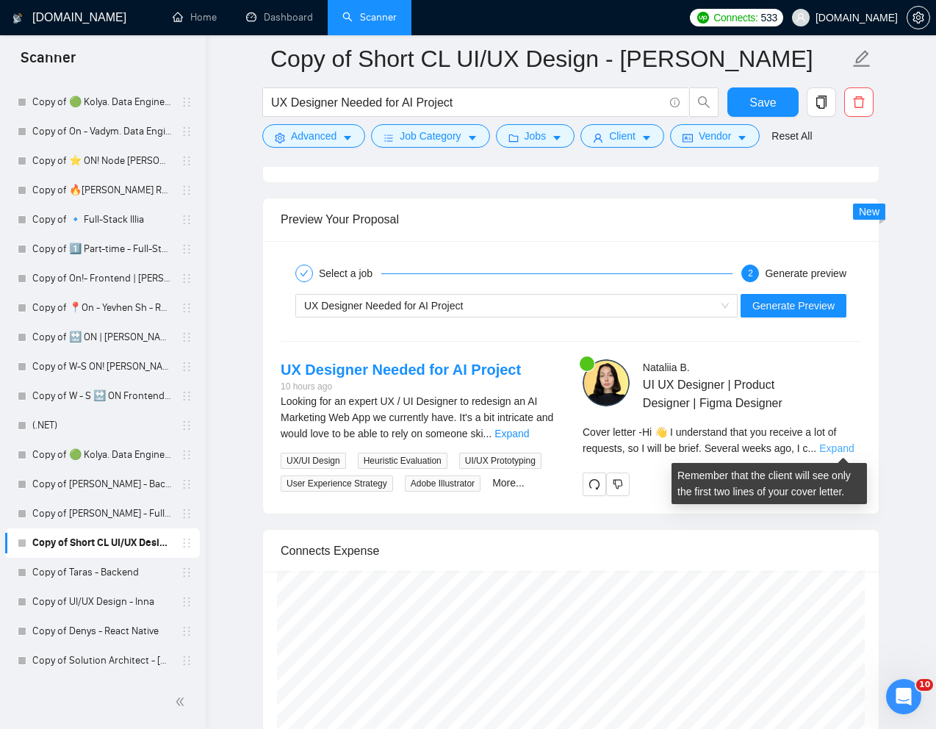
click at [841, 448] on link "Expand" at bounding box center [836, 448] width 35 height 12
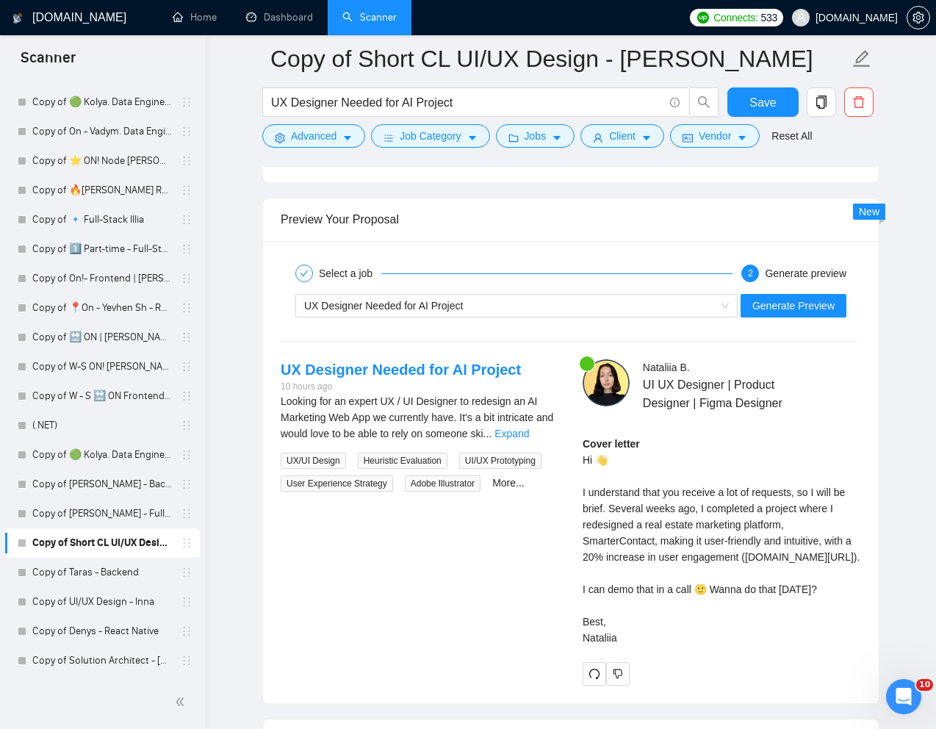
drag, startPoint x: 584, startPoint y: 458, endPoint x: 630, endPoint y: 671, distance: 218.0
click at [630, 646] on div "Cover letter Hi 👋 I understand that you receive a lot of requests, so I will be…" at bounding box center [722, 541] width 278 height 210
copy div "Hi 👋 I understand that you receive a lot of requests, so I will be brief. Sever…"
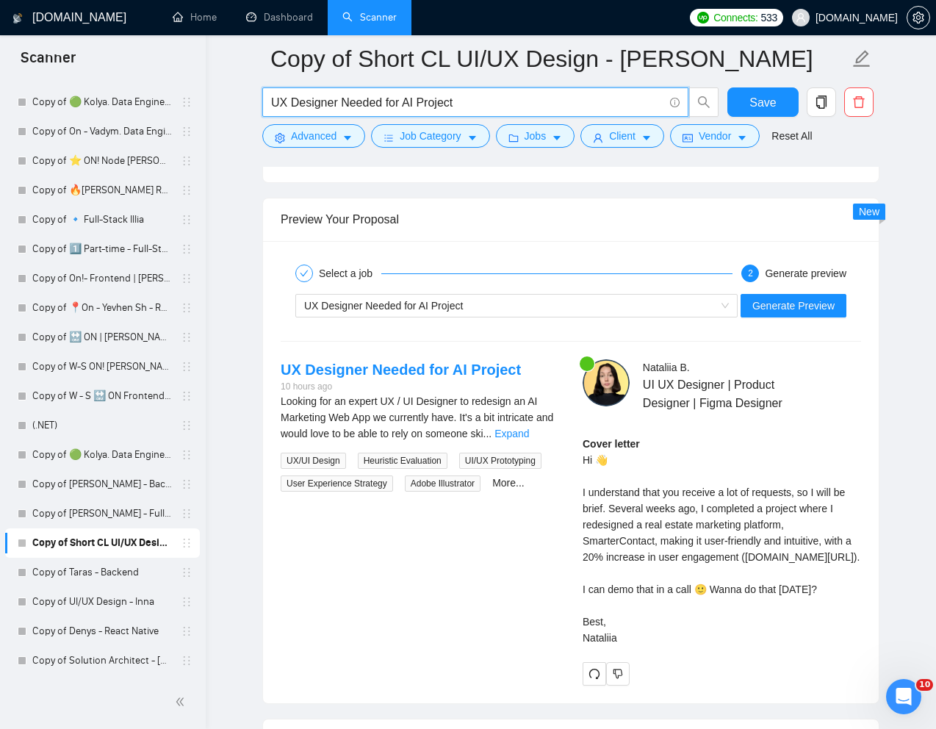
click at [381, 109] on input "UX Designer Needed for AI Project" at bounding box center [467, 102] width 392 height 18
paste input "for Analytical Web Application"
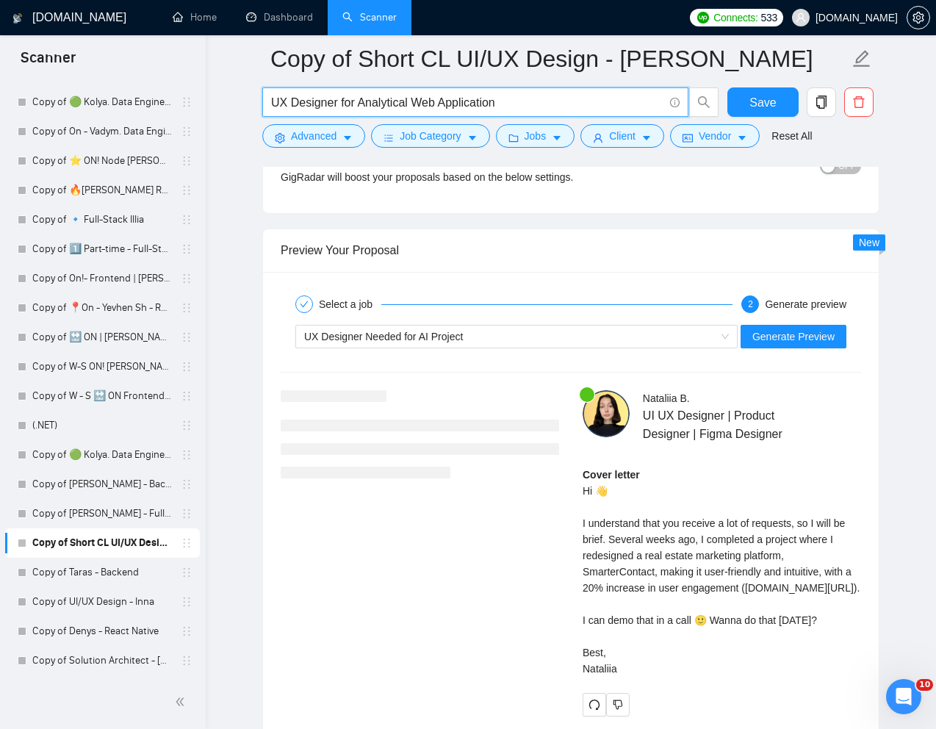
scroll to position [2847, 0]
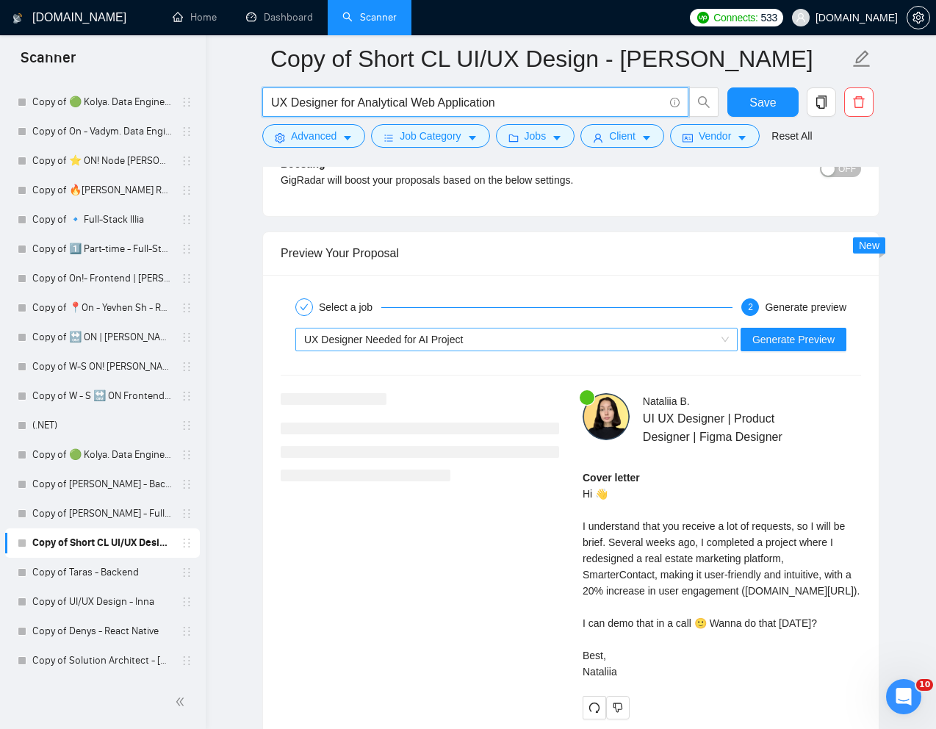
click at [608, 347] on div "UX Designer Needed for AI Project" at bounding box center [509, 339] width 411 height 22
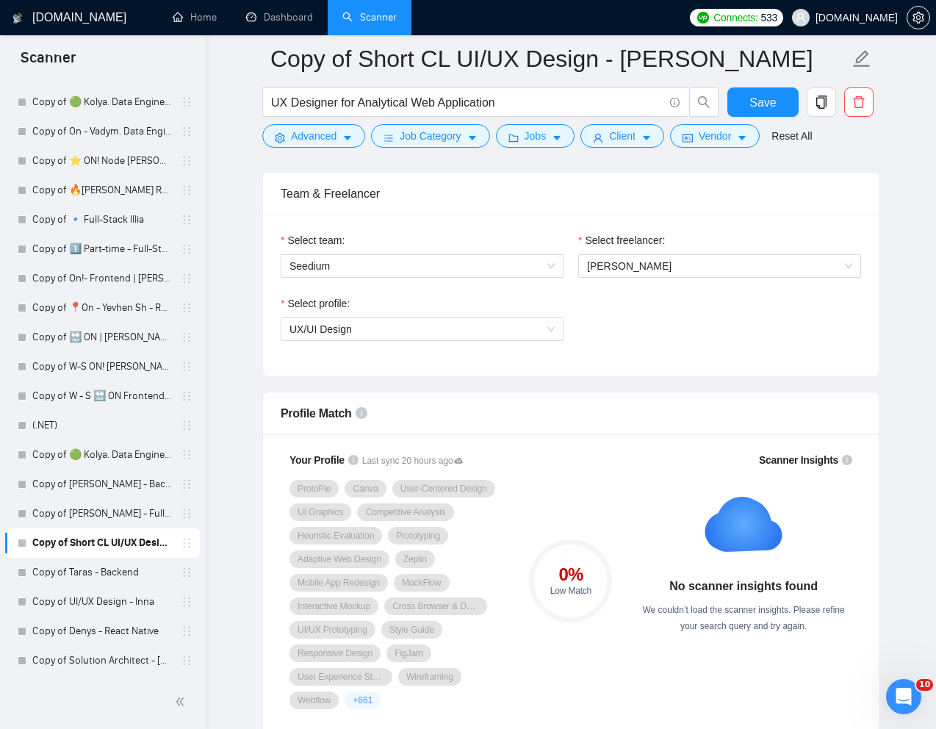
scroll to position [737, 0]
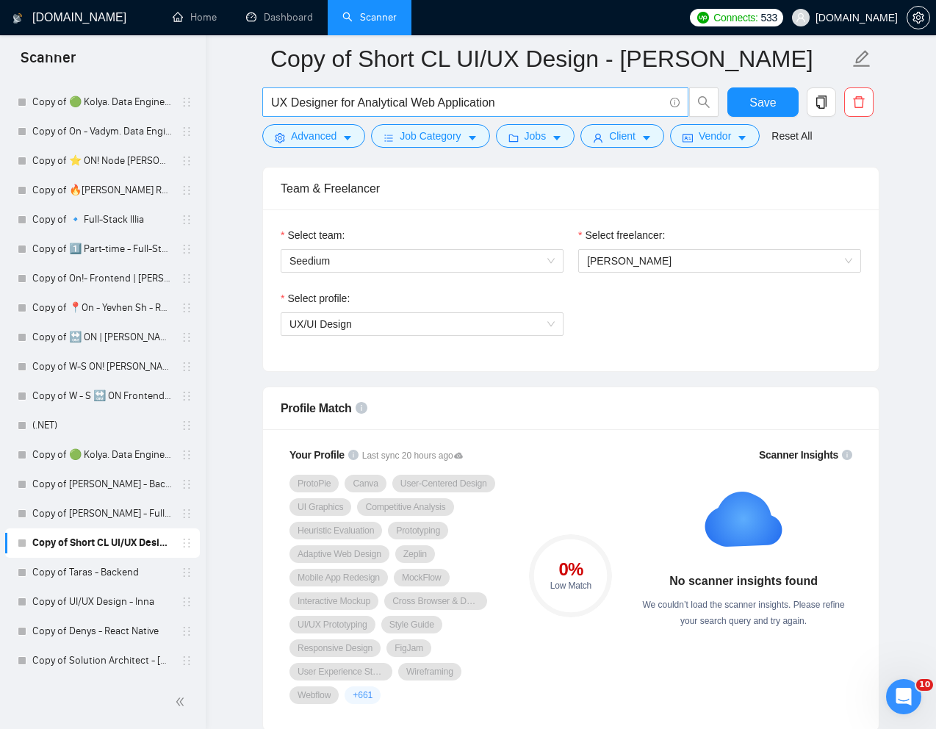
click at [569, 101] on input "UX Designer for Analytical Web Application" at bounding box center [467, 102] width 392 height 18
click at [273, 103] on input "UX Designer for Analytical Web Application" at bounding box center [467, 102] width 392 height 18
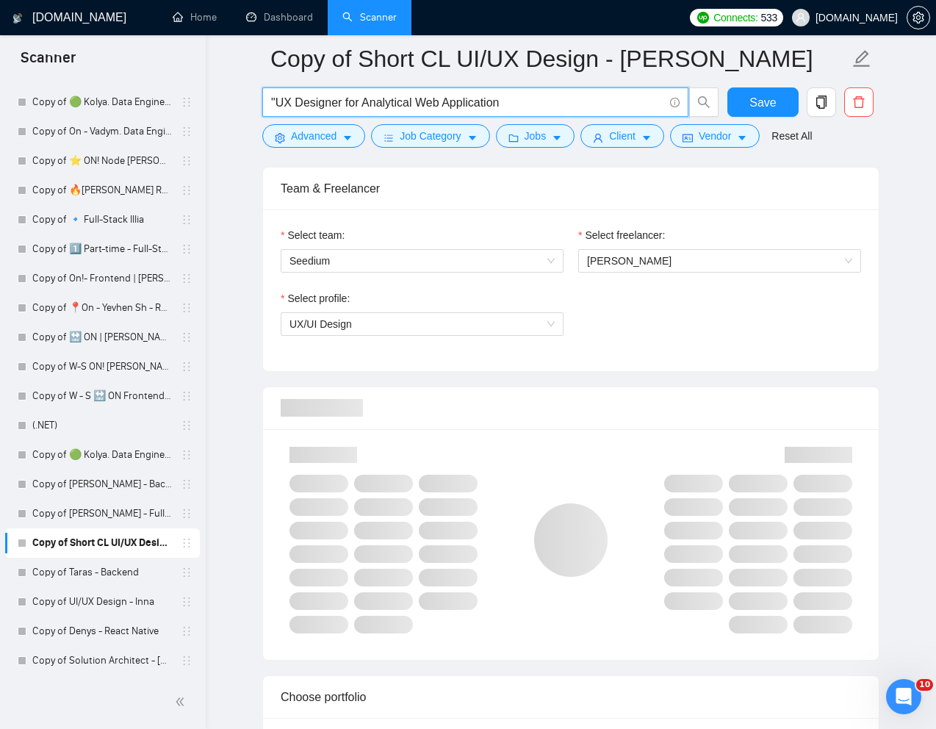
click at [549, 100] on input ""UX Designer for Analytical Web Application" at bounding box center [467, 102] width 392 height 18
type input ""UX Designer for Analytical Web Application""
click at [610, 167] on div "Team & Freelancer" at bounding box center [571, 188] width 580 height 42
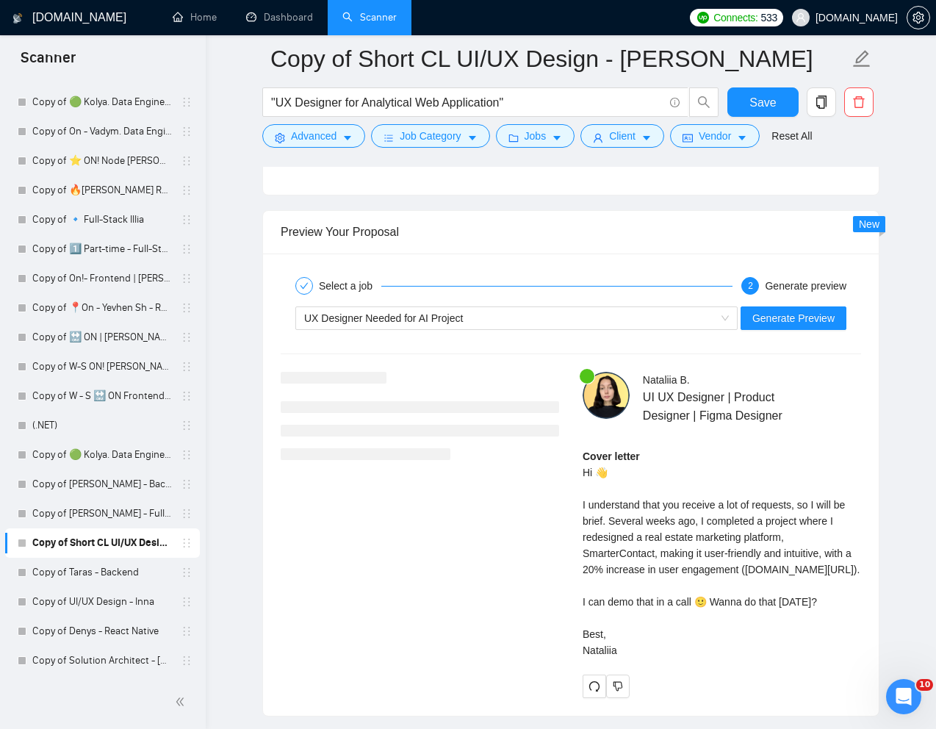
scroll to position [2986, 0]
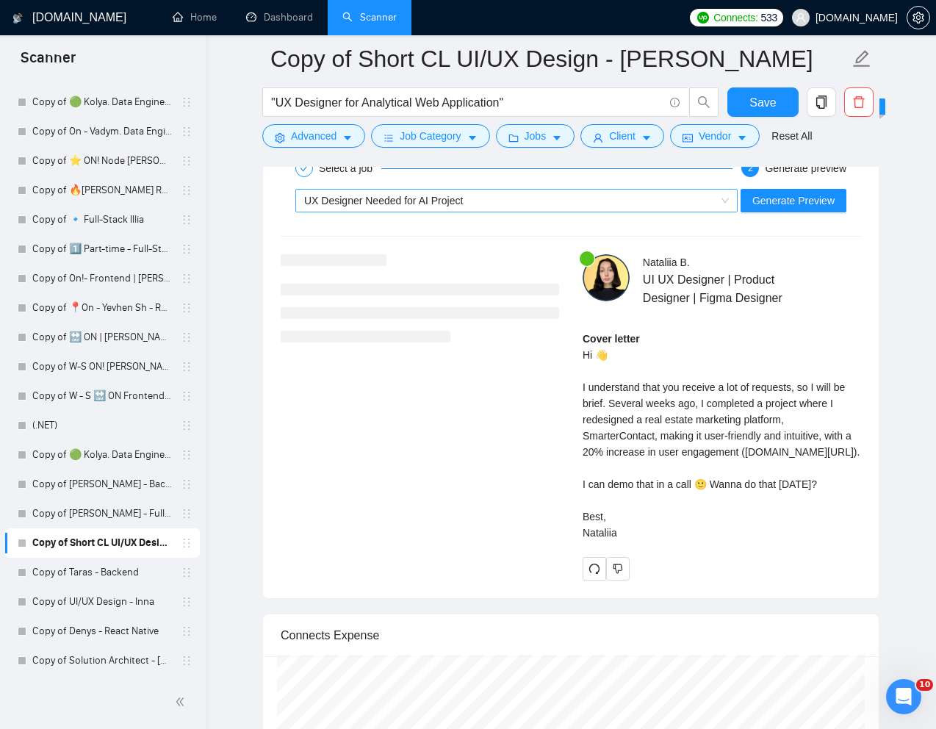
click at [505, 201] on div "UX Designer Needed for AI Project" at bounding box center [509, 201] width 411 height 22
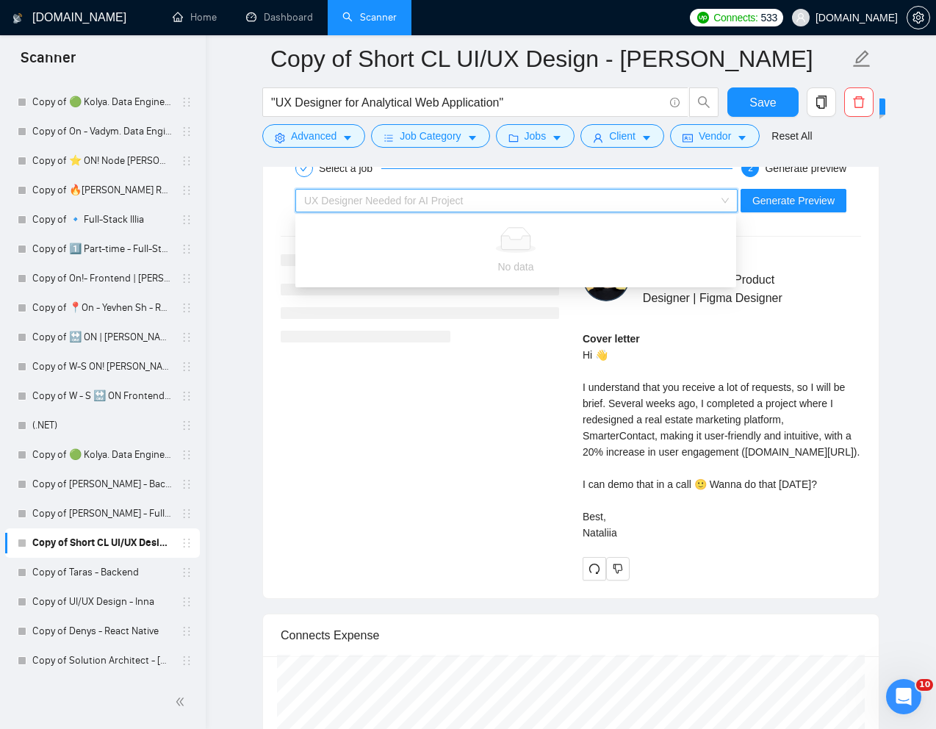
click at [430, 362] on div "[PERSON_NAME] UI UX Designer | Product Designer | Figma Designer Cover letter H…" at bounding box center [571, 417] width 604 height 326
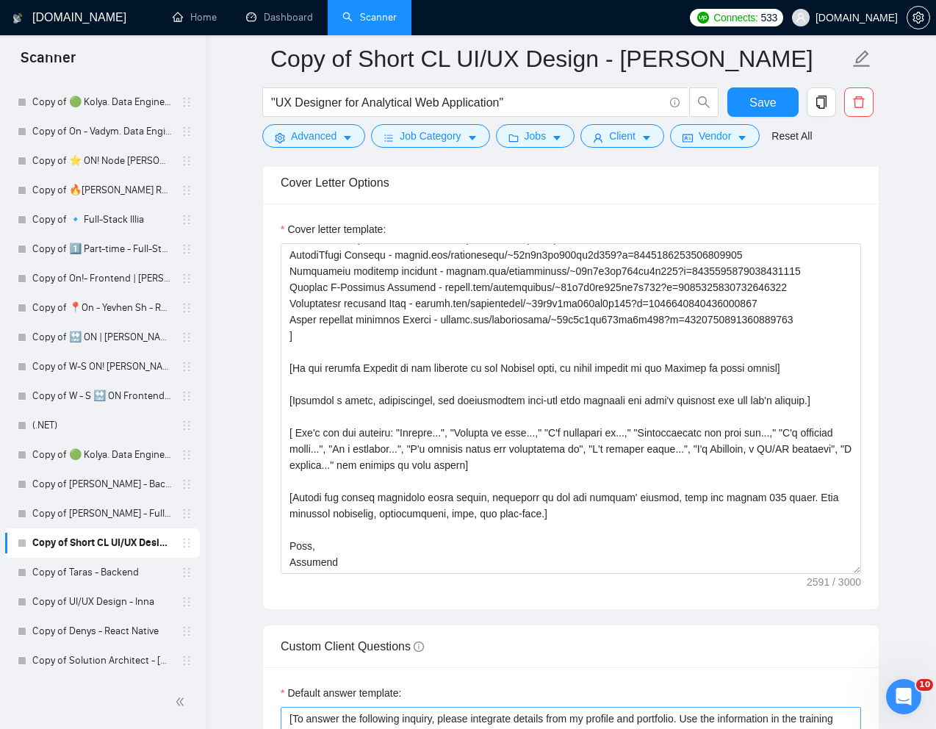
scroll to position [1690, 0]
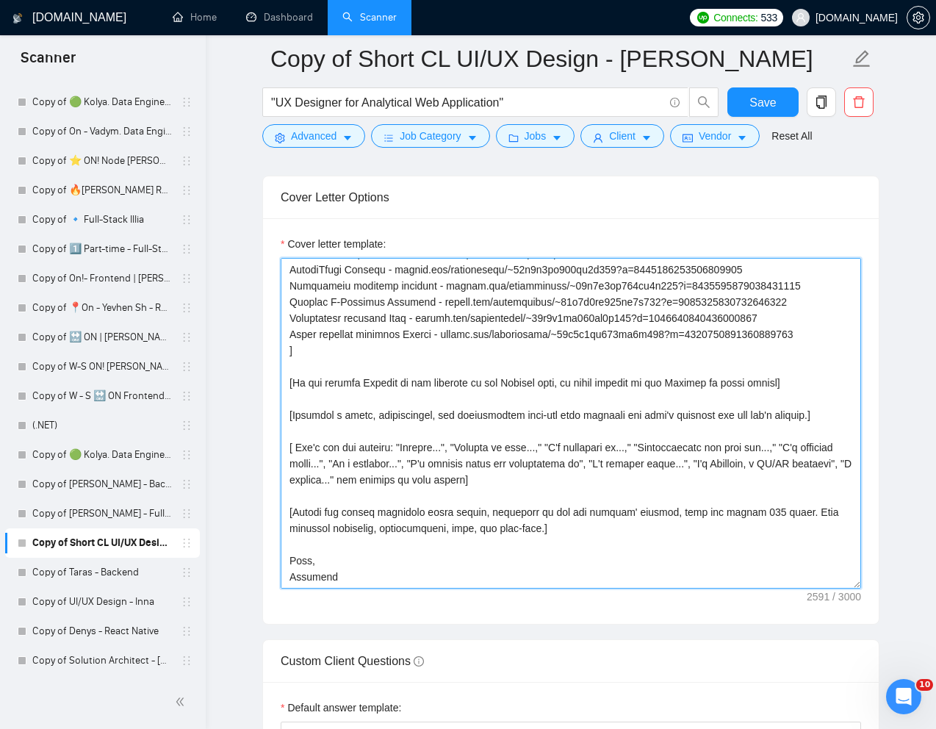
click at [504, 466] on textarea "Cover letter template:" at bounding box center [571, 423] width 580 height 331
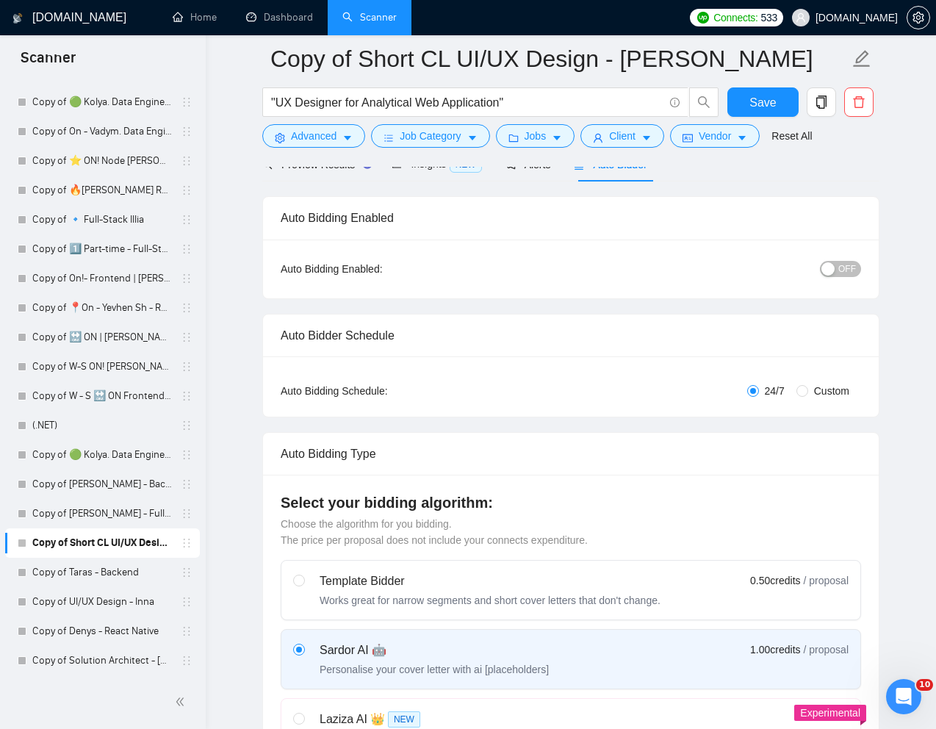
scroll to position [0, 0]
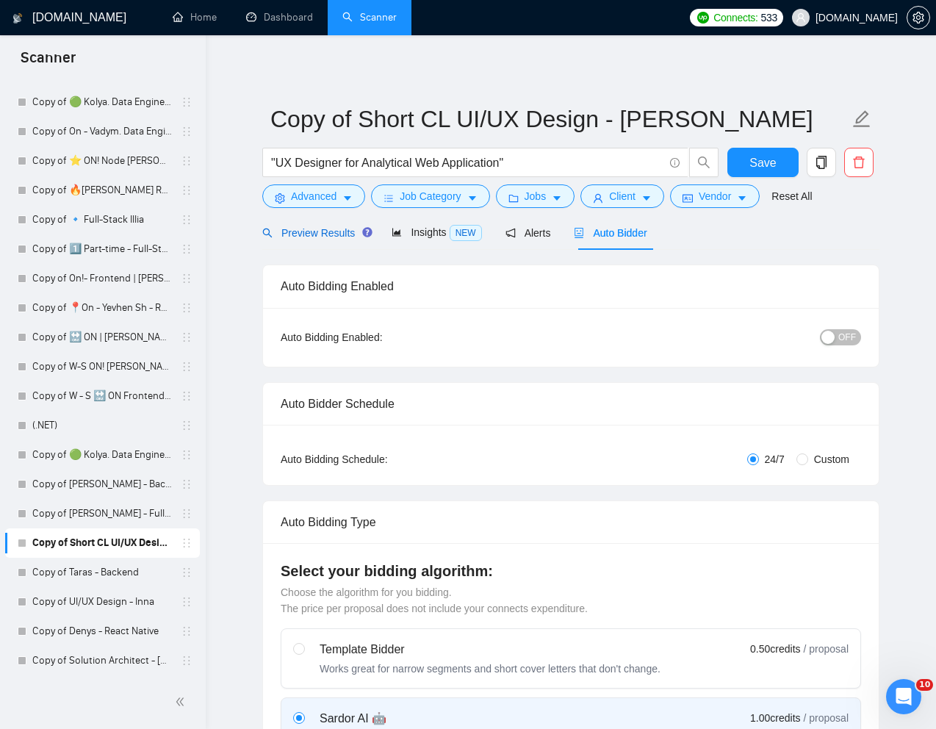
click at [313, 234] on span "Preview Results" at bounding box center [315, 233] width 106 height 12
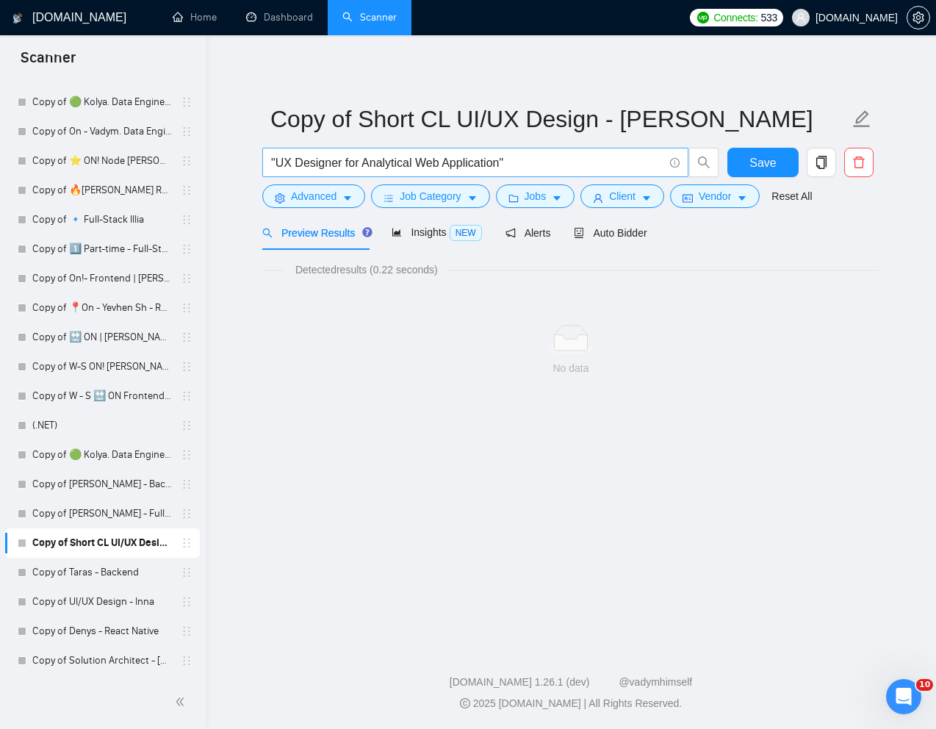
click at [527, 165] on input ""UX Designer for Analytical Web Application"" at bounding box center [467, 163] width 392 height 18
click at [321, 200] on span "Advanced" at bounding box center [314, 196] width 46 height 16
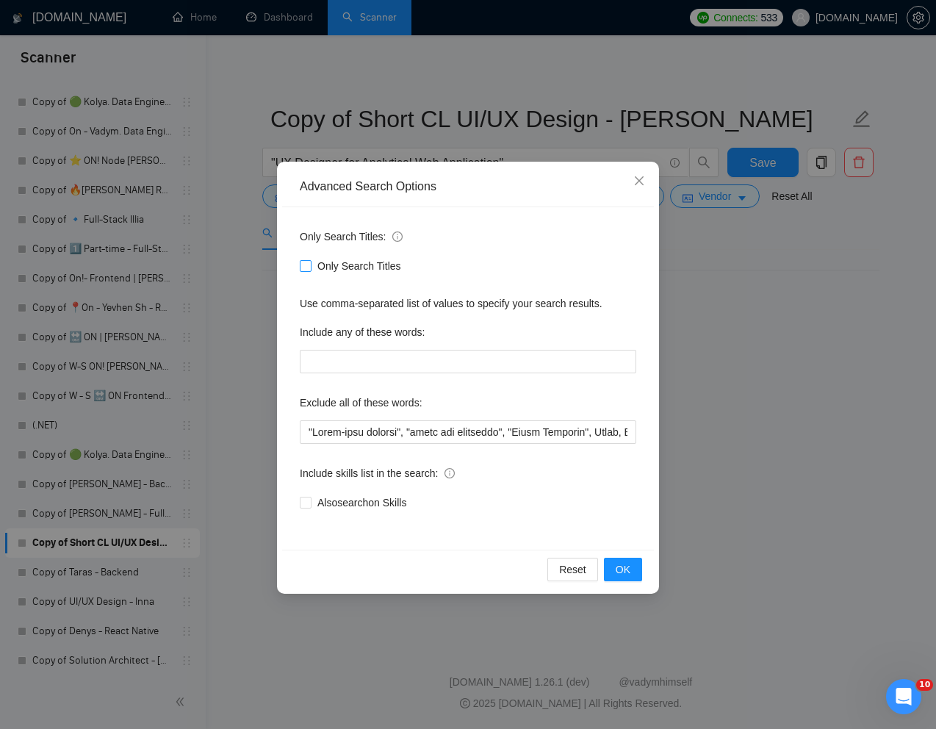
click at [305, 264] on input "Only Search Titles" at bounding box center [305, 265] width 10 height 10
checkbox input "true"
click at [613, 562] on button "OK" at bounding box center [623, 570] width 38 height 24
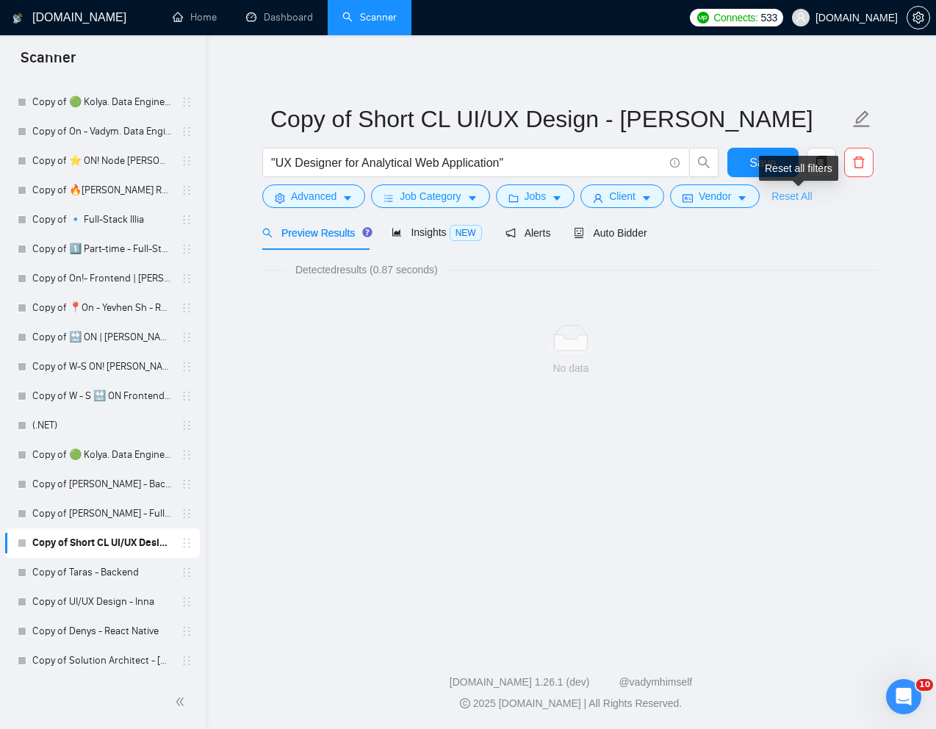
click at [798, 198] on link "Reset All" at bounding box center [791, 196] width 40 height 16
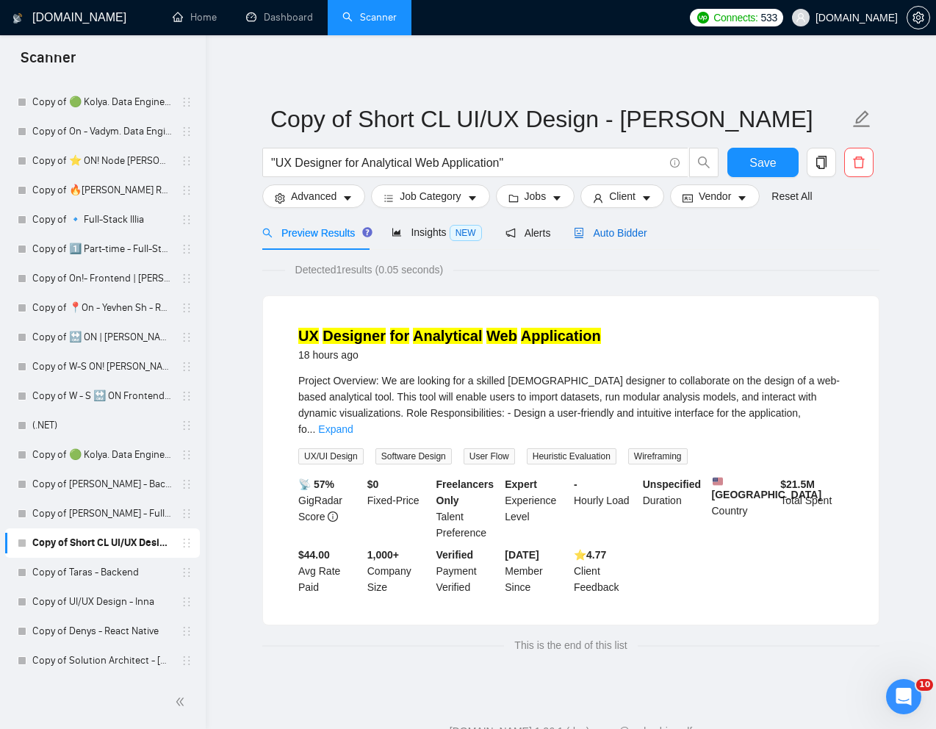
click at [630, 235] on span "Auto Bidder" at bounding box center [610, 233] width 73 height 12
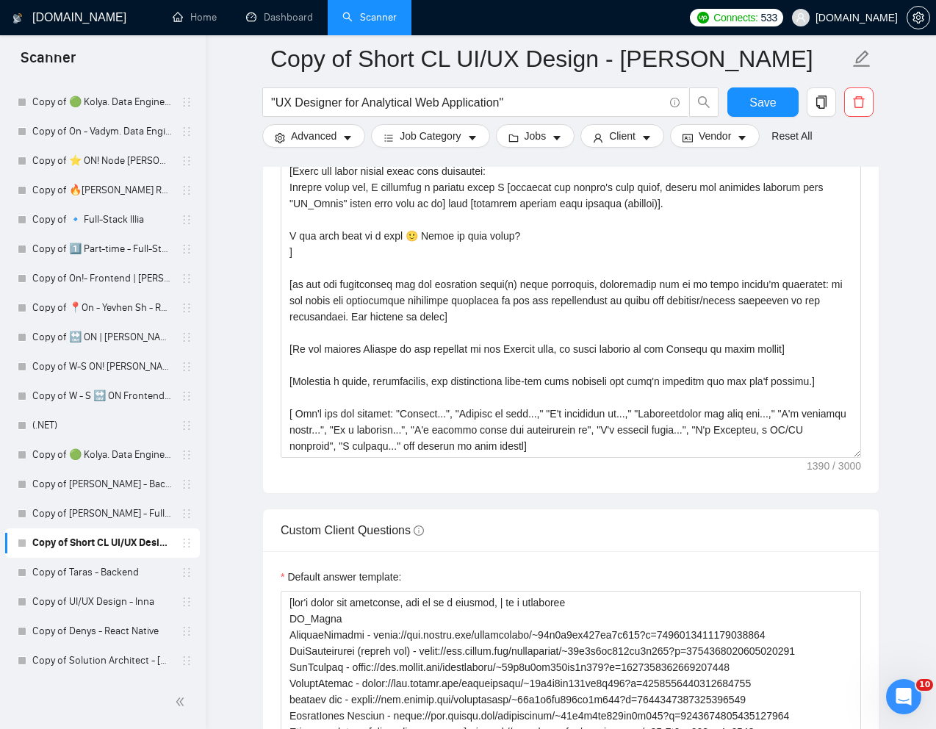
scroll to position [1882, 0]
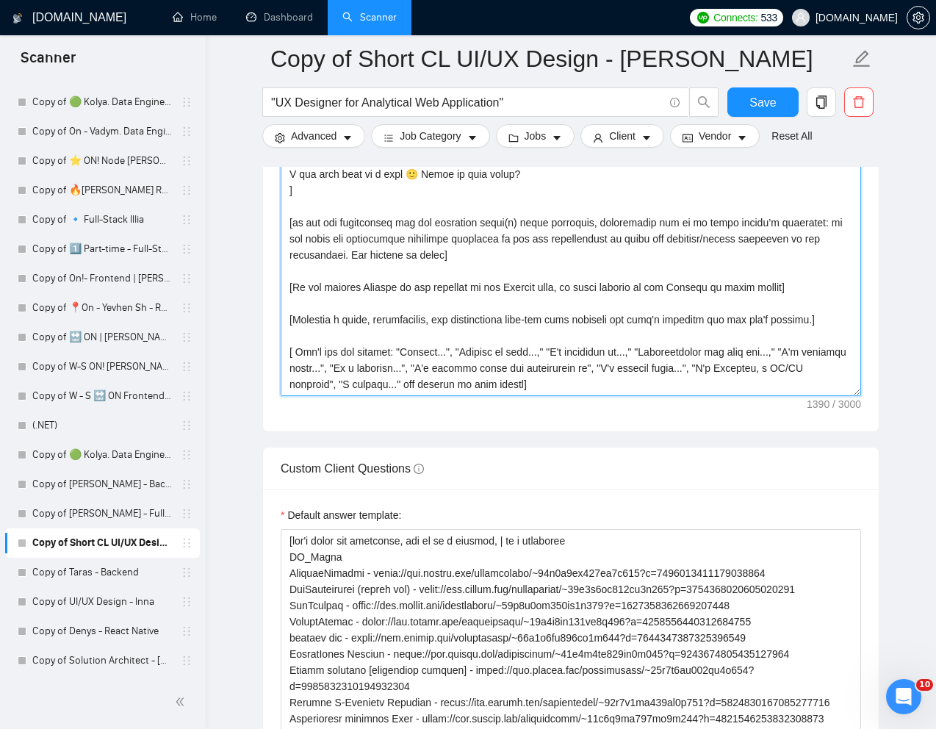
click at [572, 381] on textarea "Cover letter template:" at bounding box center [571, 230] width 580 height 331
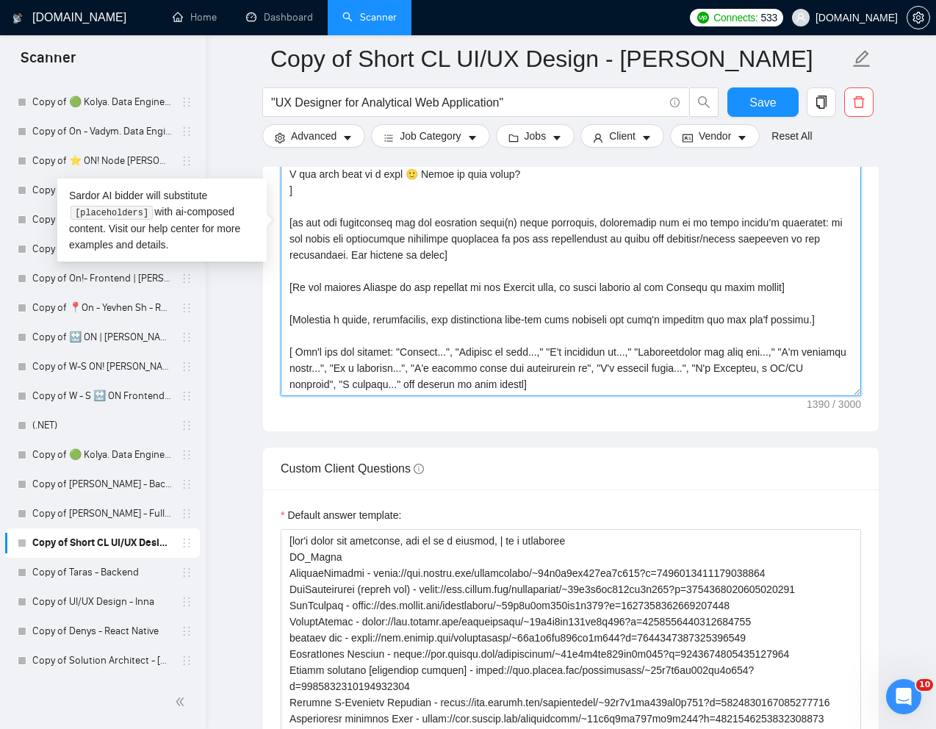
paste textarea "lor ipsumdo s ametc, adi elits doei tem inc utlaboreetd.] [Magna ali enima mini…"
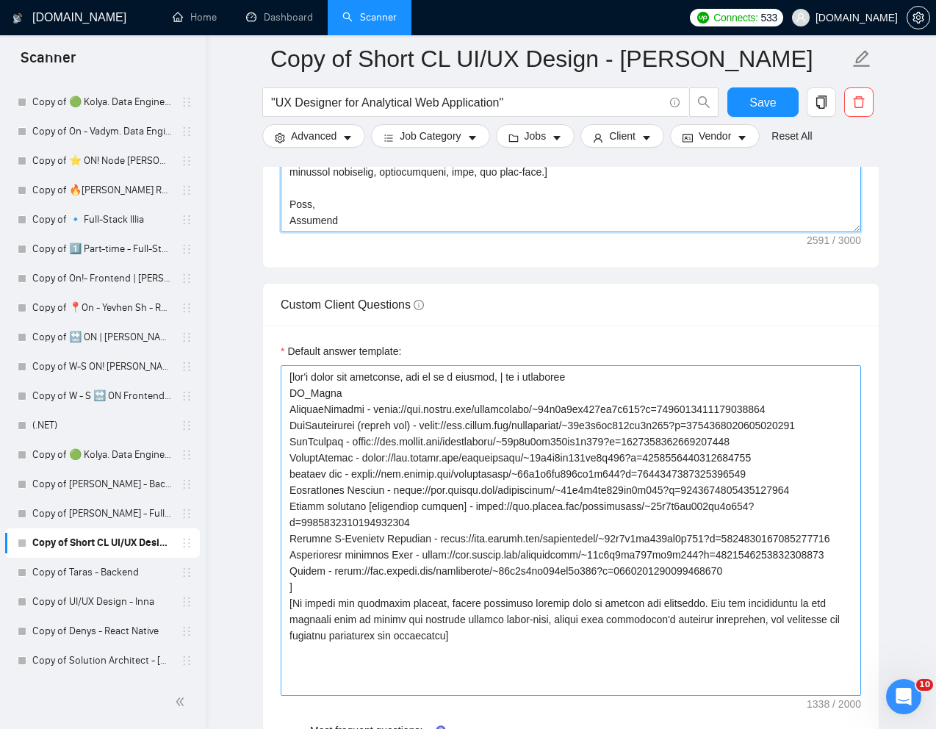
scroll to position [2058, 0]
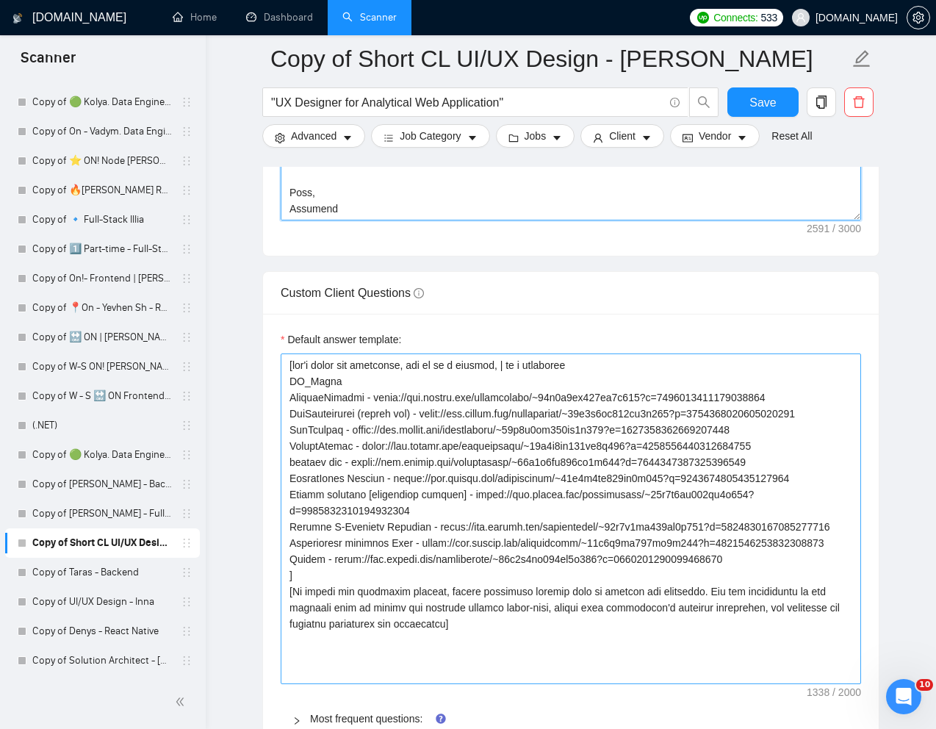
type textarea "[Lorem i dolorsit ametcons adipi eli "Se 👋" doe tempor'i utla et dolorem aliq (…"
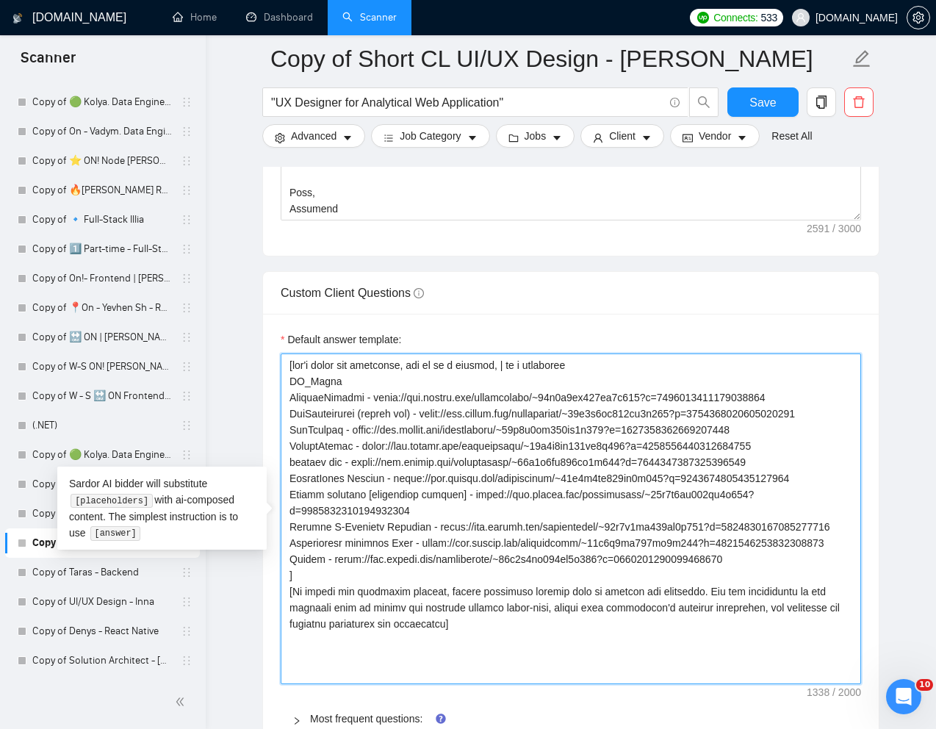
drag, startPoint x: 289, startPoint y: 364, endPoint x: 325, endPoint y: 608, distance: 247.4
click at [325, 608] on textarea "Default answer template:" at bounding box center [571, 518] width 580 height 331
type textarea "[To answer the following inquiry, please integrate details from my profile and …"
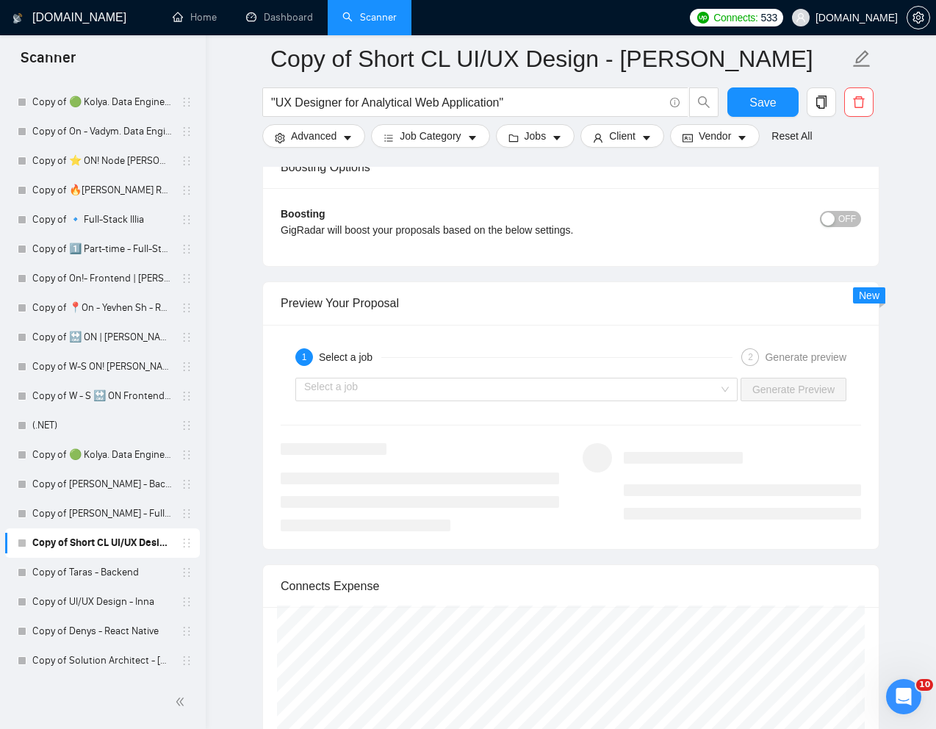
scroll to position [2813, 0]
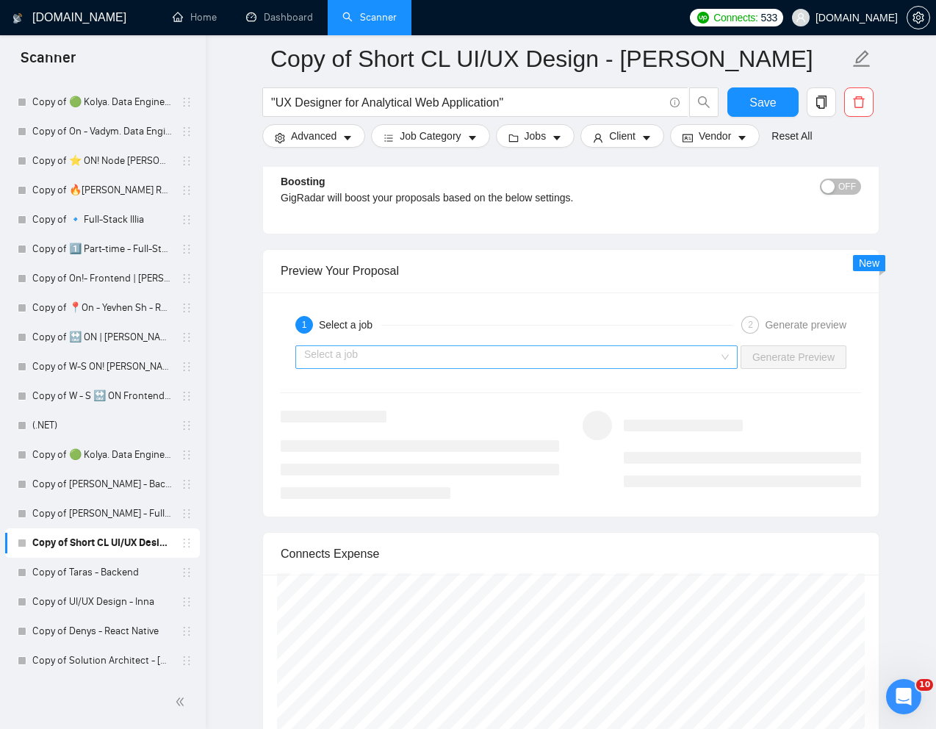
type textarea "[To answer the following inquiry, please integrate details from my profile and …"
click at [508, 361] on input "search" at bounding box center [511, 357] width 414 height 22
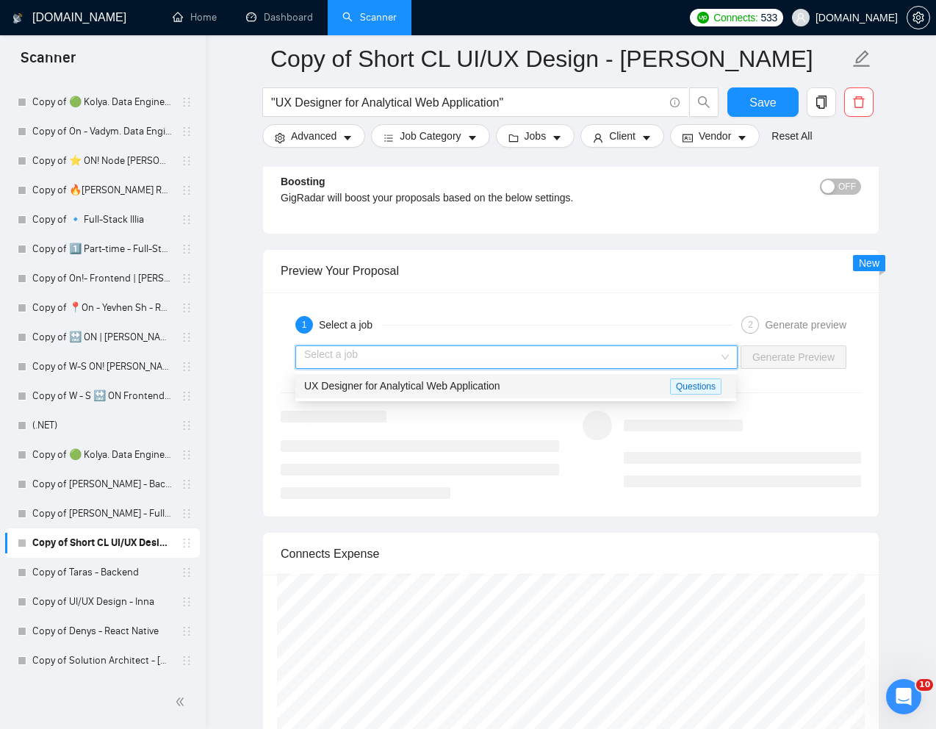
click at [454, 382] on span "UX Designer for Analytical Web Application" at bounding box center [402, 386] width 196 height 12
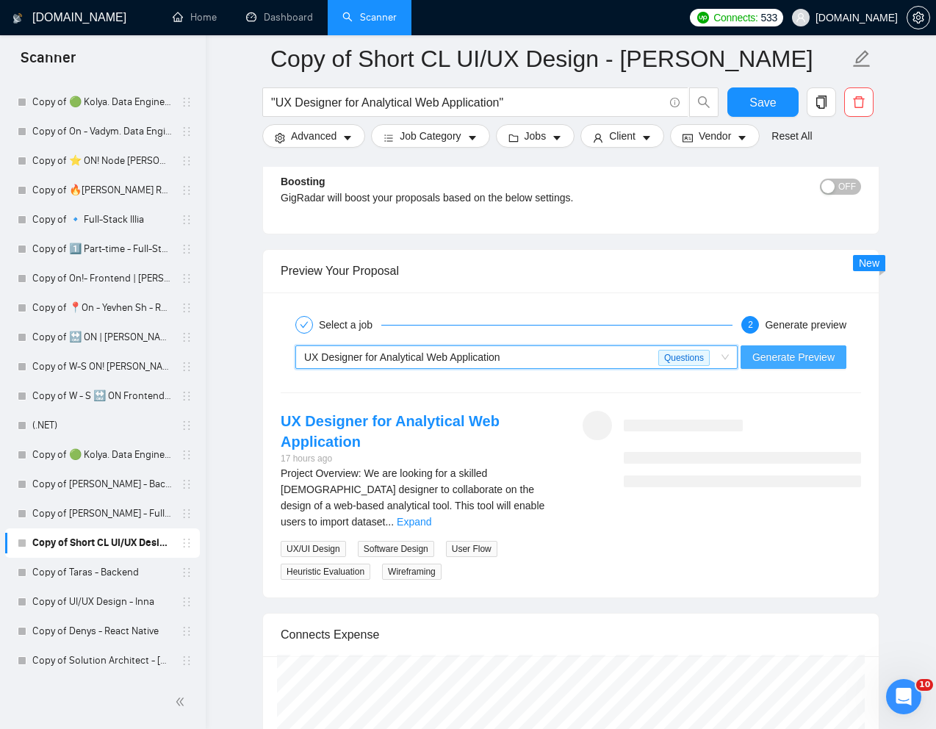
click at [749, 353] on button "Generate Preview" at bounding box center [793, 357] width 106 height 24
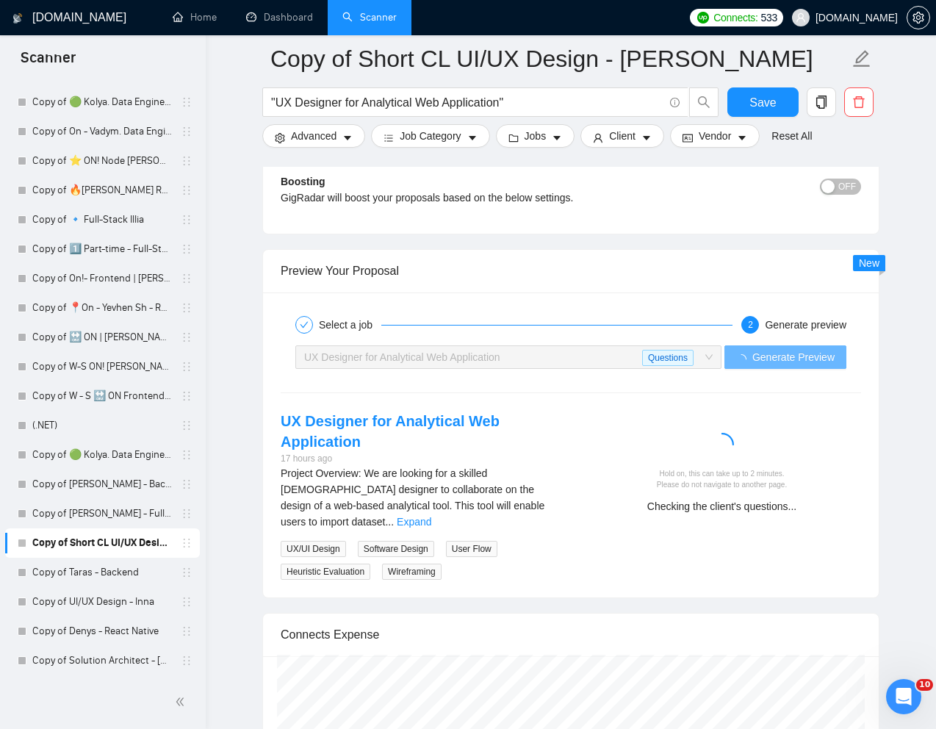
click at [650, 411] on div "Hold on, this can take up to 2 minutes. Please do not navigate to another page.…" at bounding box center [722, 468] width 302 height 114
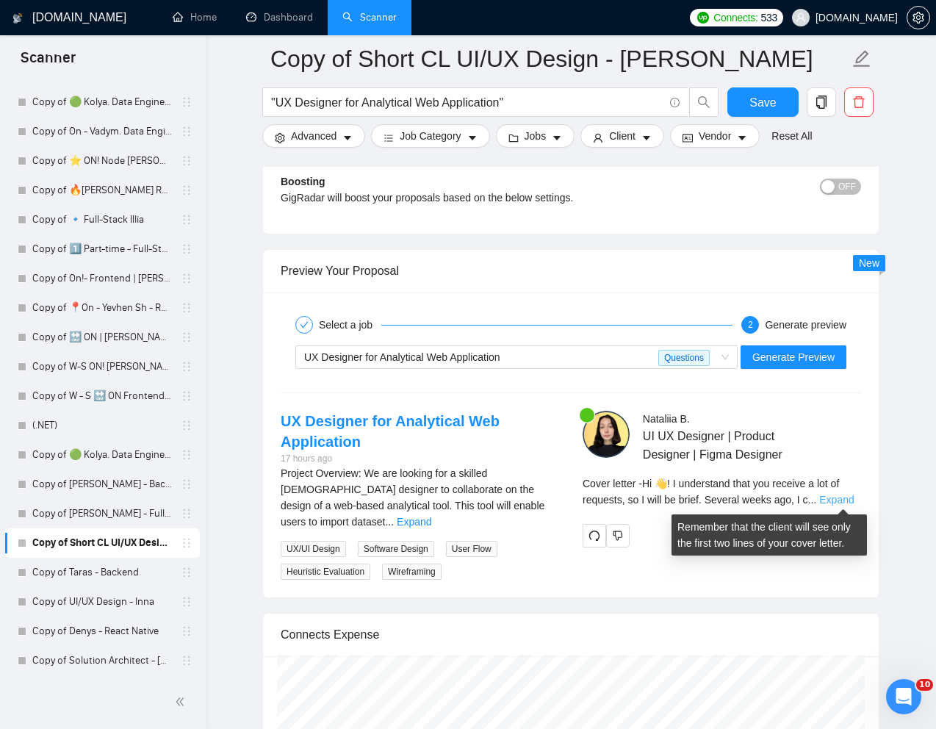
click at [845, 497] on link "Expand" at bounding box center [836, 500] width 35 height 12
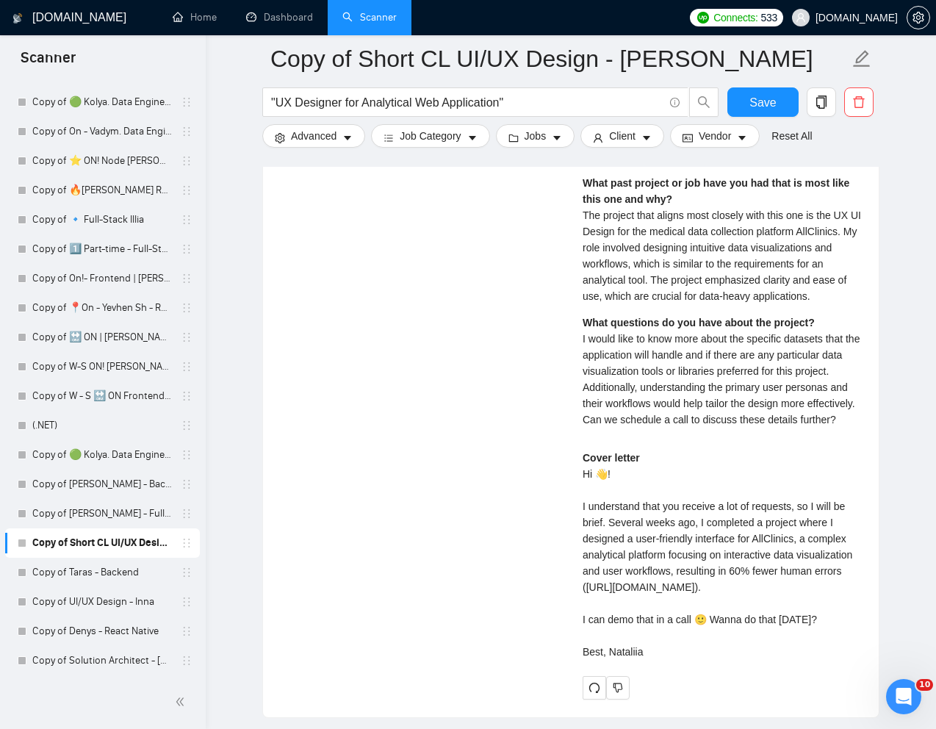
scroll to position [3306, 0]
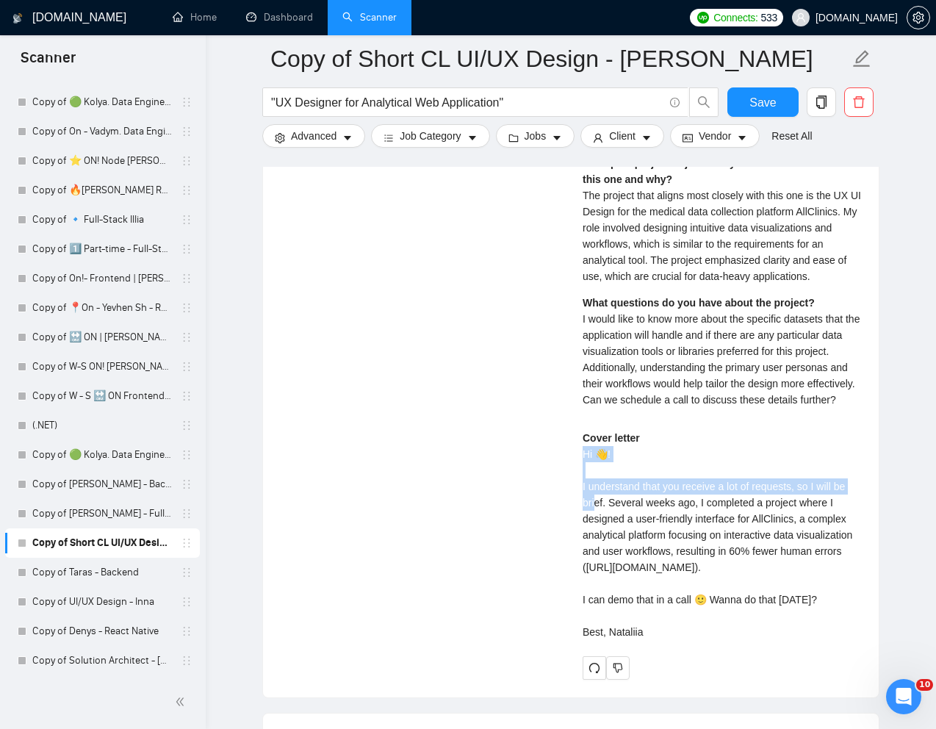
drag, startPoint x: 582, startPoint y: 485, endPoint x: 595, endPoint y: 539, distance: 55.9
click at [595, 539] on div "Cover letter Hi 👋! I understand that you receive a lot of requests, so I will b…" at bounding box center [722, 535] width 278 height 210
click at [609, 544] on div "Cover letter Hi 👋! I understand that you receive a lot of requests, so I will b…" at bounding box center [722, 535] width 278 height 210
drag, startPoint x: 583, startPoint y: 519, endPoint x: 836, endPoint y: 652, distance: 285.5
click at [836, 640] on div "Cover letter Hi 👋! I understand that you receive a lot of requests, so I will b…" at bounding box center [722, 535] width 278 height 210
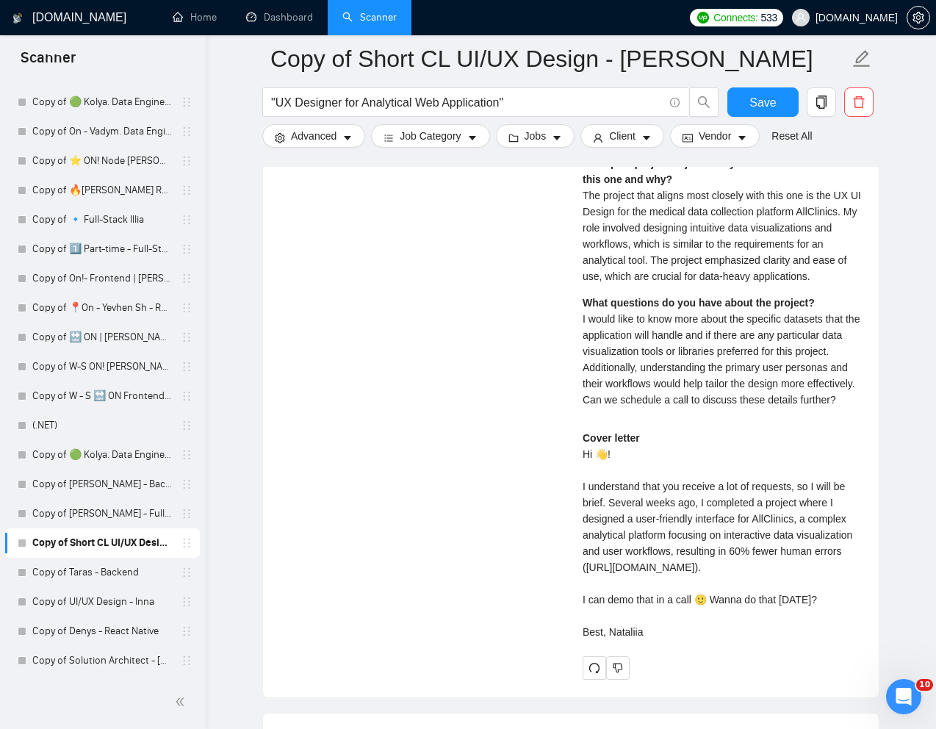
copy div "understand that you receive a lot of requests, so I will be brief. Several week…"
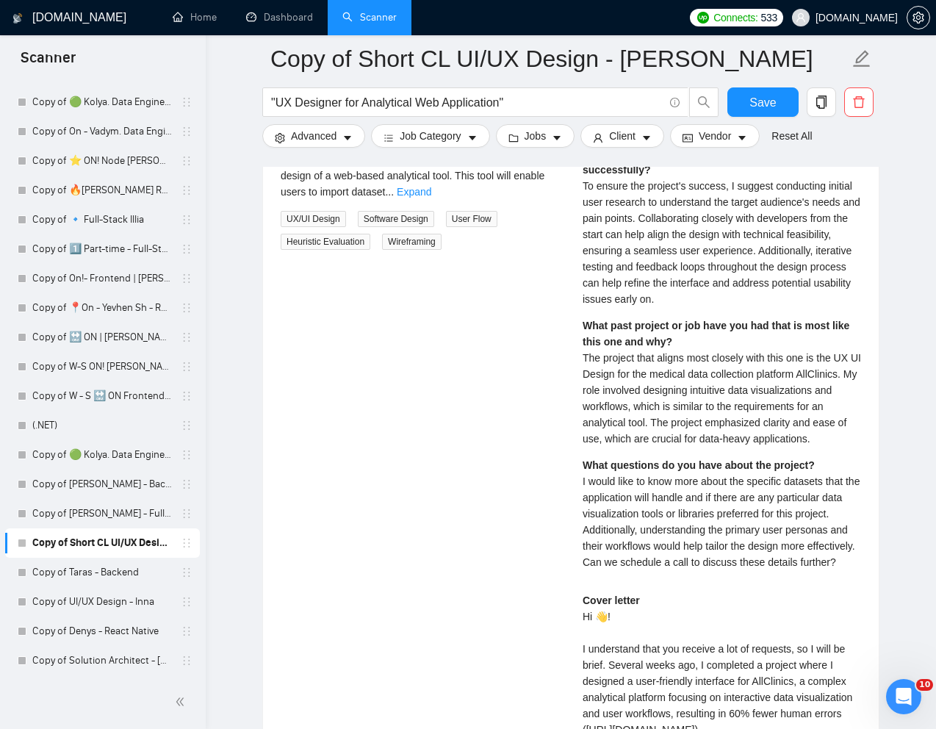
scroll to position [3098, 0]
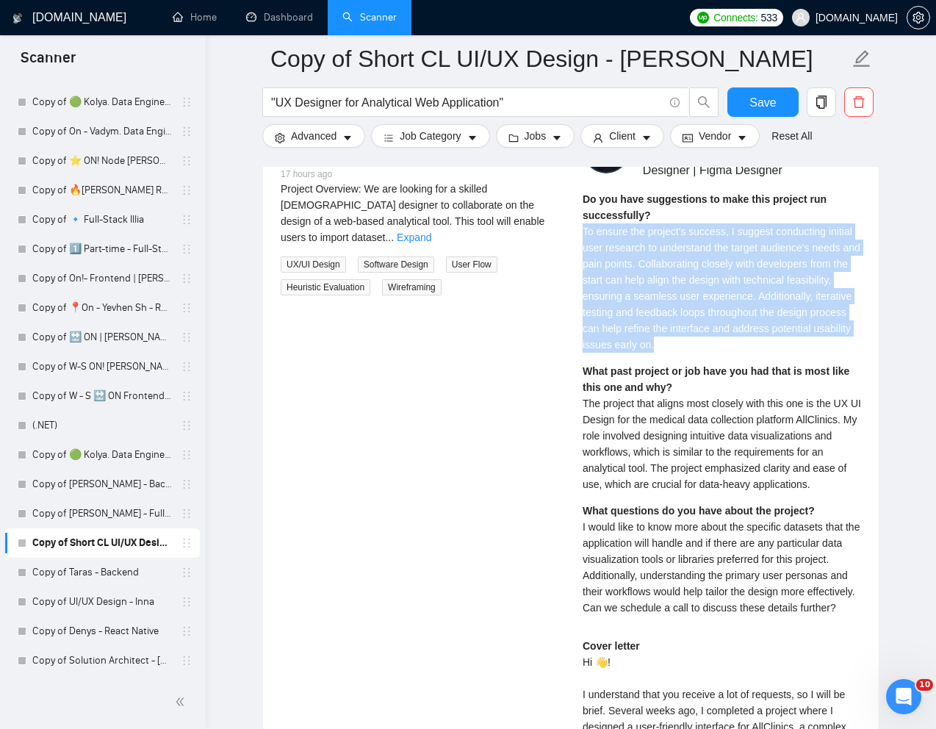
drag, startPoint x: 585, startPoint y: 234, endPoint x: 859, endPoint y: 337, distance: 292.9
click at [859, 337] on div "Do you have suggestions to make this project run successfully? To ensure the pr…" at bounding box center [722, 272] width 278 height 162
copy span "To ensure the project's success, I suggest conducting initial user research to …"
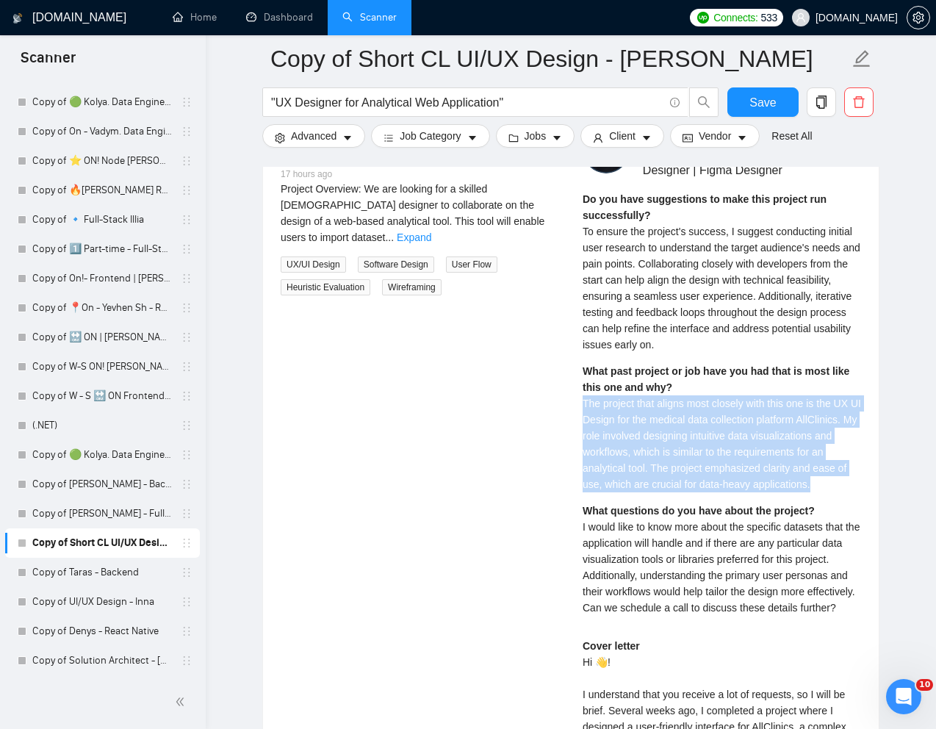
drag, startPoint x: 582, startPoint y: 404, endPoint x: 708, endPoint y: 497, distance: 157.1
click at [708, 492] on div "What past project or job have you had that is most like this one and why? The p…" at bounding box center [722, 427] width 278 height 129
copy span "The project that aligns most closely with this one is the UX UI Design for the …"
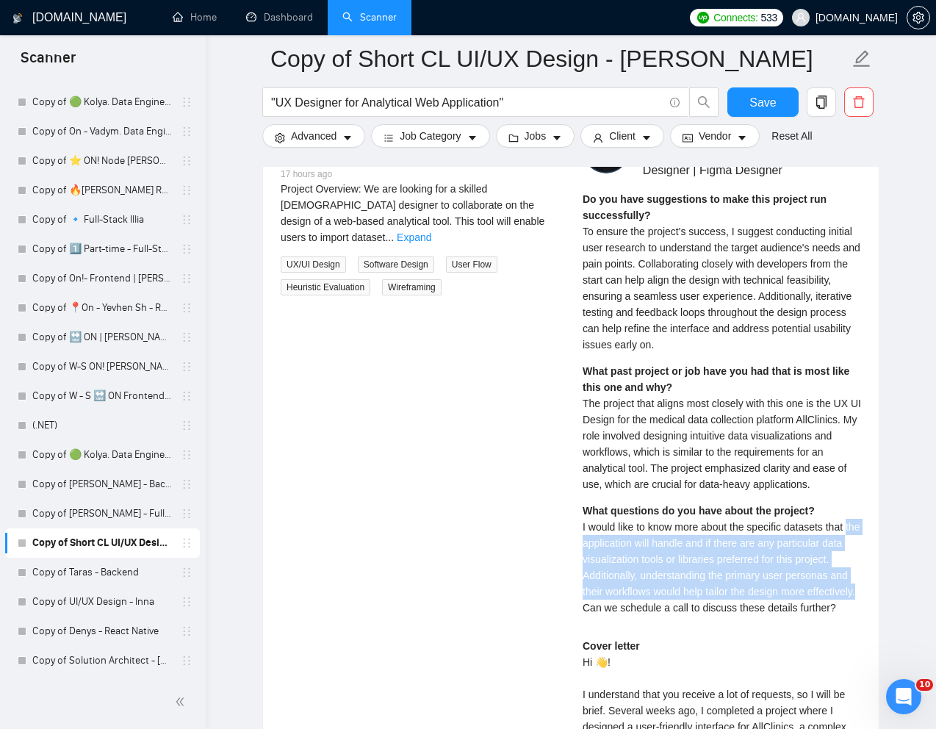
drag, startPoint x: 577, startPoint y: 551, endPoint x: 661, endPoint y: 624, distance: 111.9
click at [661, 624] on div "[PERSON_NAME] UI UX Designer | Product Designer | Figma Designer Do you have su…" at bounding box center [722, 506] width 302 height 761
click at [611, 549] on div "What questions do you have about the project? I would like to know more about t…" at bounding box center [722, 558] width 278 height 113
drag, startPoint x: 582, startPoint y: 541, endPoint x: 660, endPoint y: 619, distance: 110.6
click at [660, 613] on span "I would like to know more about the specific datasets that the application will…" at bounding box center [721, 567] width 277 height 93
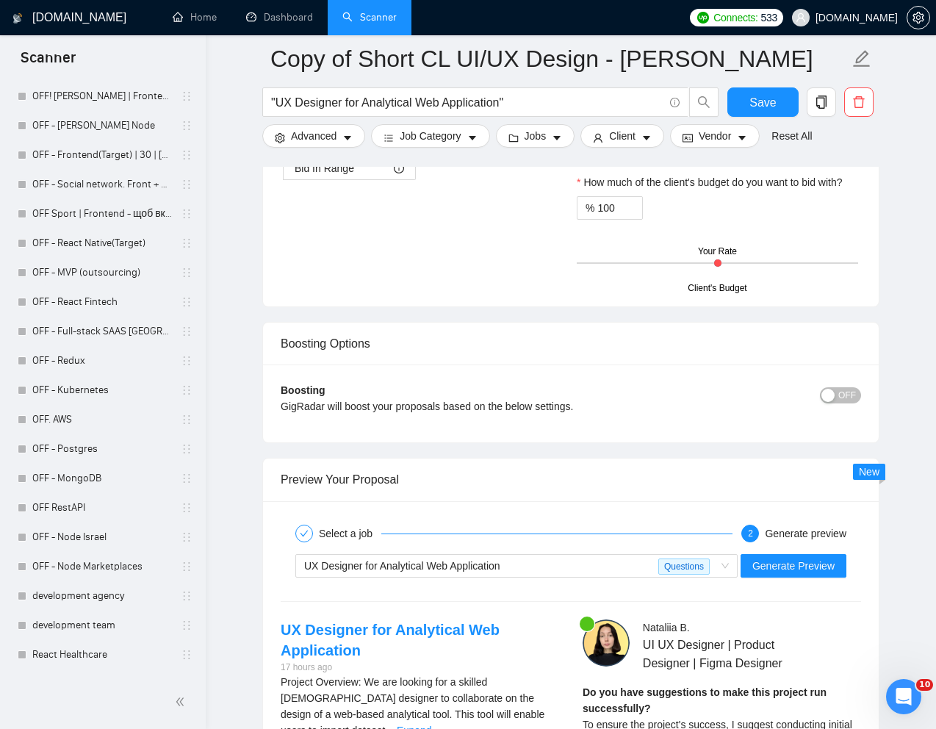
scroll to position [2648, 0]
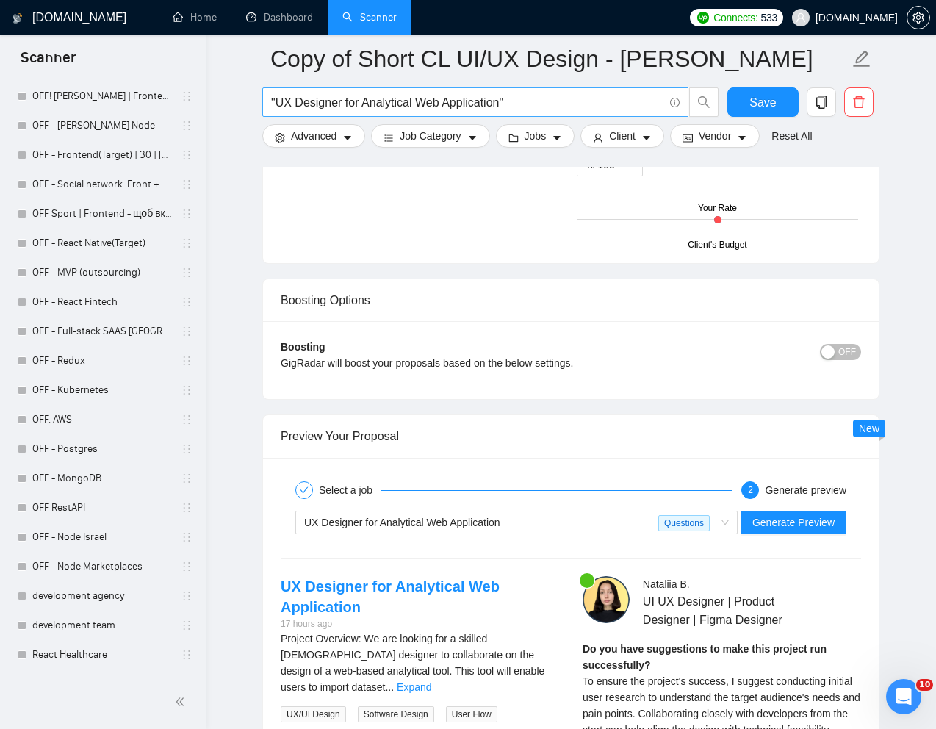
click at [496, 97] on input ""UX Designer for Analytical Web Application"" at bounding box center [467, 102] width 392 height 18
paste input "Design figma expert medical software"
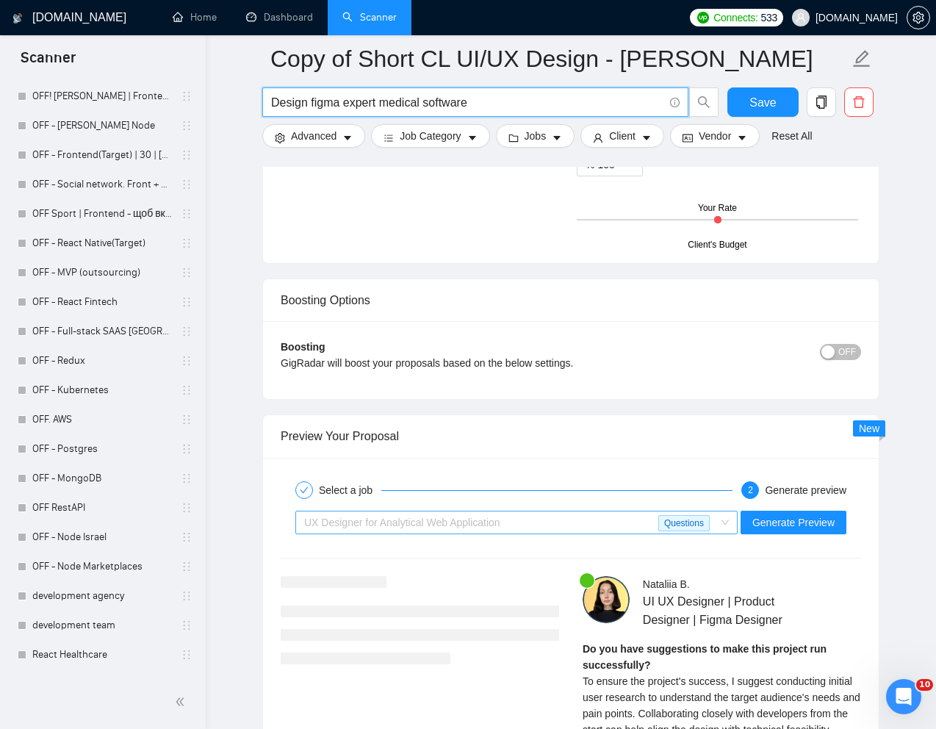
click at [549, 513] on div "UX Designer for Analytical Web Application" at bounding box center [481, 522] width 354 height 22
type input "Design figma expert medical software"
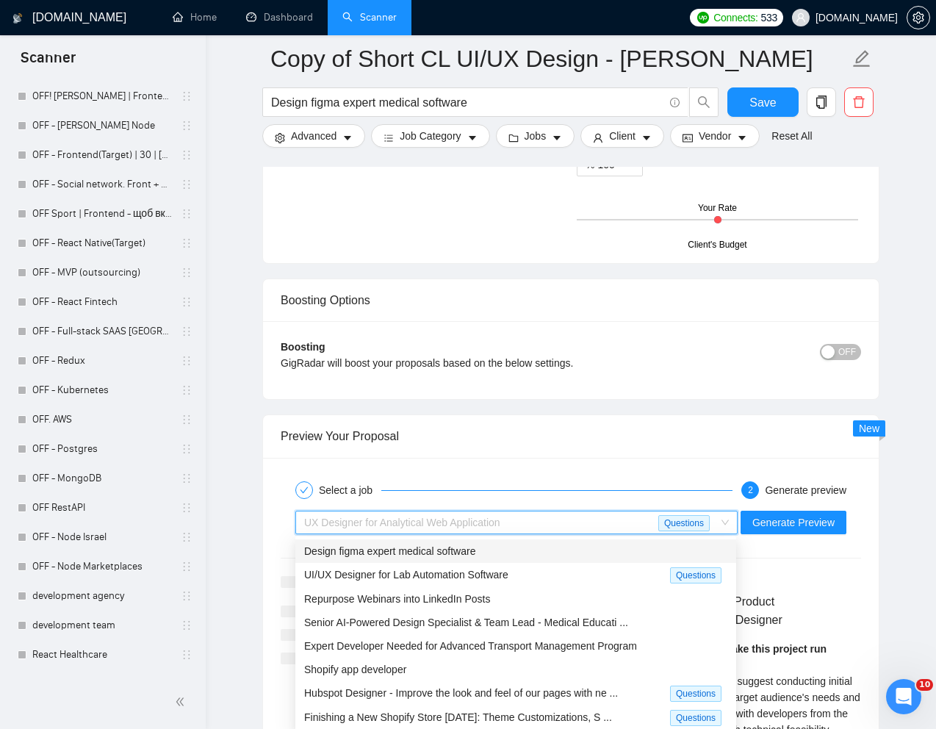
click at [485, 552] on div "Design figma expert medical software" at bounding box center [515, 551] width 423 height 16
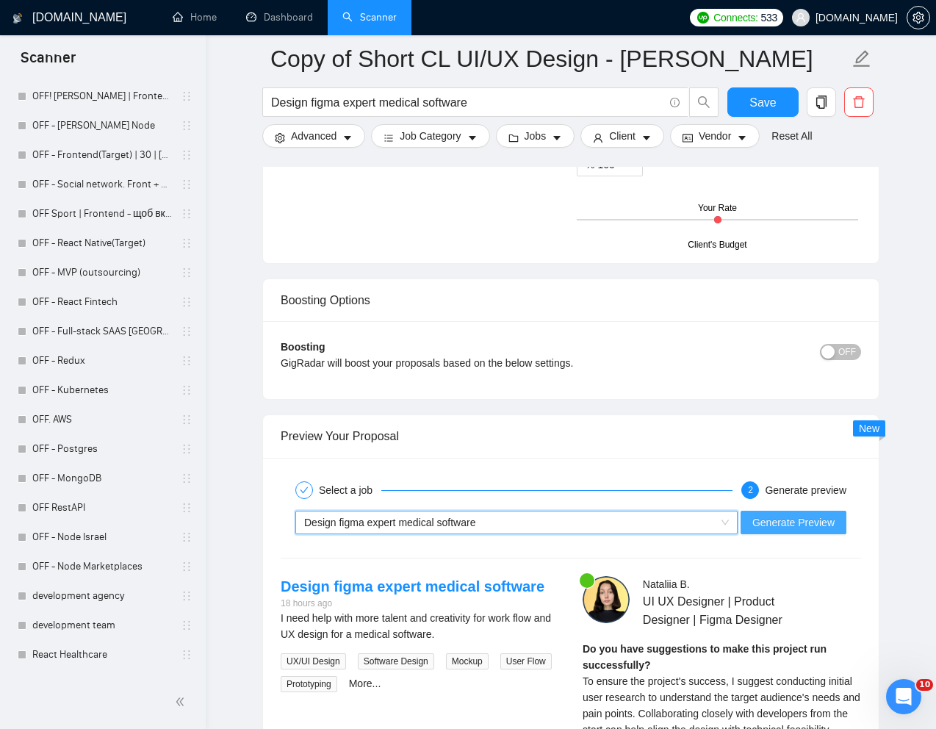
click at [823, 522] on span "Generate Preview" at bounding box center [793, 522] width 82 height 16
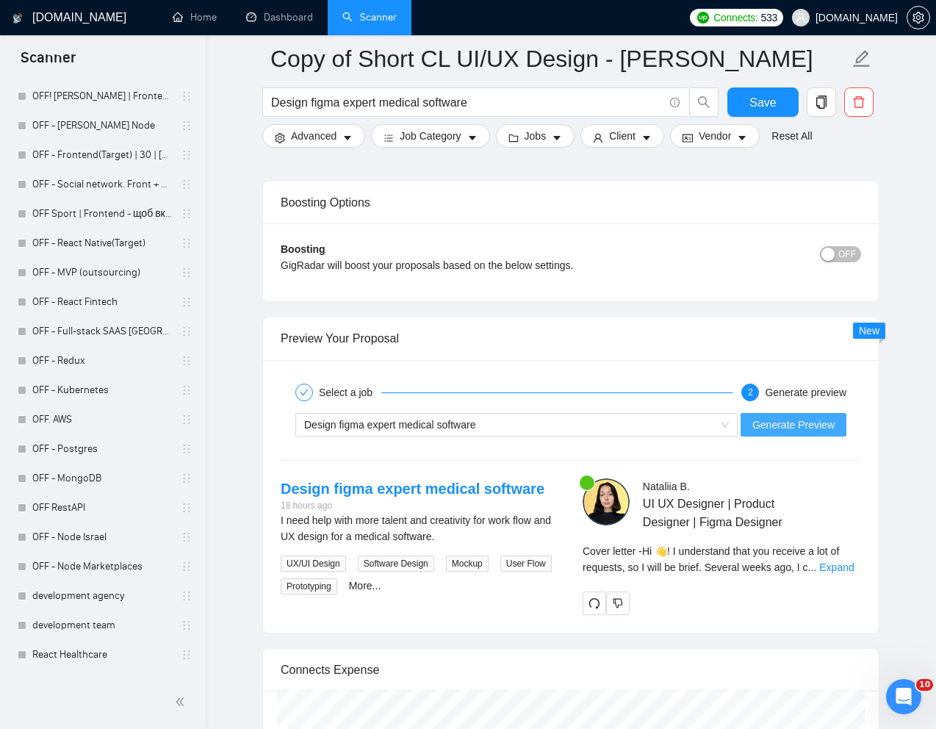
scroll to position [2784, 0]
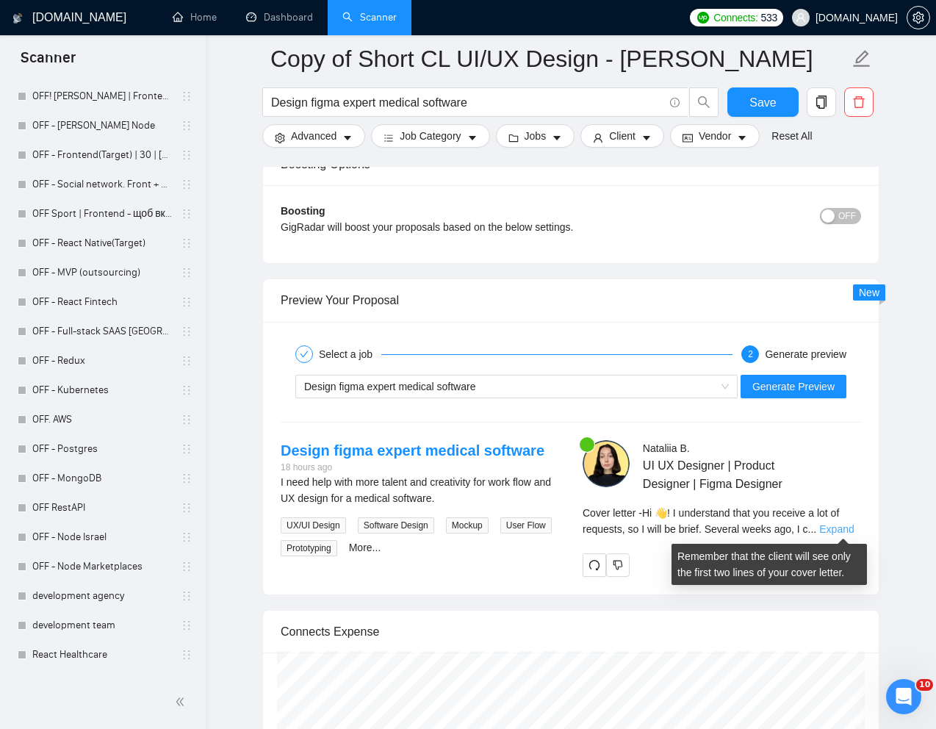
click at [852, 528] on link "Expand" at bounding box center [836, 529] width 35 height 12
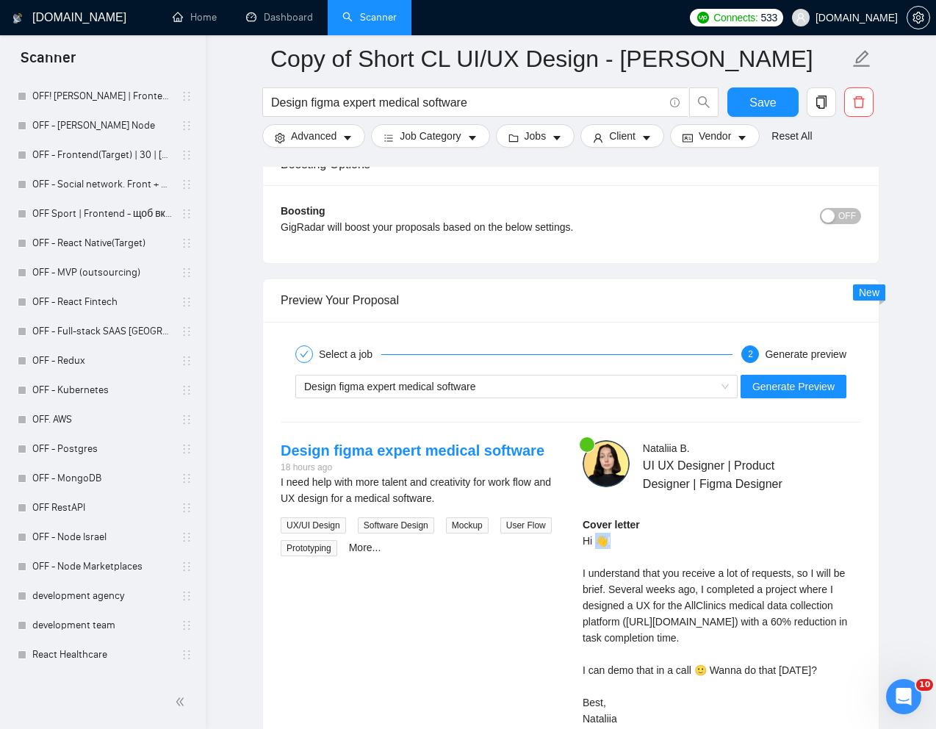
drag, startPoint x: 616, startPoint y: 542, endPoint x: 600, endPoint y: 543, distance: 16.2
click at [600, 543] on div "Cover letter Hi 👋! I understand that you receive a lot of requests, so I will b…" at bounding box center [722, 621] width 278 height 210
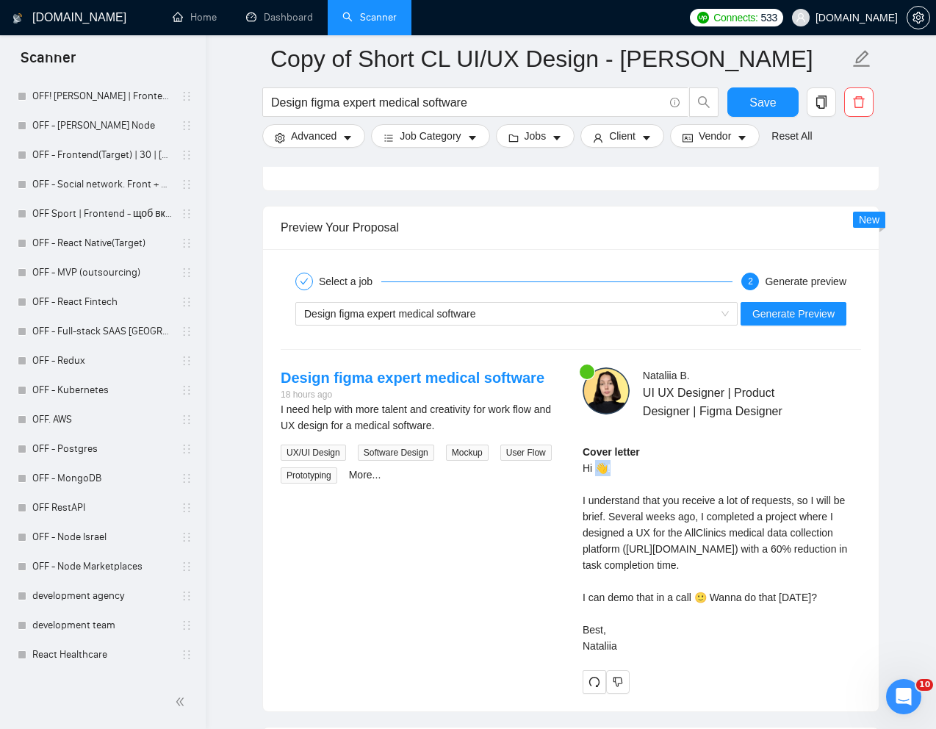
scroll to position [2861, 0]
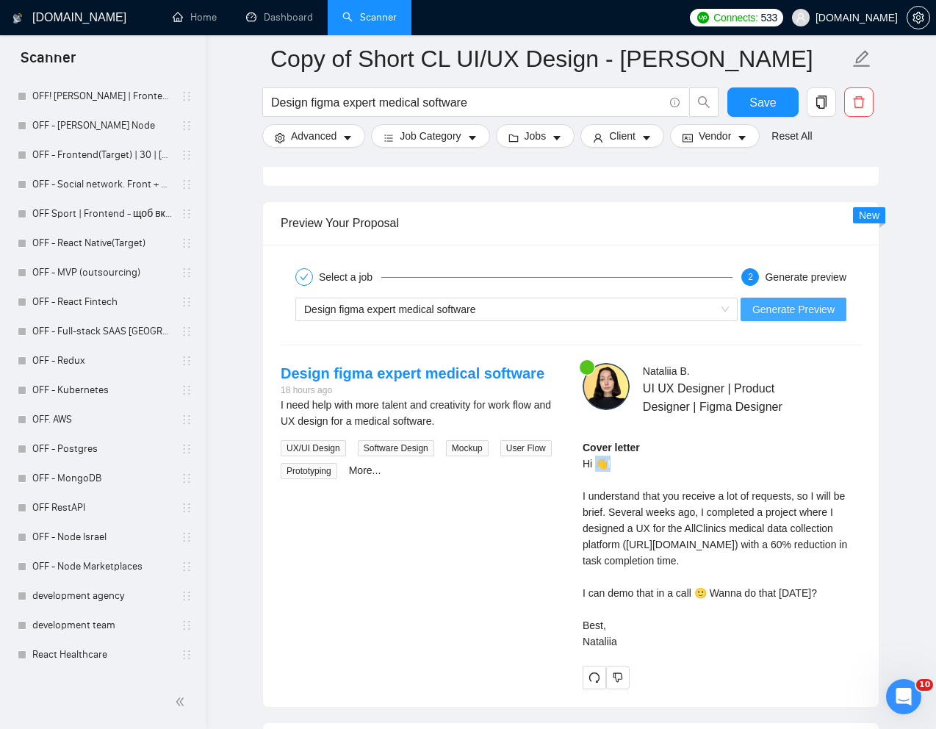
click at [795, 315] on span "Generate Preview" at bounding box center [793, 309] width 82 height 16
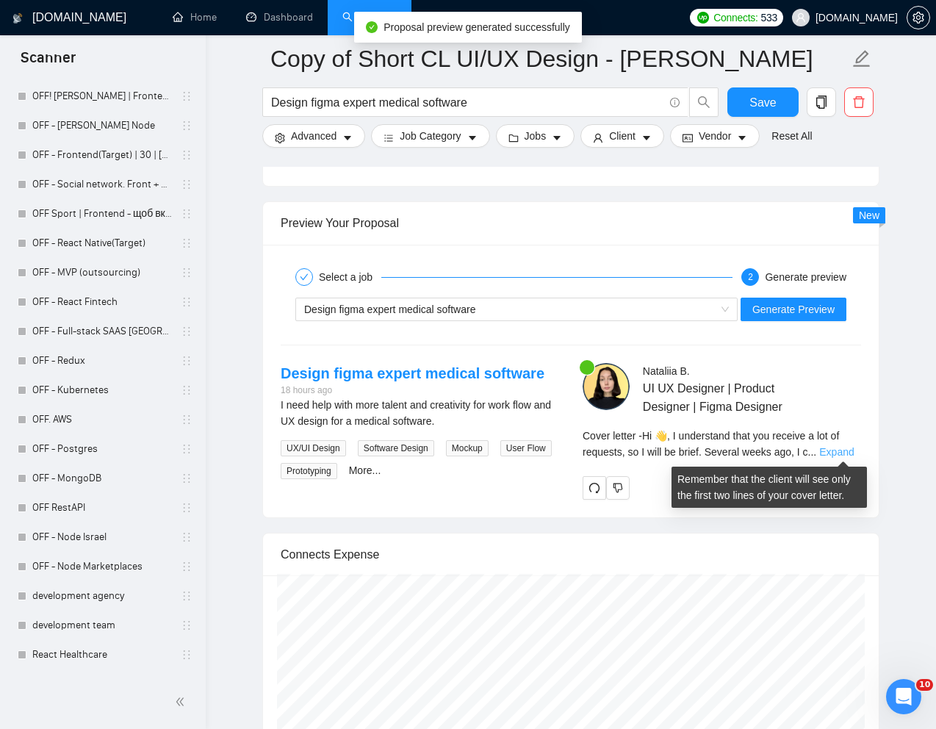
click at [848, 450] on link "Expand" at bounding box center [836, 452] width 35 height 12
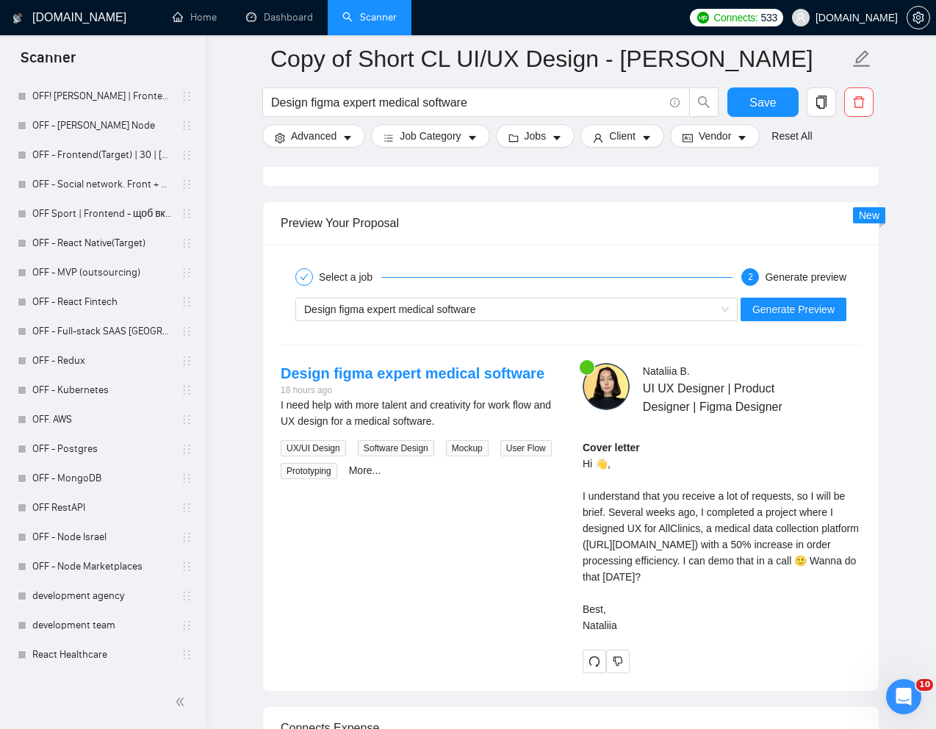
drag, startPoint x: 609, startPoint y: 512, endPoint x: 727, endPoint y: 610, distance: 153.9
click at [727, 610] on div "Cover letter Hi 👋, I understand that you receive a lot of requests, so I will b…" at bounding box center [722, 536] width 278 height 194
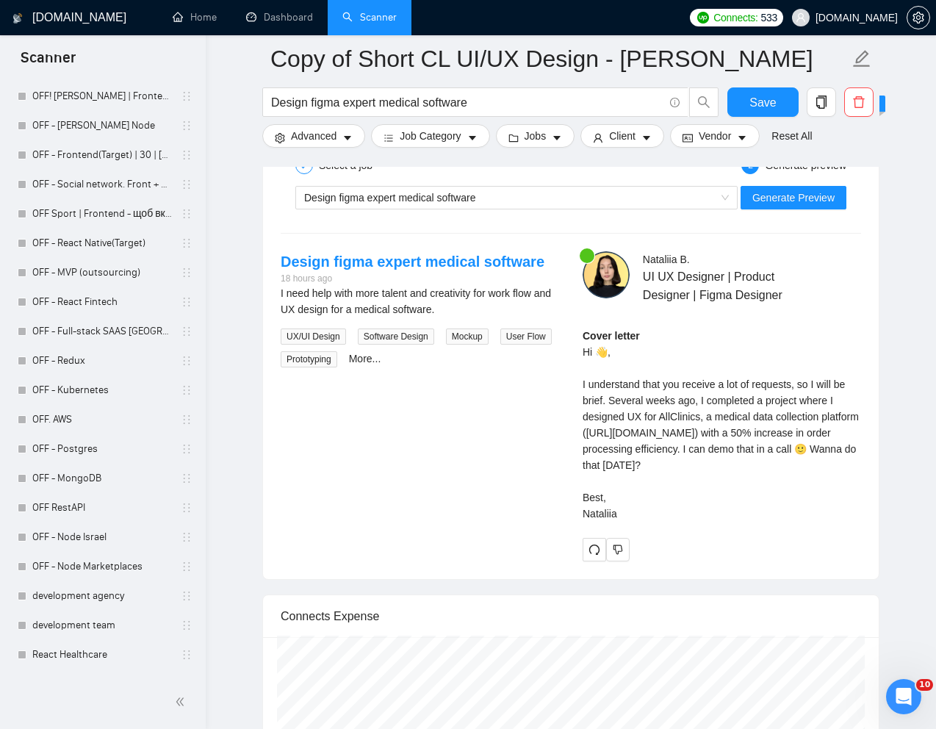
scroll to position [2974, 0]
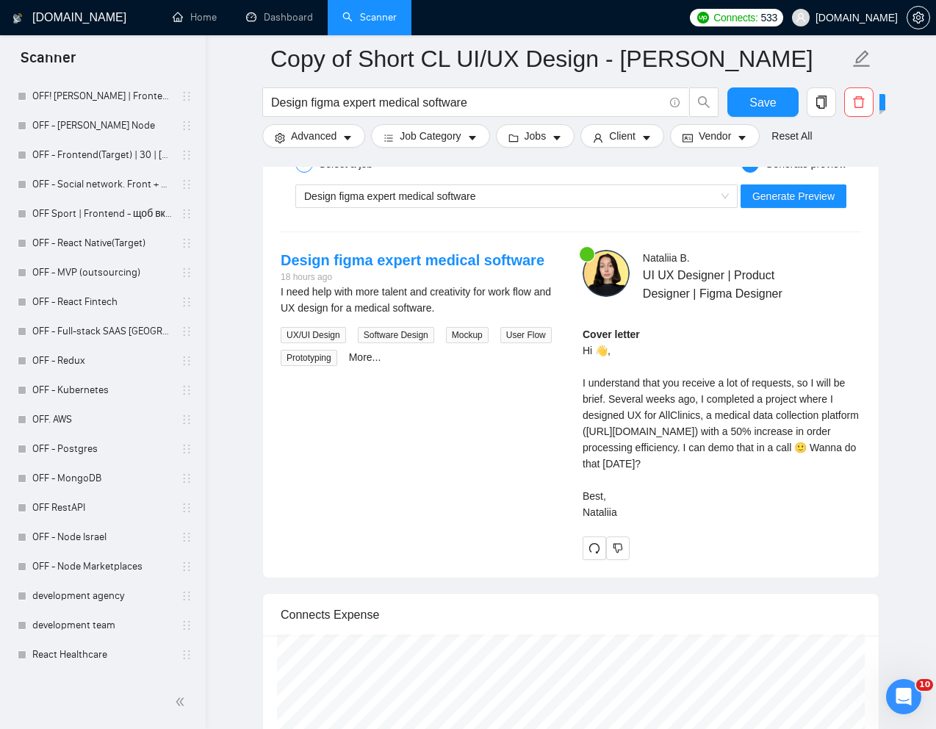
click at [804, 520] on div "Cover letter Hi 👋, I understand that you receive a lot of requests, so I will b…" at bounding box center [722, 423] width 278 height 194
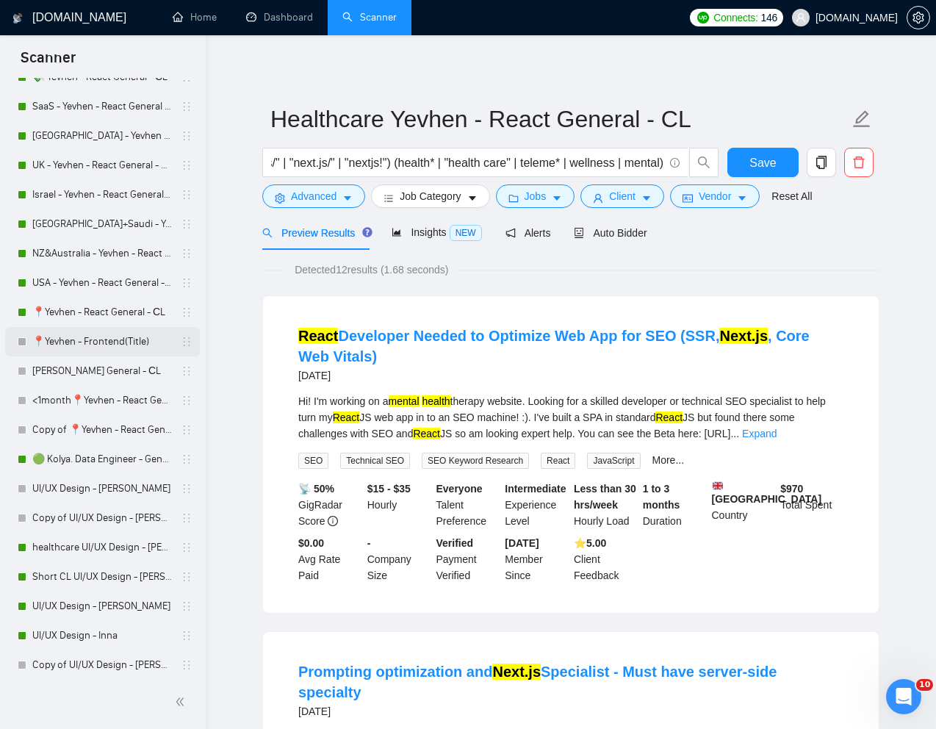
scroll to position [480, 0]
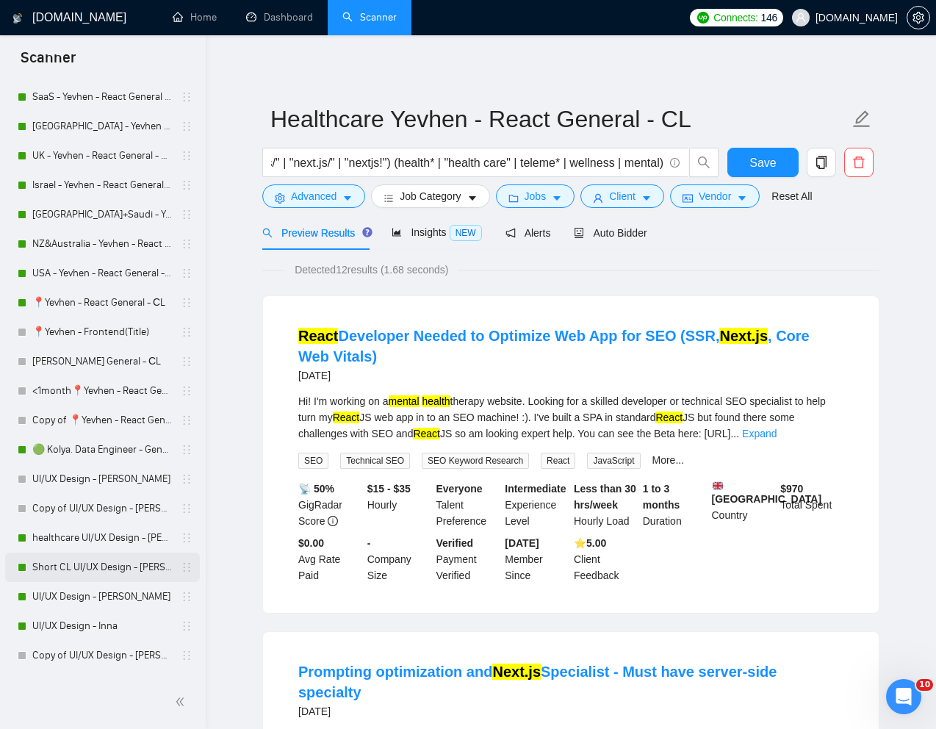
click at [69, 568] on link "Short CL UI/UX Design - [PERSON_NAME]" at bounding box center [102, 566] width 140 height 29
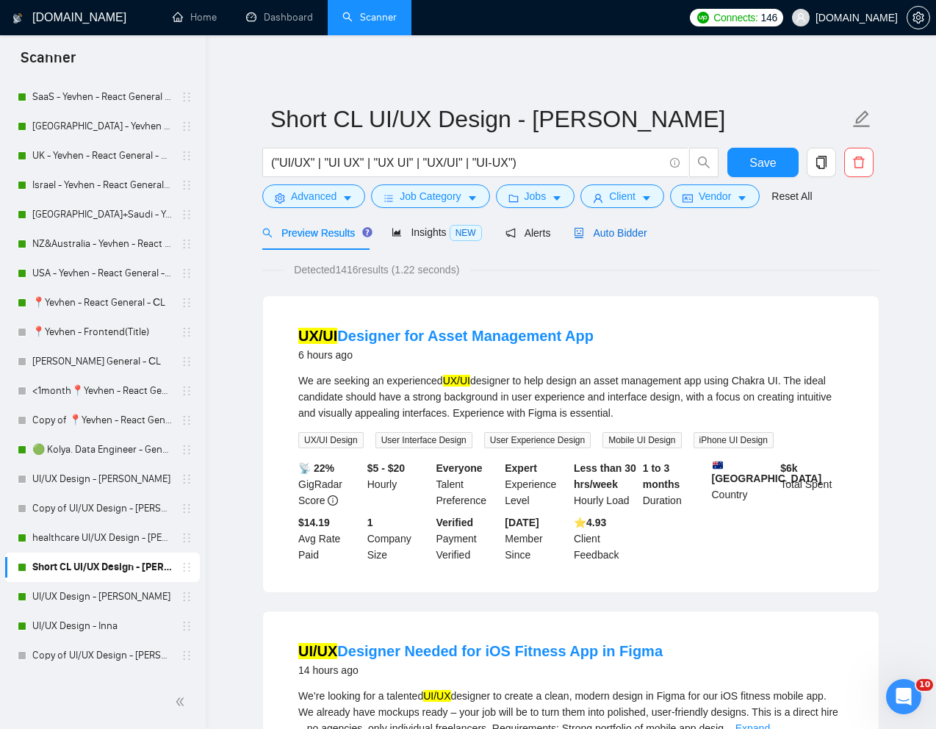
click at [618, 227] on span "Auto Bidder" at bounding box center [610, 233] width 73 height 12
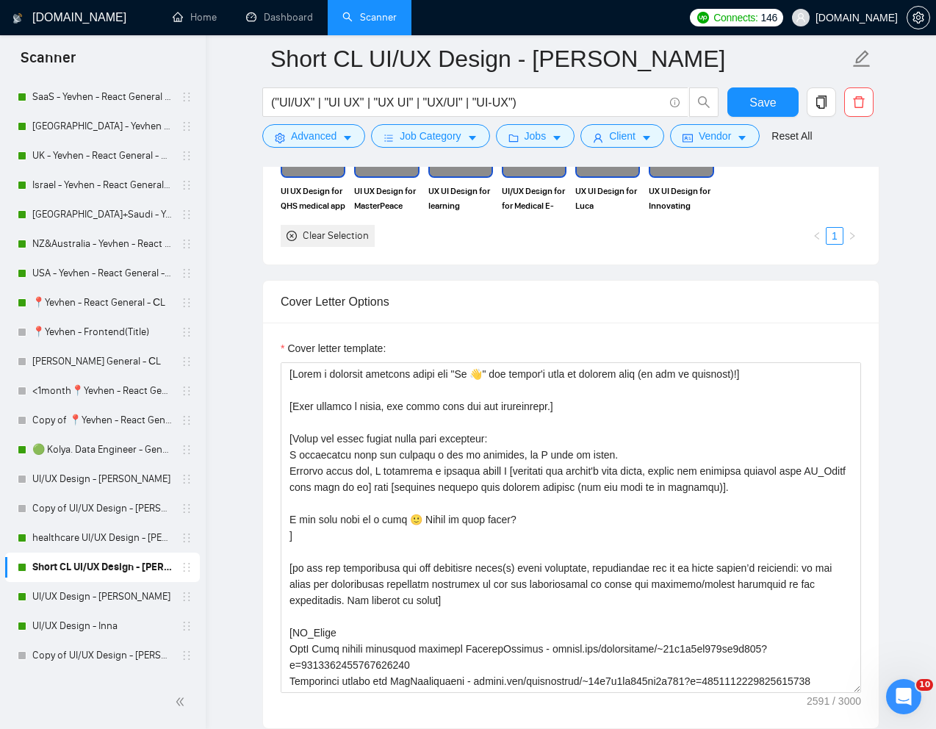
scroll to position [1589, 0]
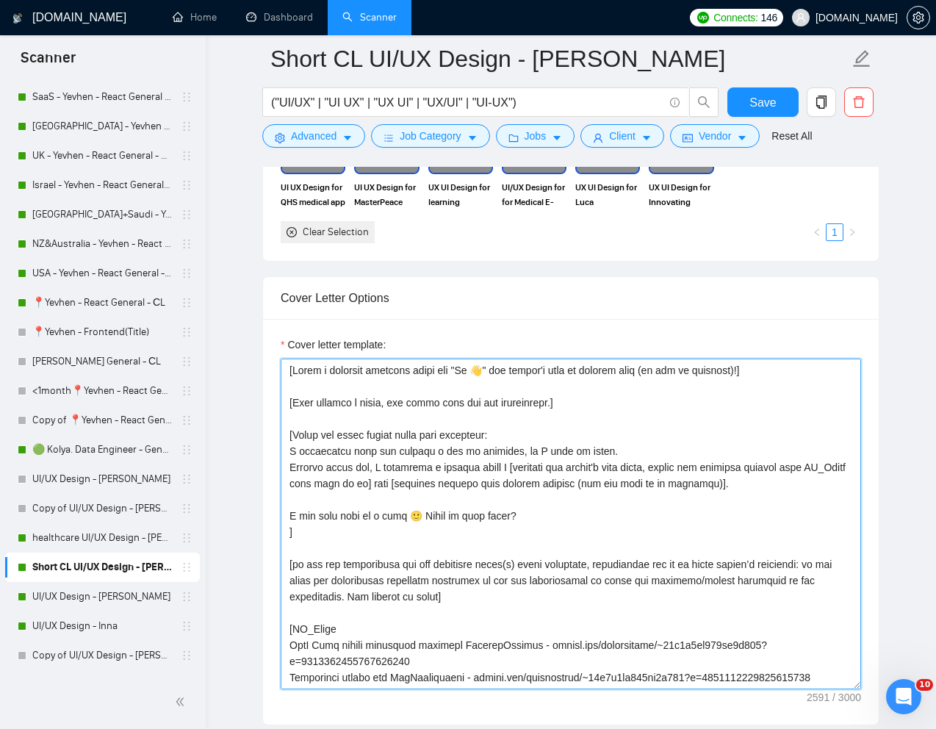
click at [596, 568] on textarea "Cover letter template:" at bounding box center [571, 523] width 580 height 331
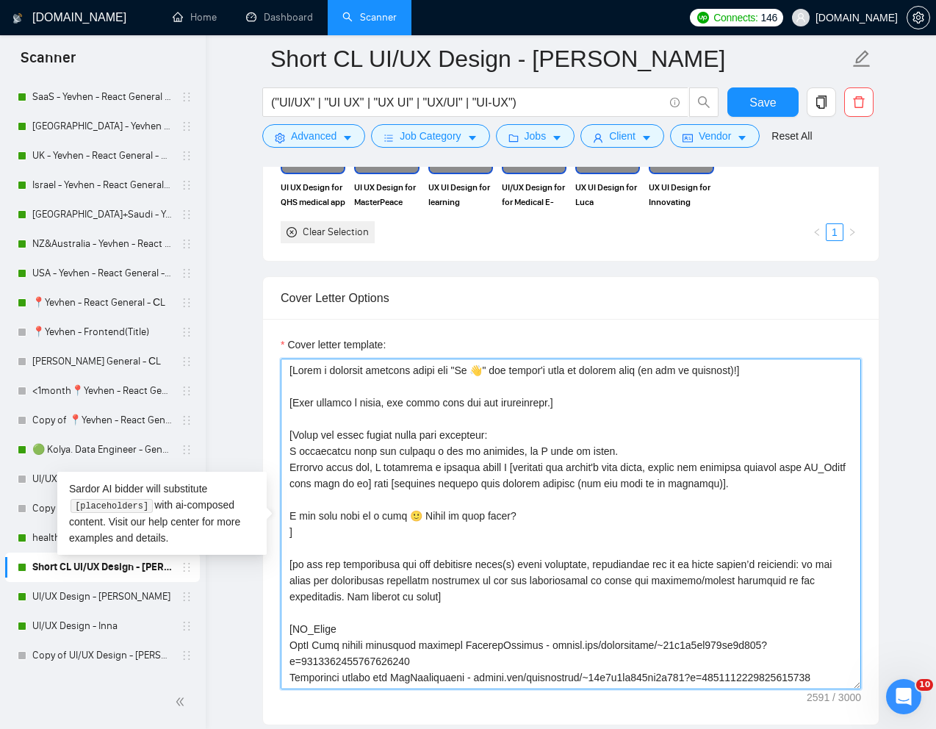
click at [410, 461] on textarea "Cover letter template:" at bounding box center [571, 523] width 580 height 331
drag, startPoint x: 506, startPoint y: 454, endPoint x: 288, endPoint y: 455, distance: 218.2
click at [288, 455] on textarea "Cover letter template:" at bounding box center [571, 523] width 580 height 331
paste textarea "application"
type textarea "[Write a personal greeting using the "Hi 👋" and client's name or company name (…"
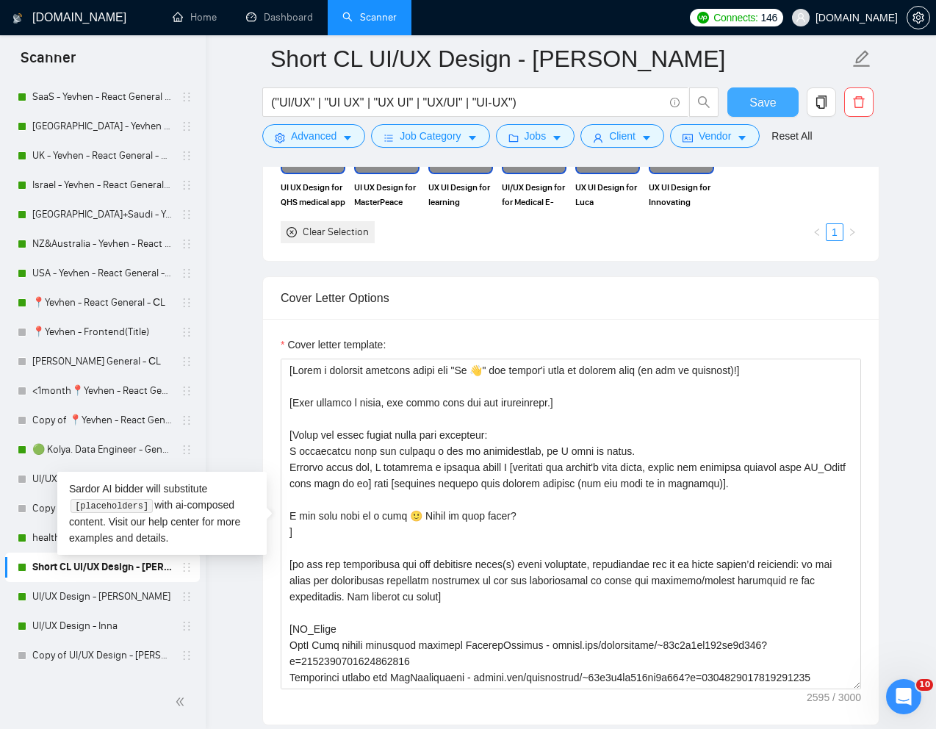
click at [764, 101] on span "Save" at bounding box center [762, 102] width 26 height 18
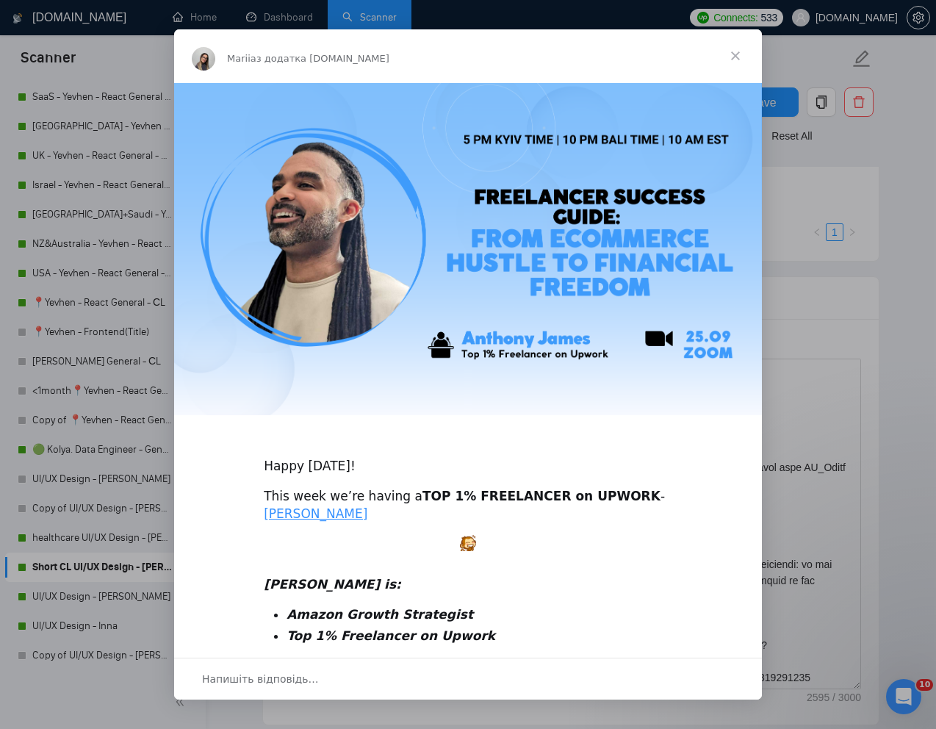
scroll to position [0, 0]
click at [736, 55] on span "Закрити" at bounding box center [735, 55] width 53 height 53
